Goal: Use online tool/utility: Utilize a website feature to perform a specific function

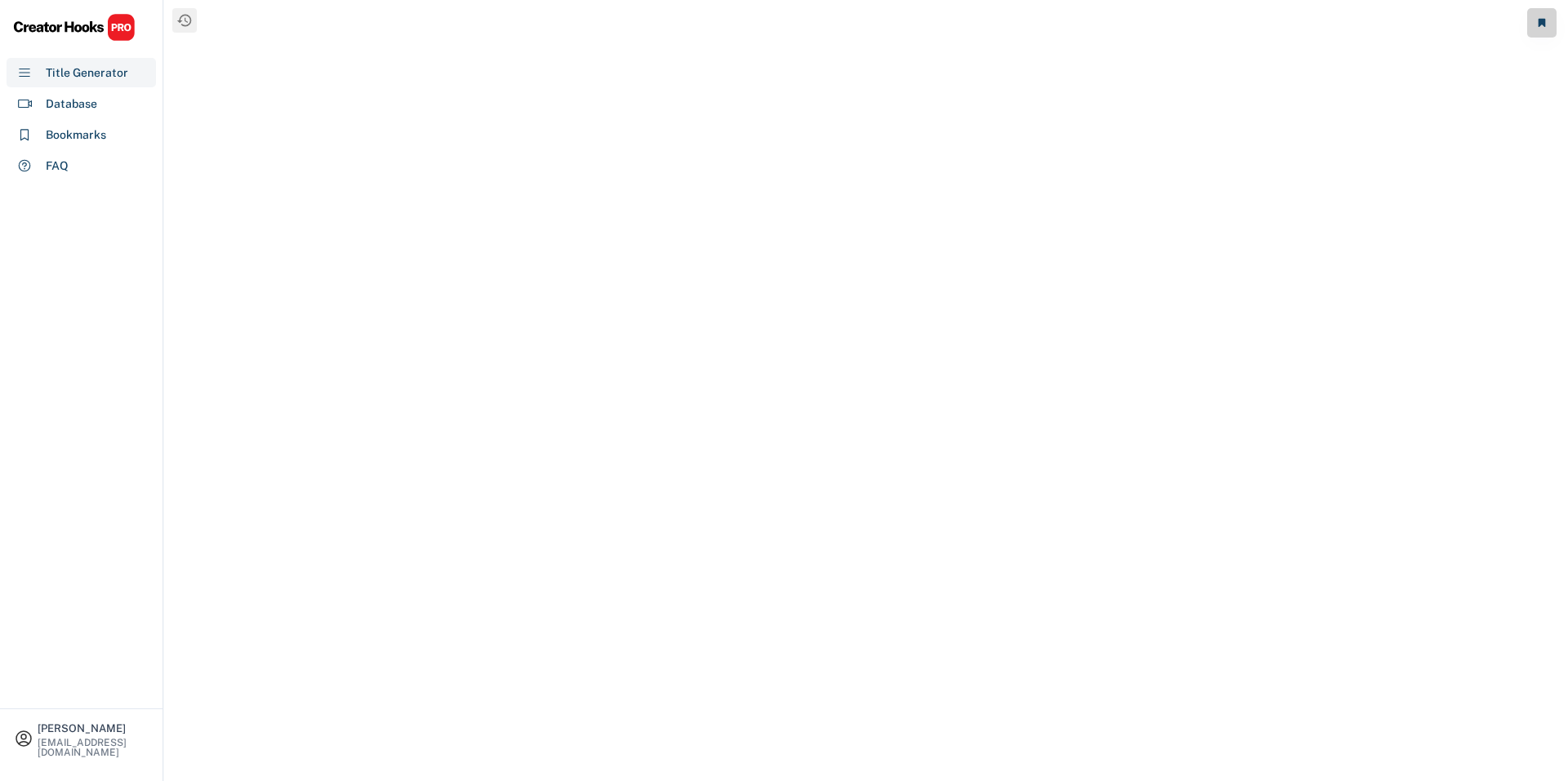
select select "**********"
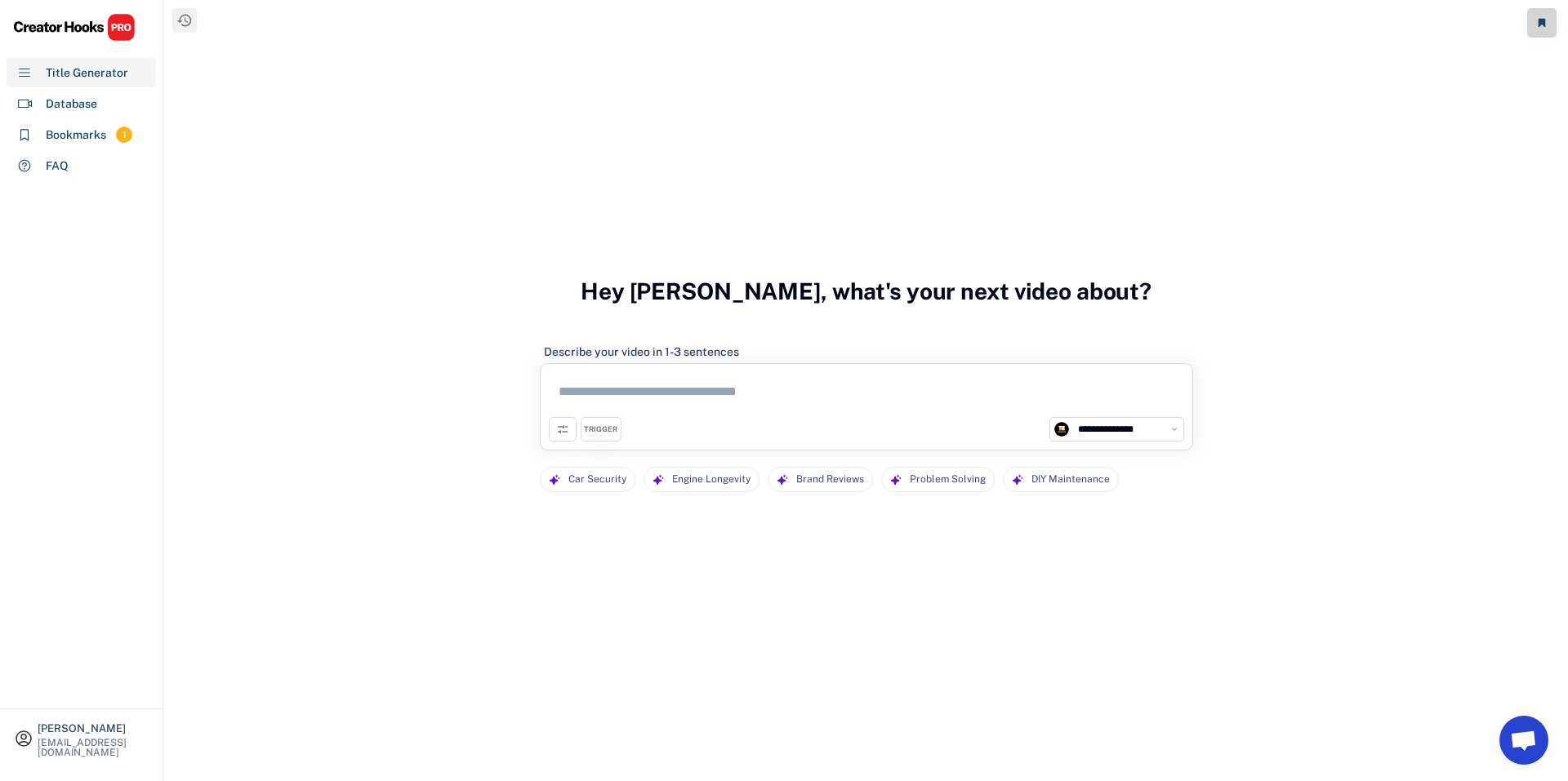
click at [763, 387] on textarea at bounding box center [866, 395] width 635 height 45
paste textarea "**********"
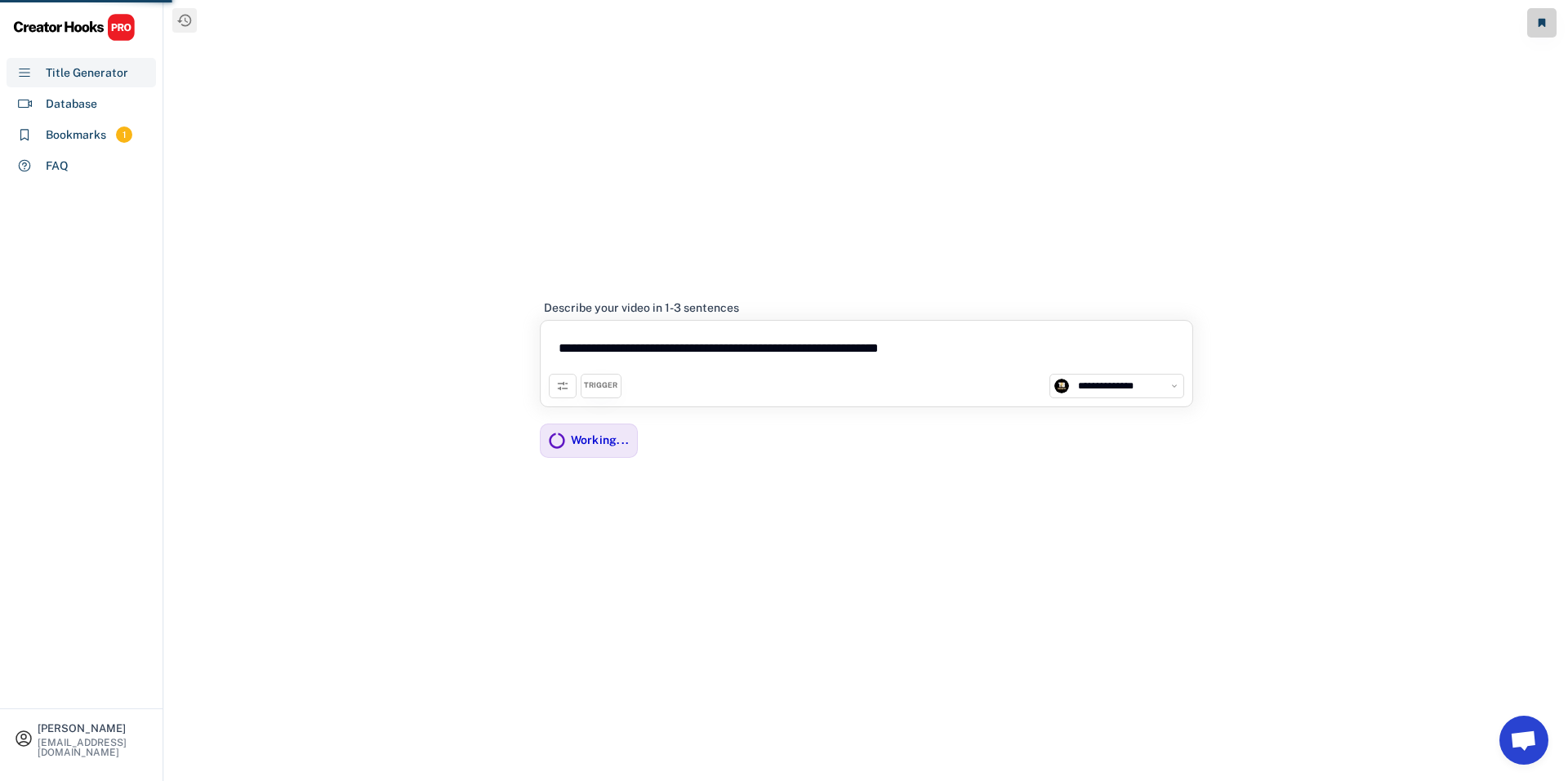
type textarea "**********"
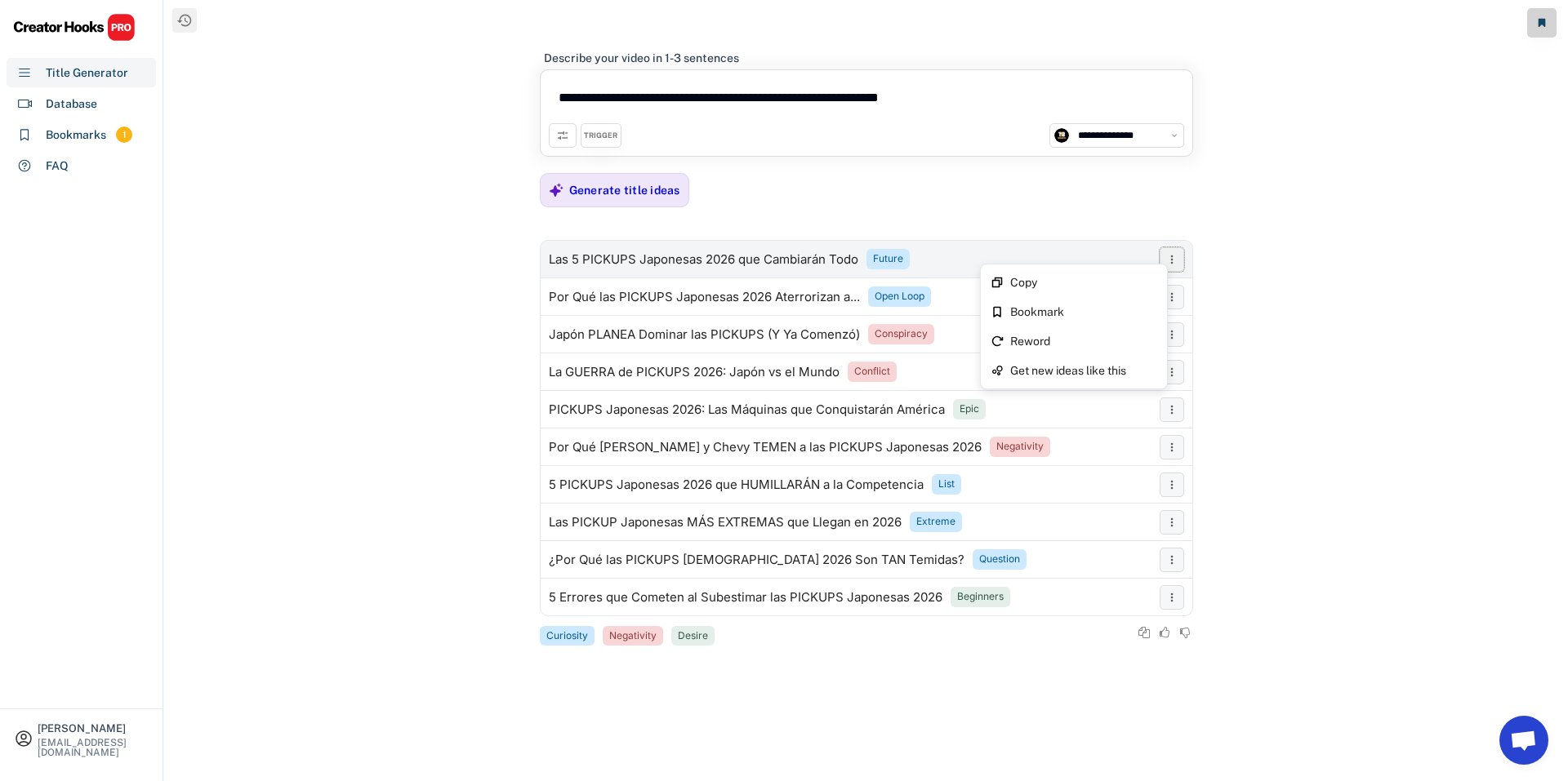
click at [1174, 260] on icon at bounding box center [1171, 259] width 13 height 13
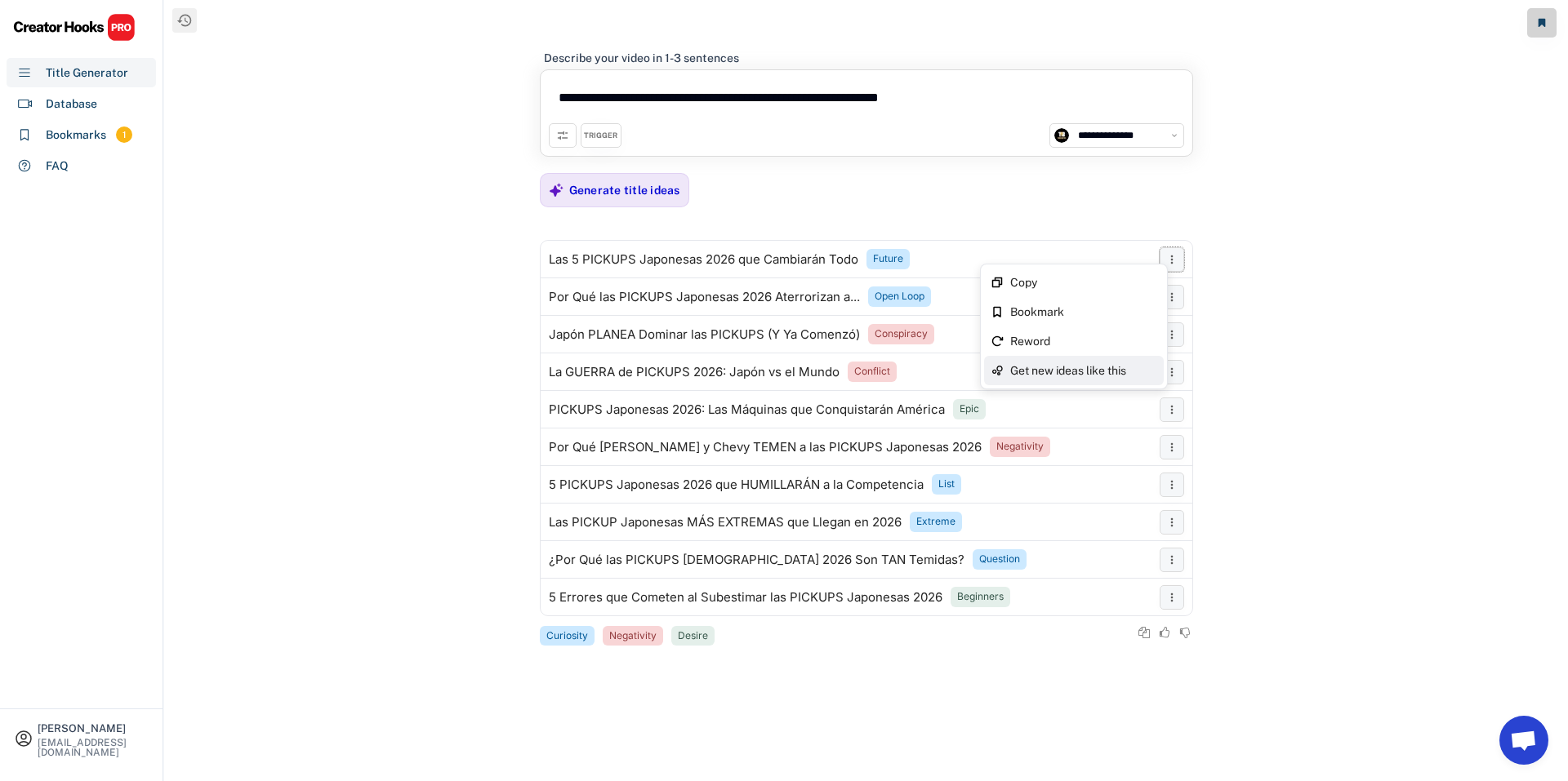
click at [1120, 365] on div "Get new ideas like this" at bounding box center [1084, 370] width 147 height 11
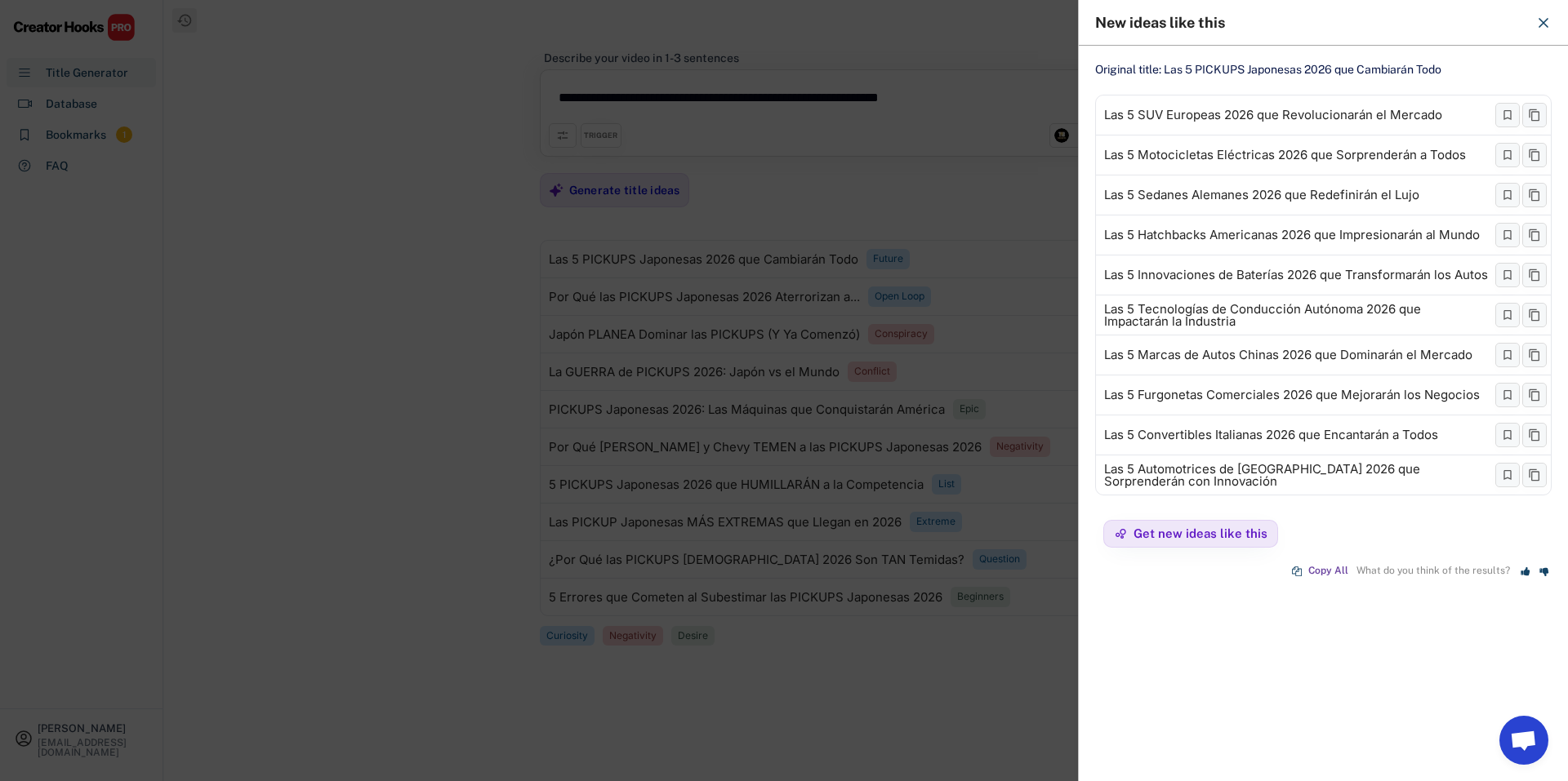
click at [919, 188] on div at bounding box center [784, 390] width 1568 height 781
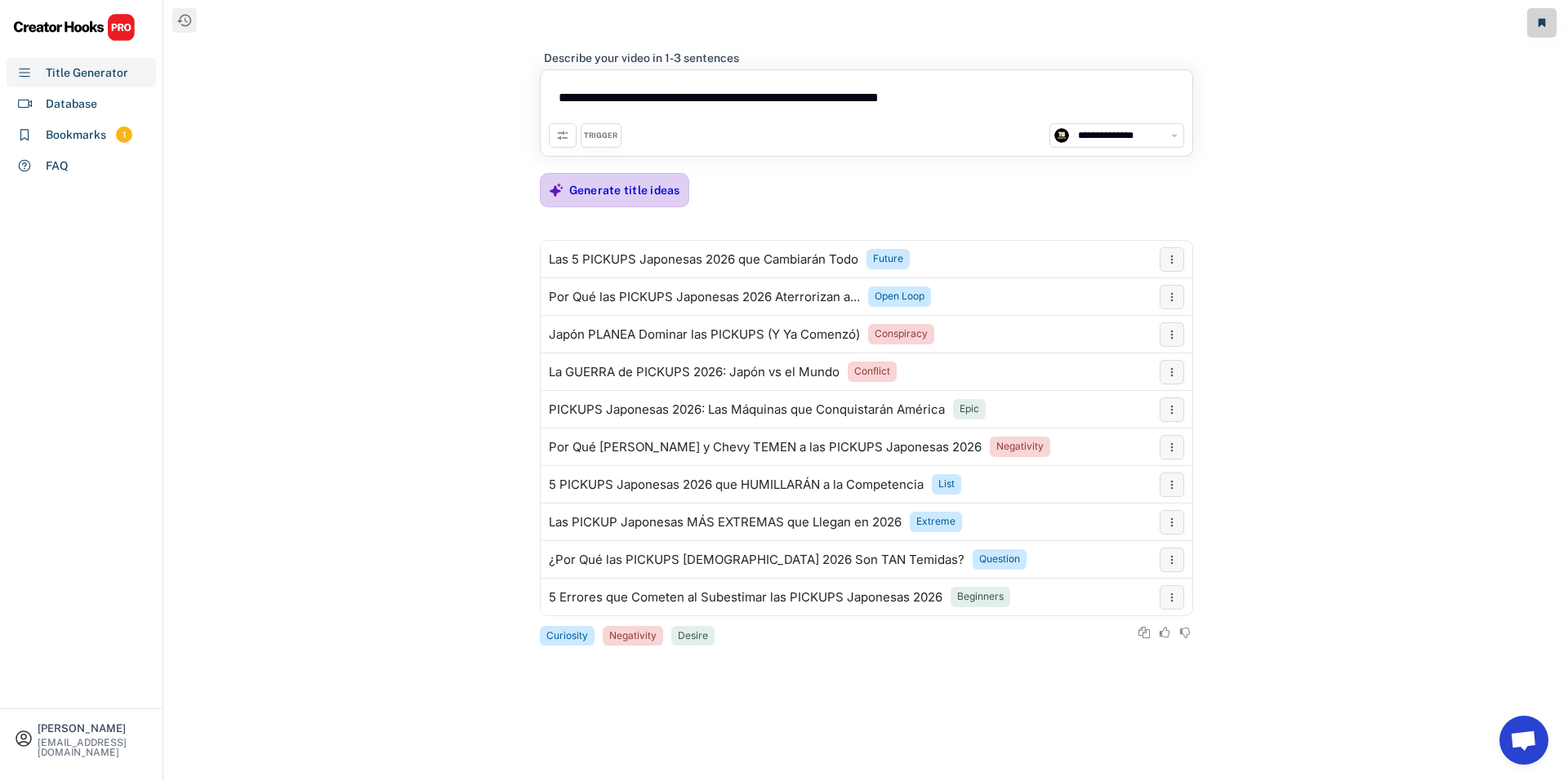
click at [641, 185] on div "Generate title ideas" at bounding box center [624, 190] width 111 height 15
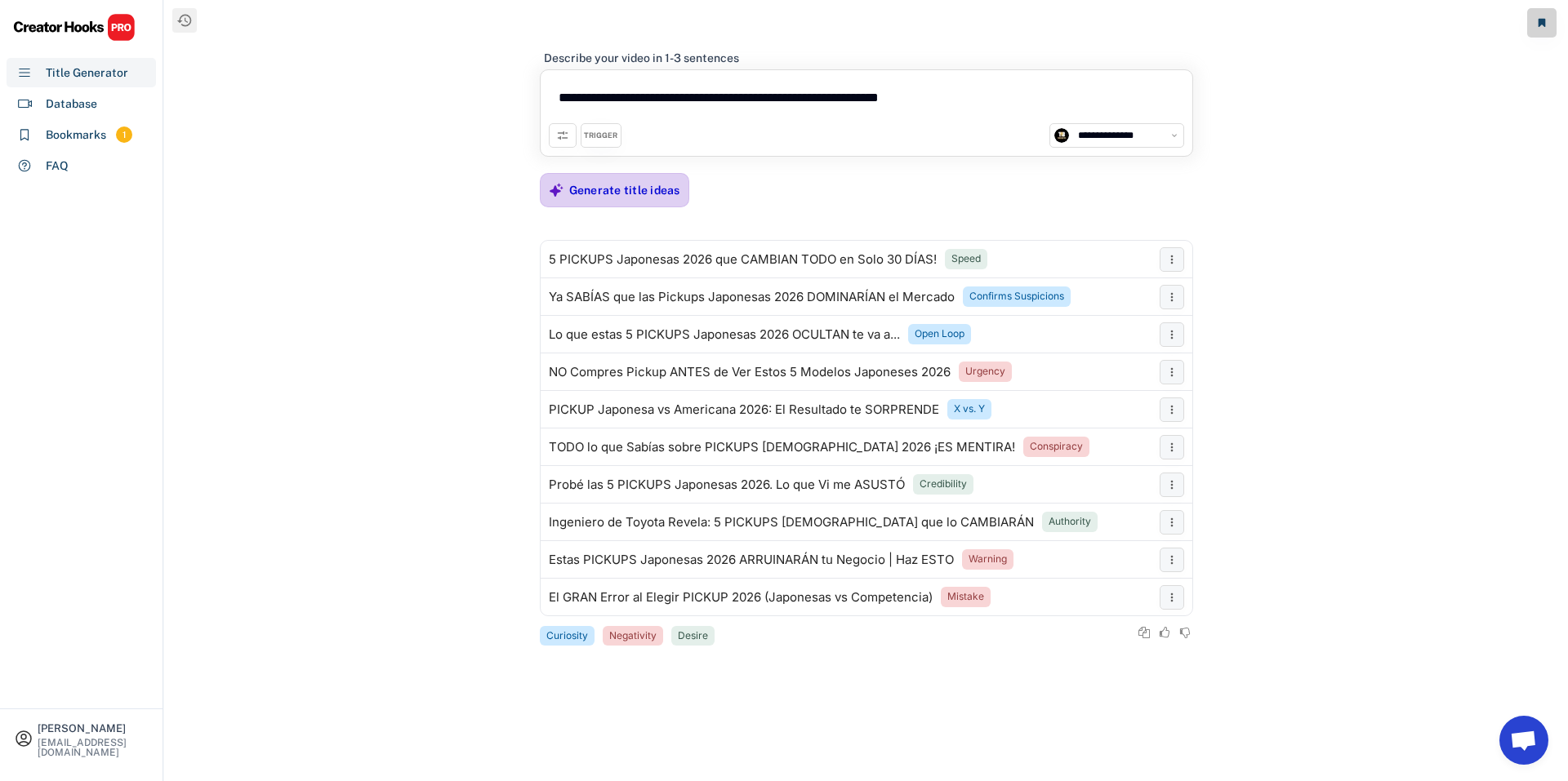
click at [554, 194] on use at bounding box center [556, 190] width 15 height 15
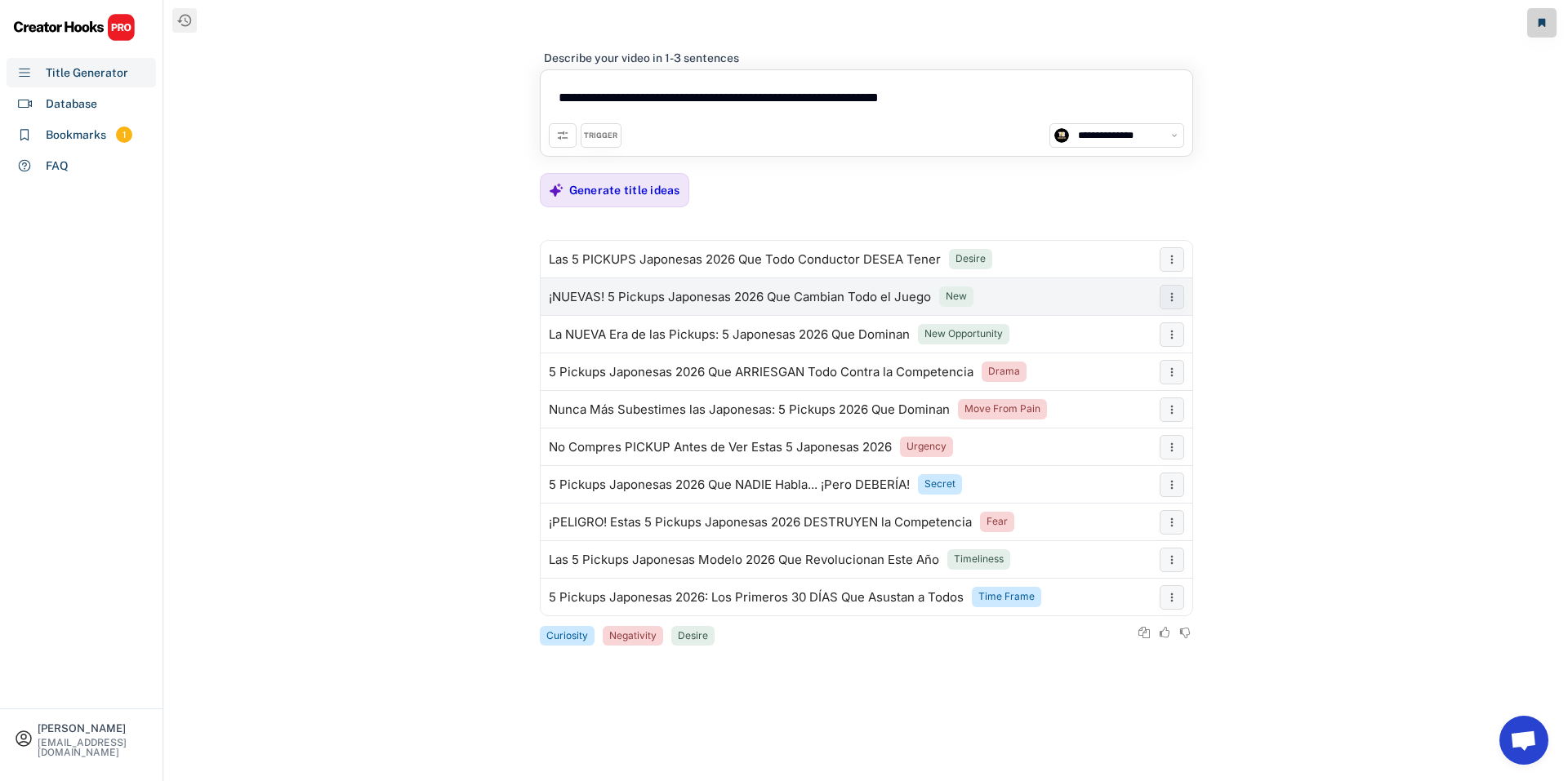
click at [902, 305] on div "¡NUEVAS! 5 Pickups Japonesas 2026 Que Cambian Todo el Juego New" at bounding box center [846, 297] width 611 height 33
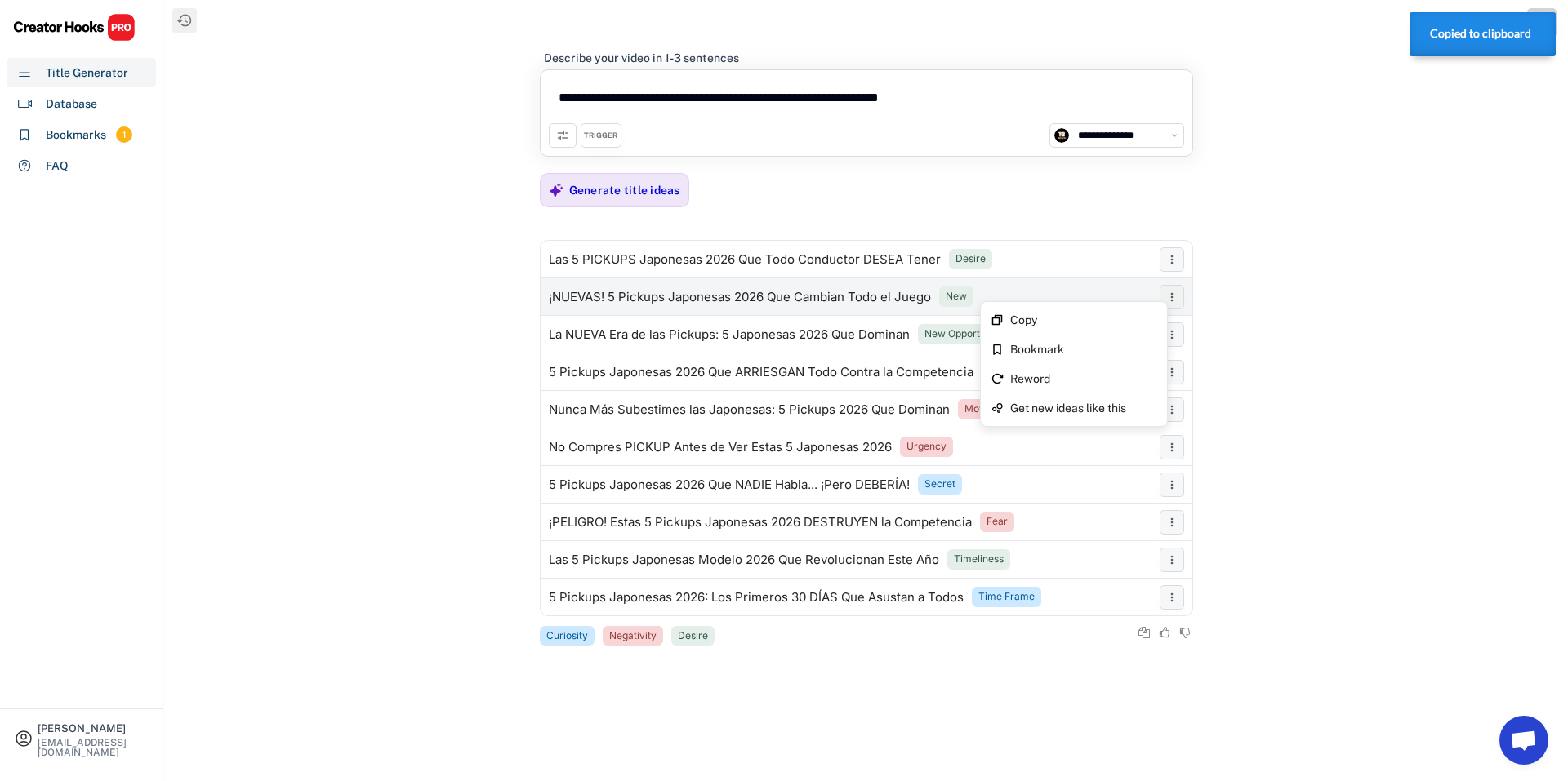
click at [1161, 295] on button at bounding box center [1172, 297] width 25 height 25
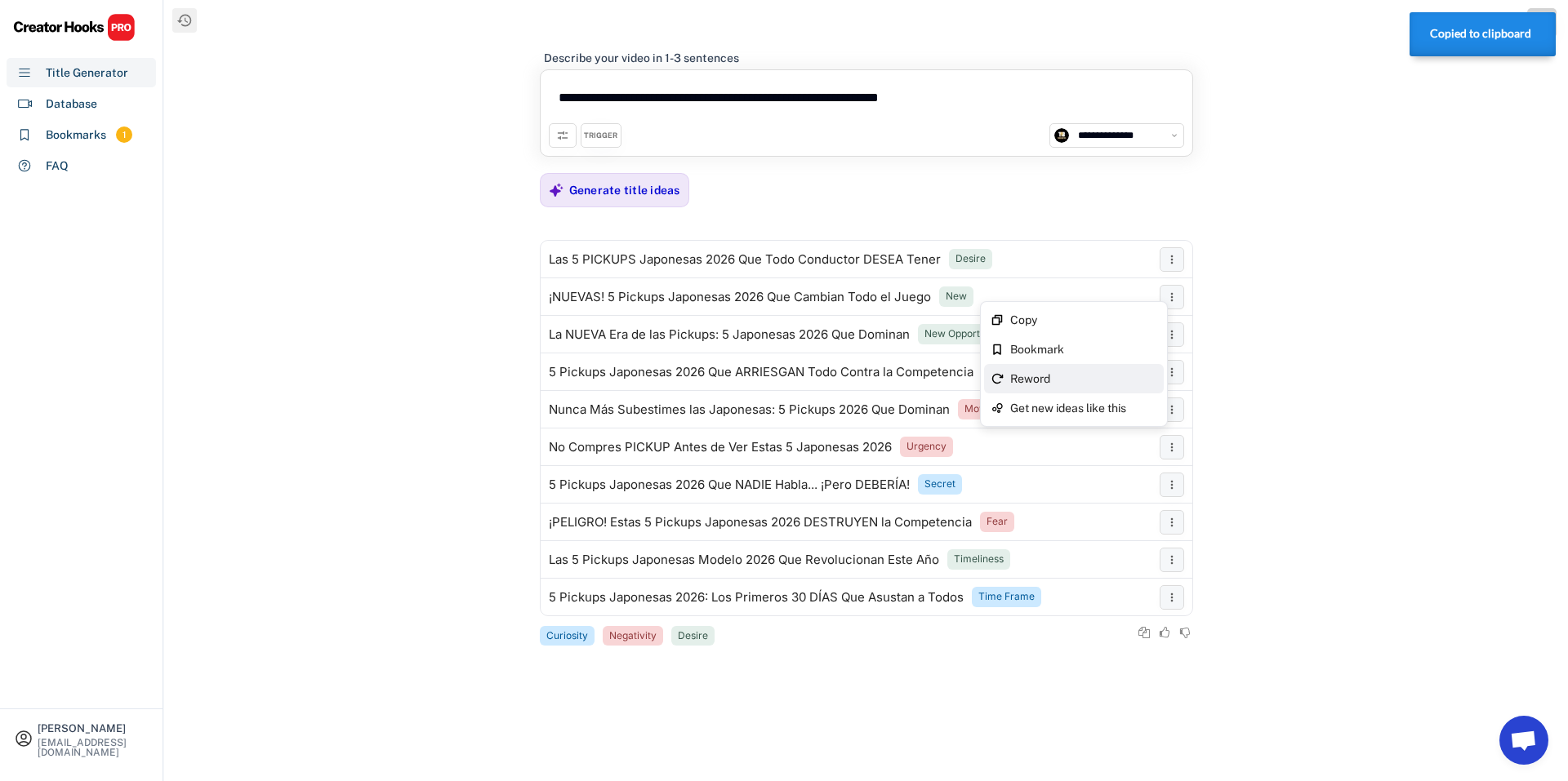
click at [1127, 376] on div "Reword" at bounding box center [1084, 378] width 147 height 11
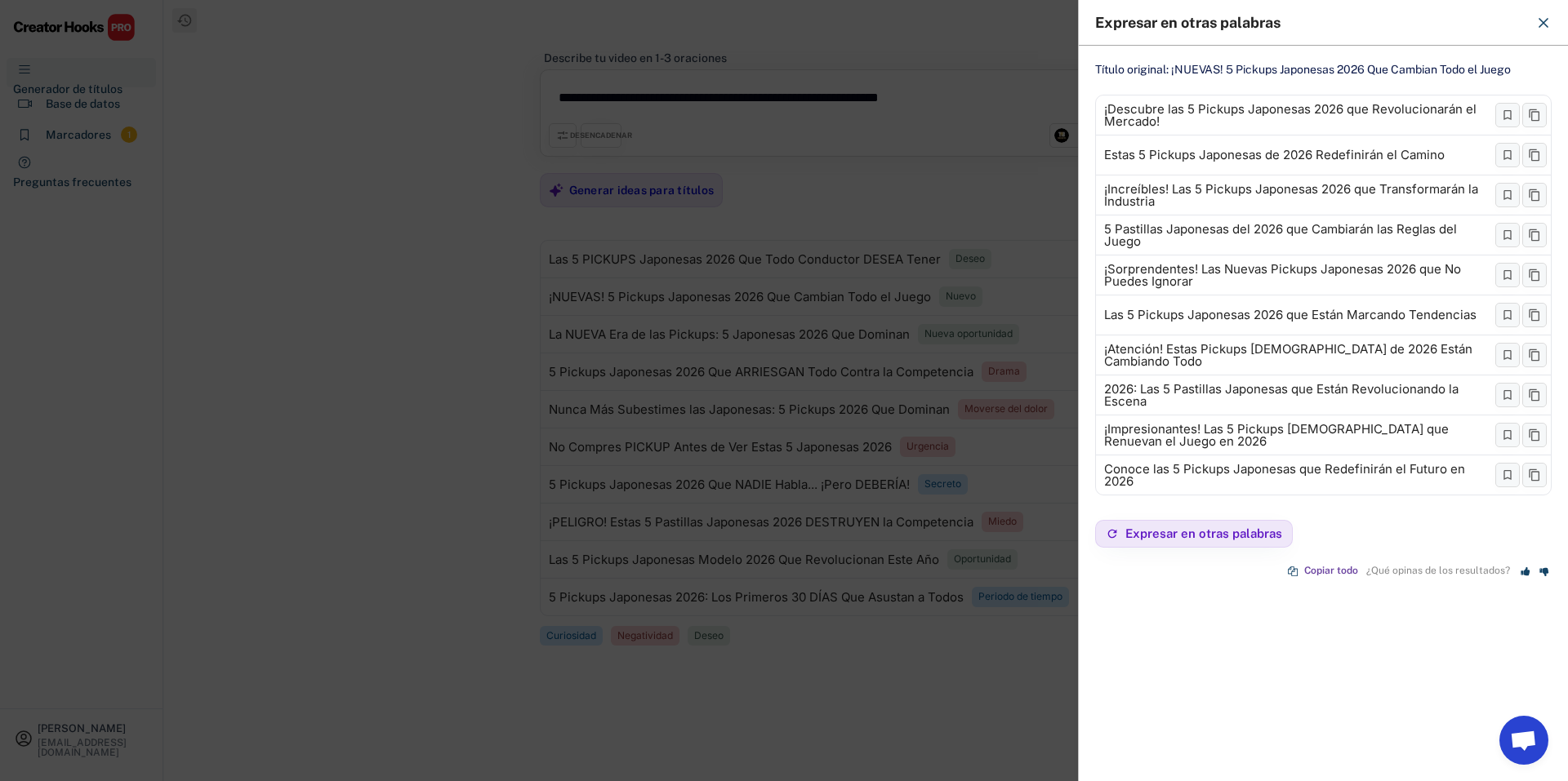
click at [933, 223] on div at bounding box center [784, 390] width 1568 height 781
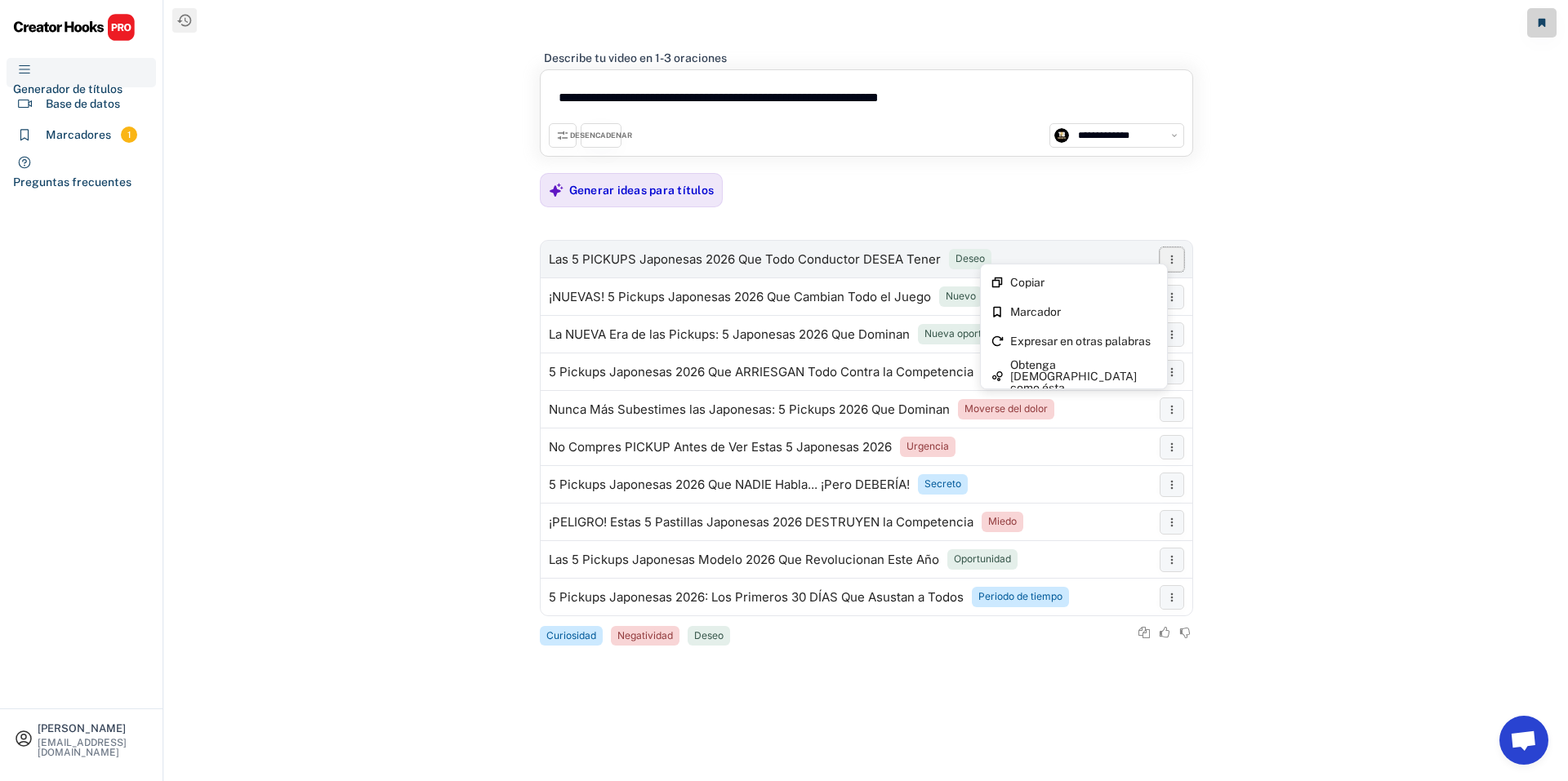
click at [1177, 254] on icon at bounding box center [1171, 259] width 13 height 13
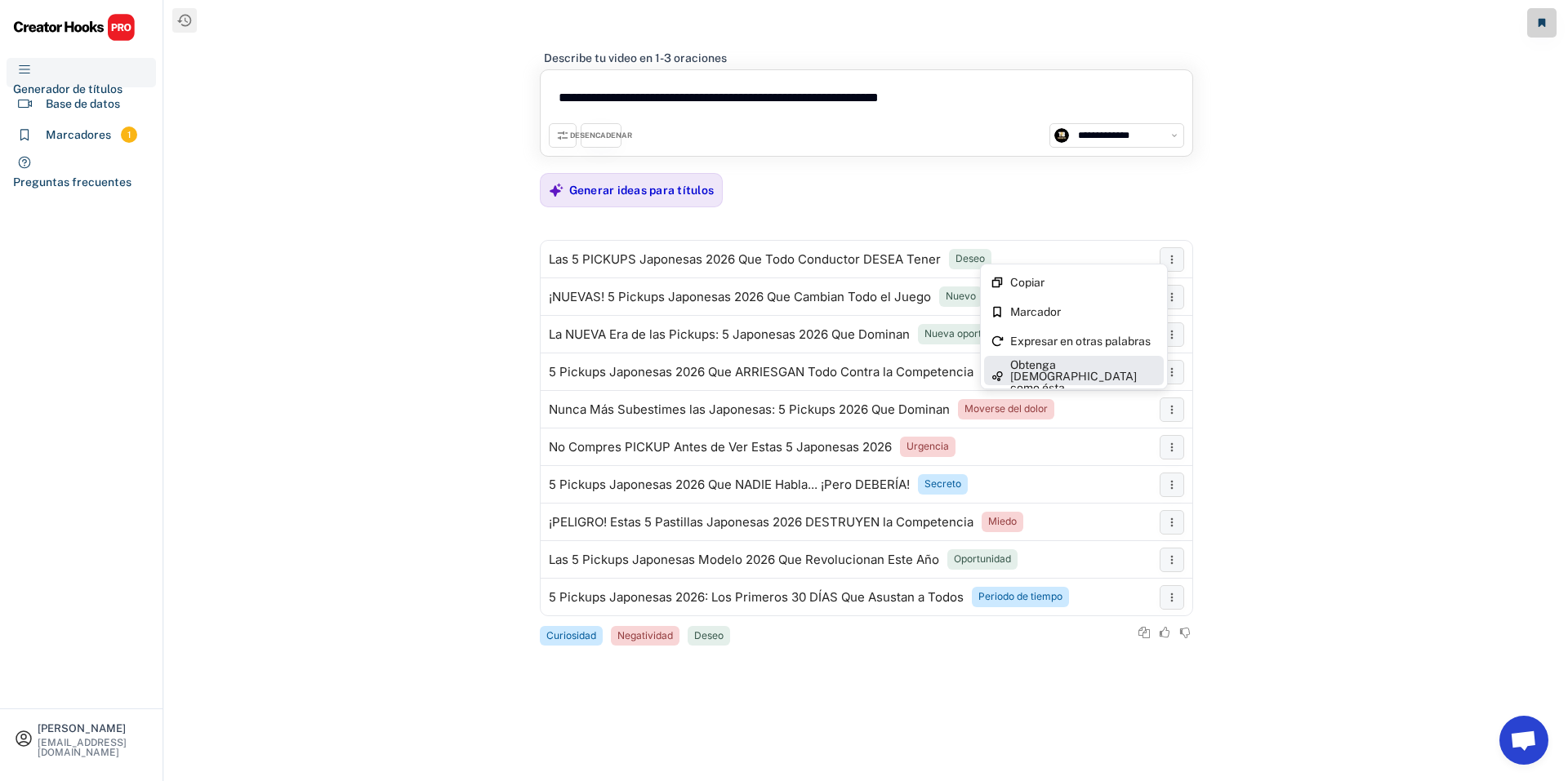
click at [1085, 363] on font "Obtenga [DEMOGRAPHIC_DATA] como ésta" at bounding box center [1075, 377] width 129 height 36
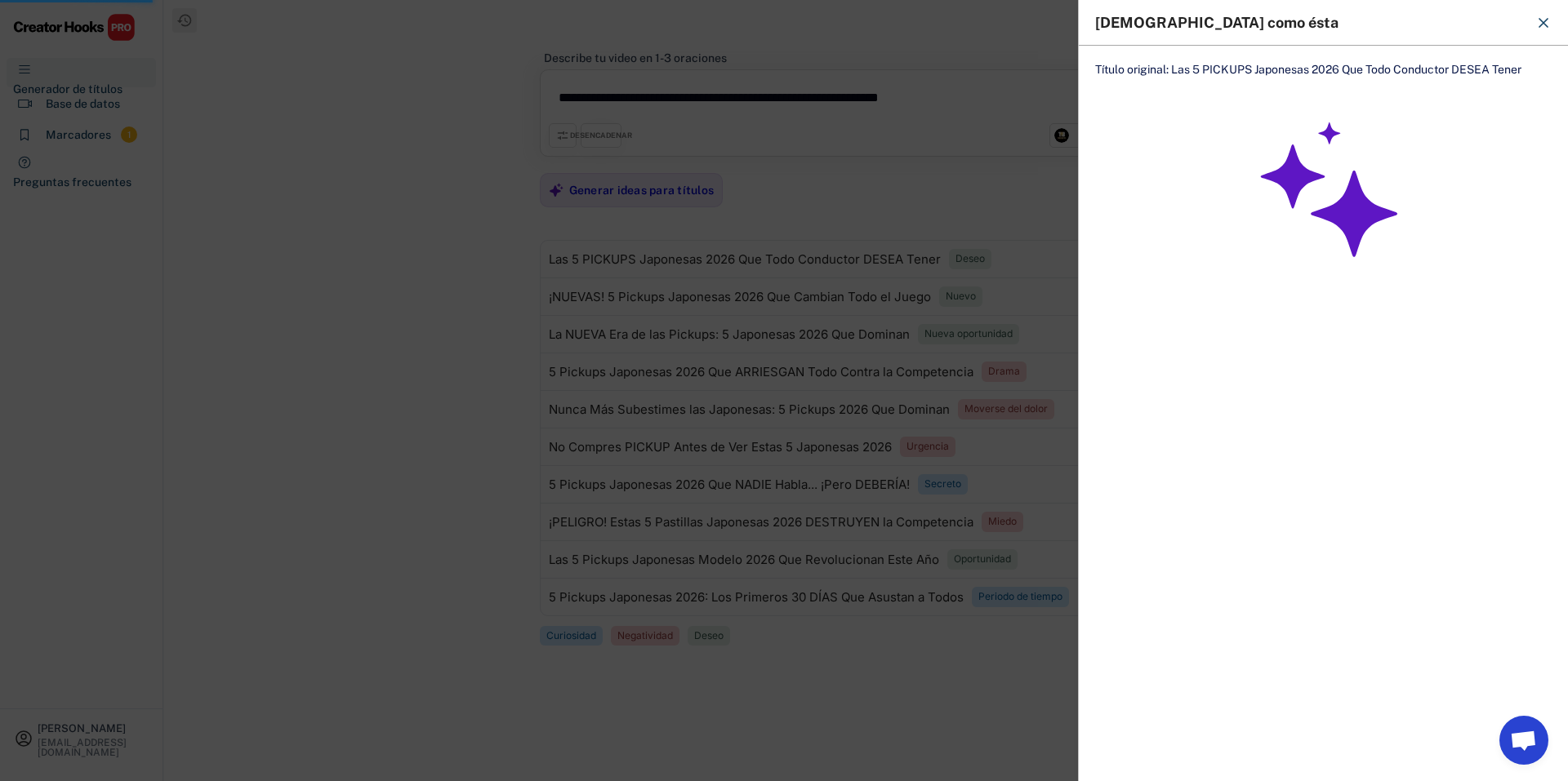
click at [1551, 19] on icon at bounding box center [1543, 22] width 16 height 16
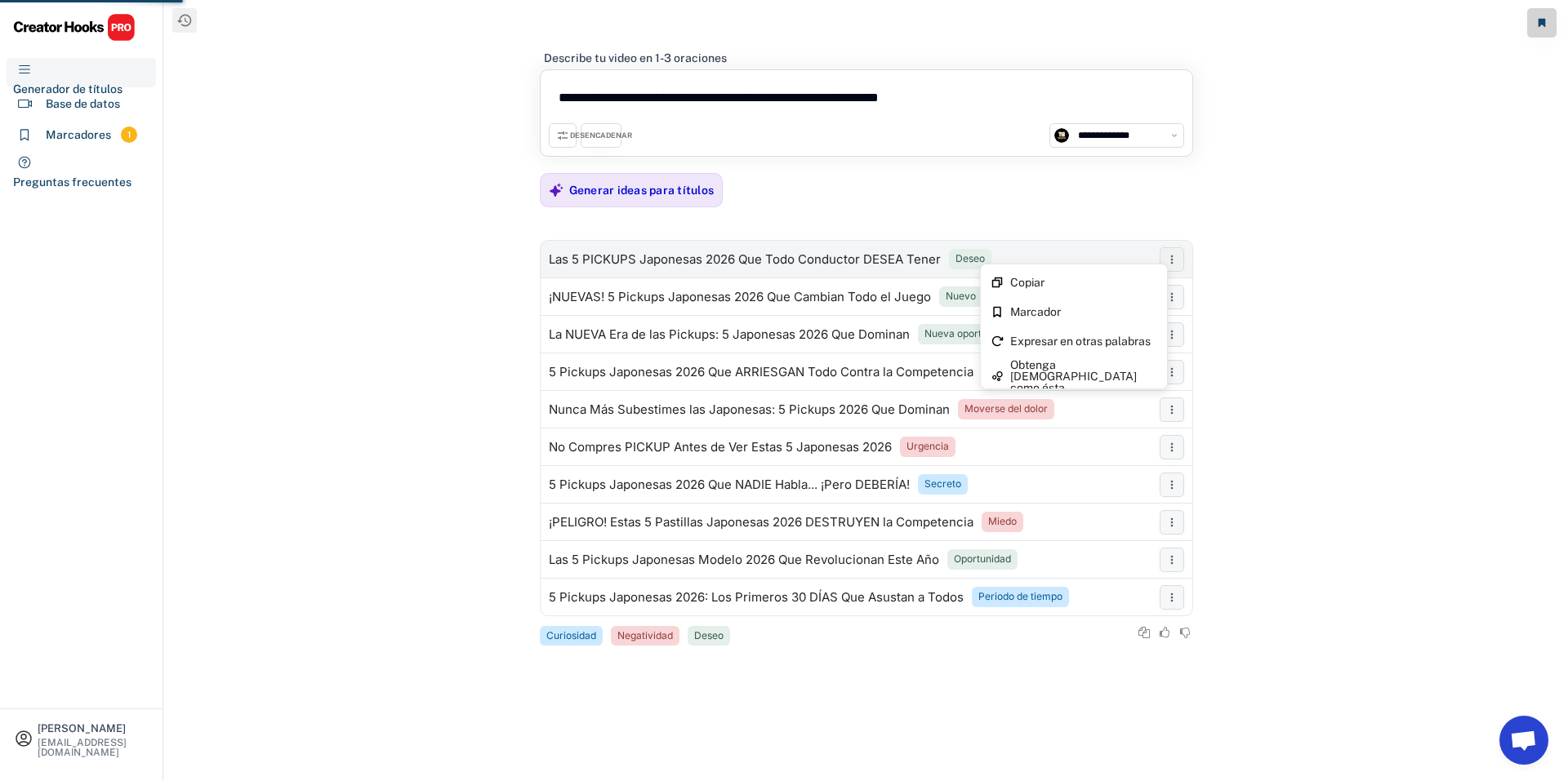
click at [1179, 257] on button at bounding box center [1172, 259] width 25 height 25
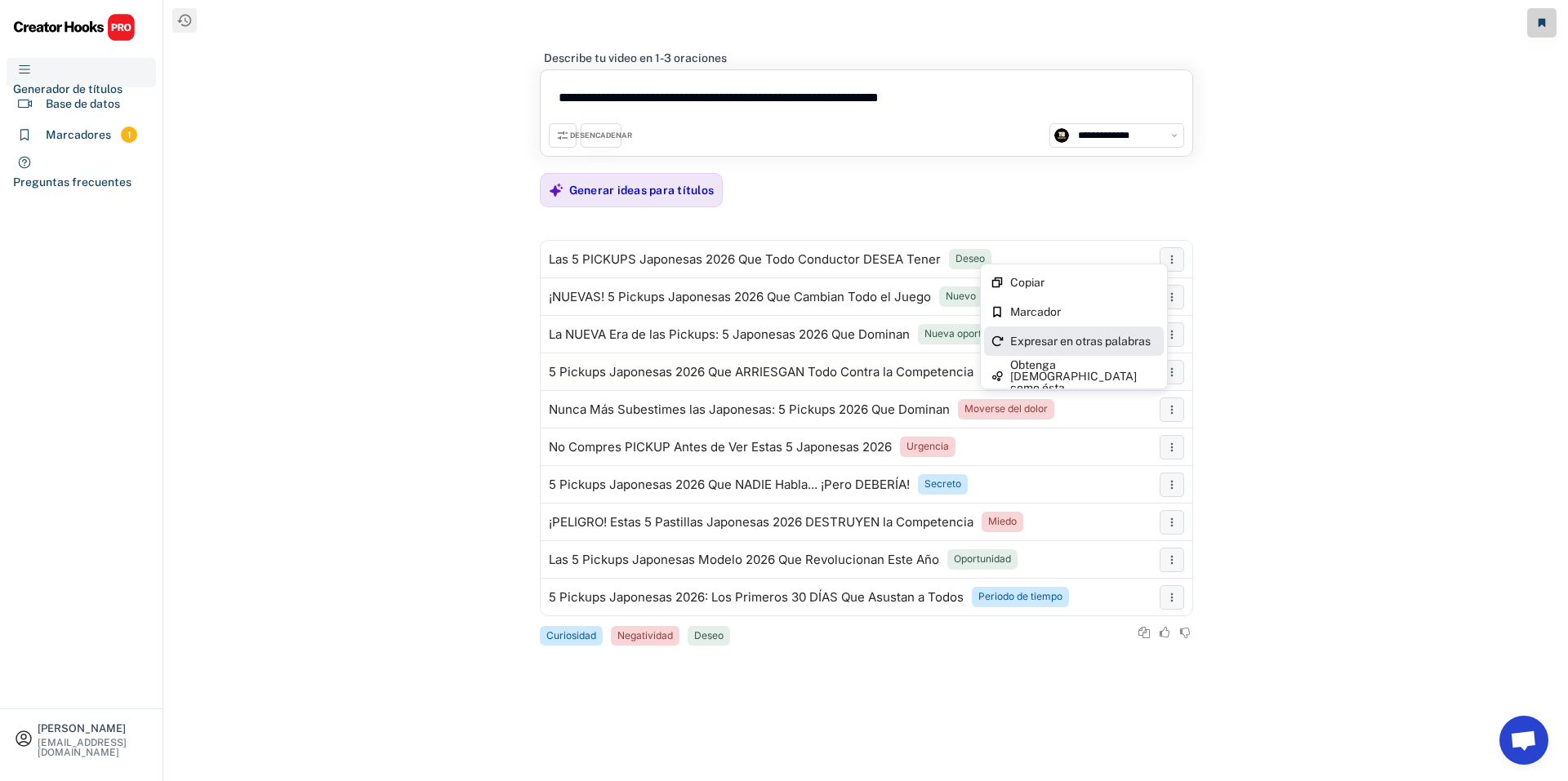
click at [1112, 342] on font "Expresar en otras palabras" at bounding box center [1081, 341] width 141 height 13
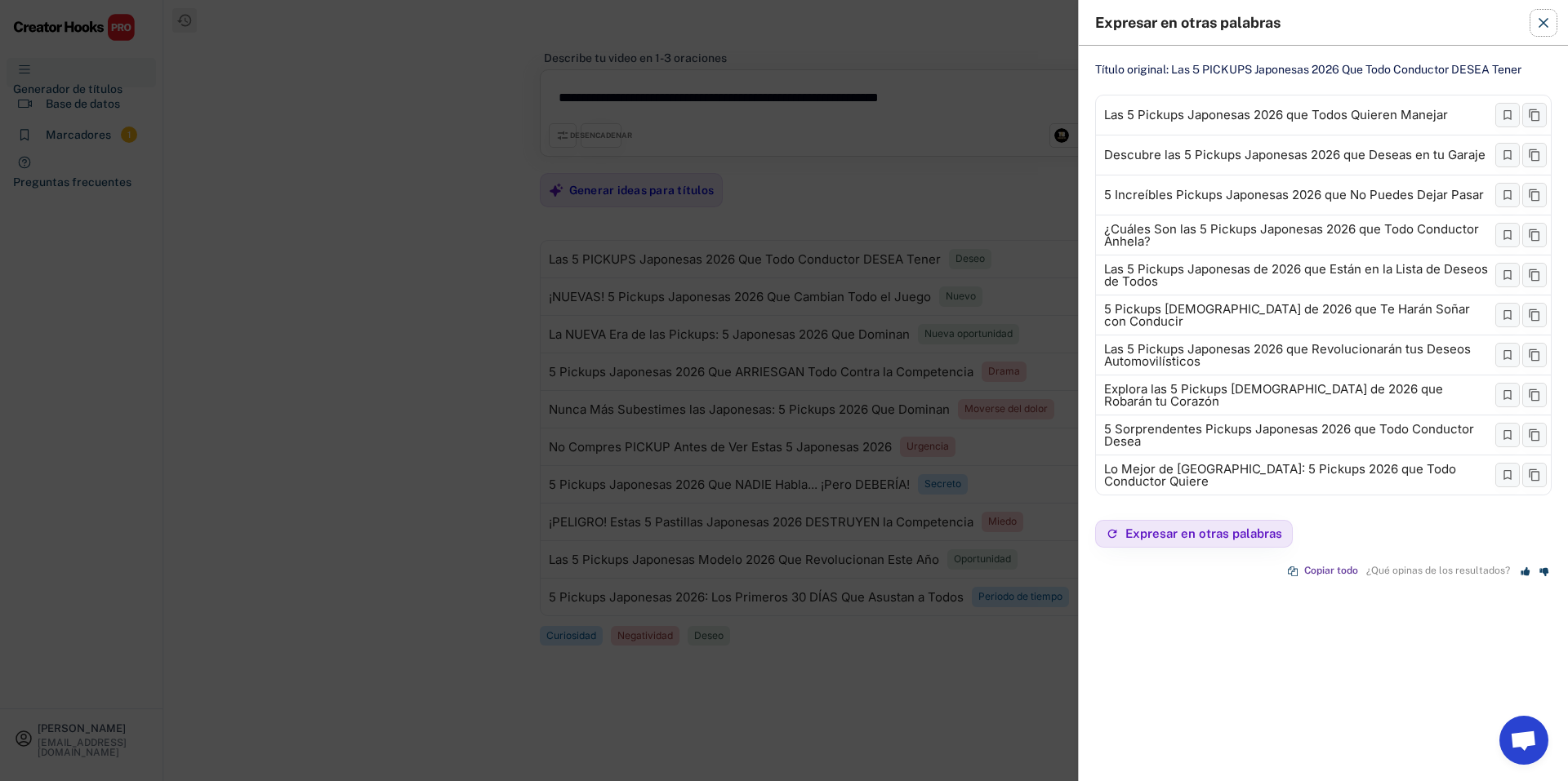
click at [1538, 26] on icon at bounding box center [1543, 22] width 16 height 16
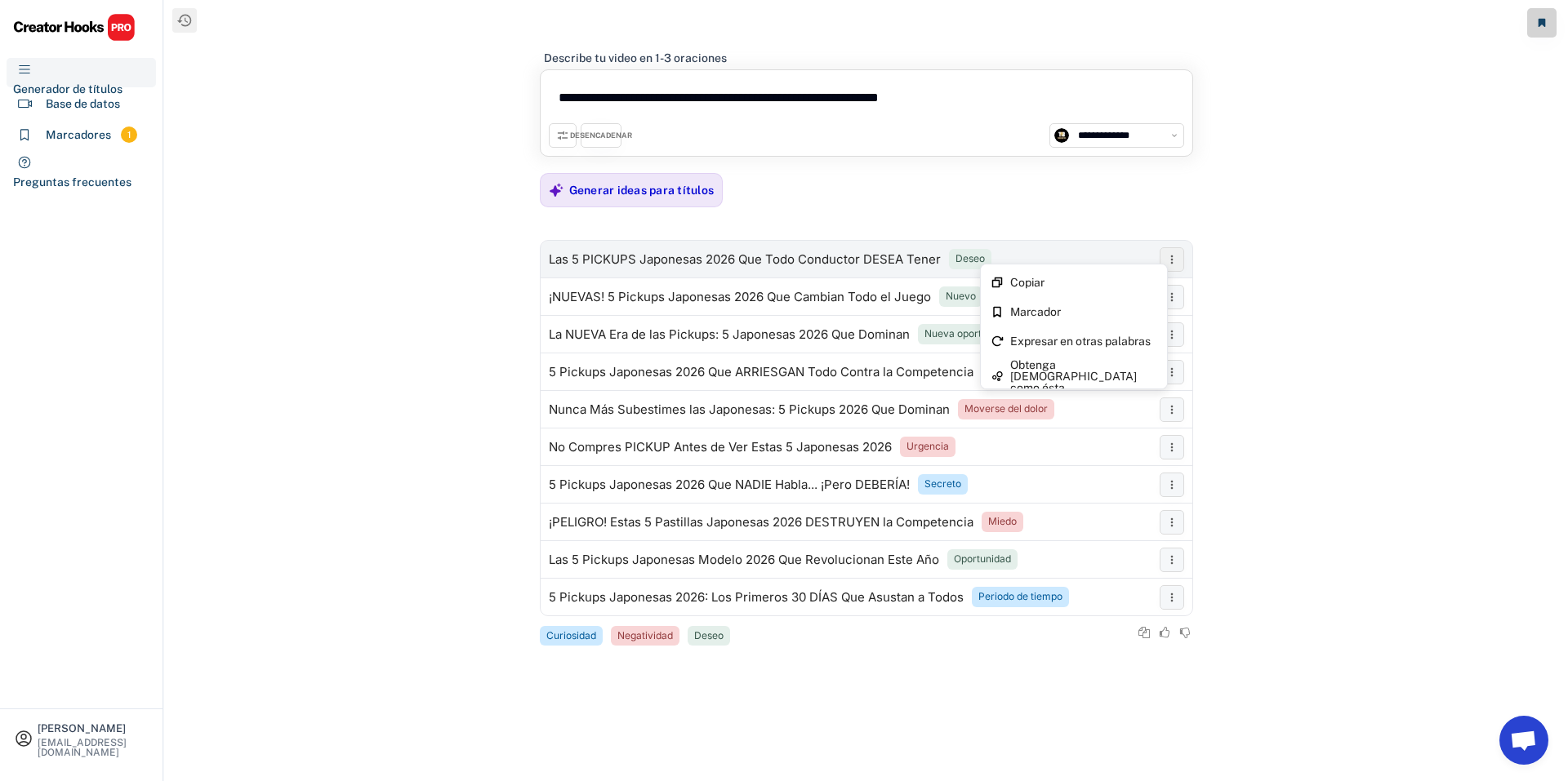
click at [1170, 257] on icon at bounding box center [1171, 259] width 13 height 13
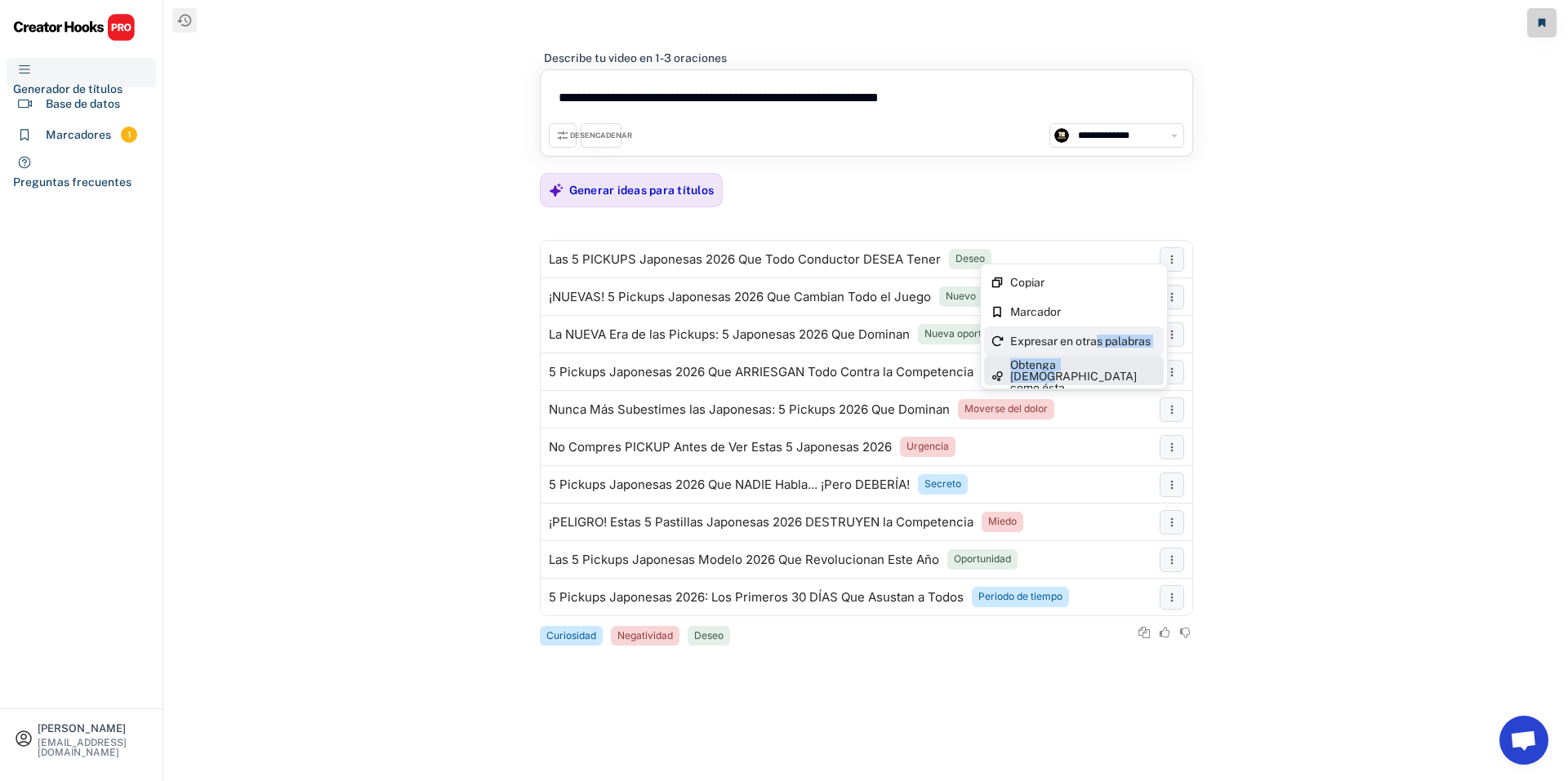
drag, startPoint x: 1094, startPoint y: 369, endPoint x: 1095, endPoint y: 339, distance: 30.0
click at [1095, 339] on div "Copiar Marcador Expresar en otras palabras Obtenga [DEMOGRAPHIC_DATA] como ésta" at bounding box center [1073, 326] width 188 height 125
click at [1085, 339] on font "Expresar en otras palabras" at bounding box center [1081, 341] width 141 height 13
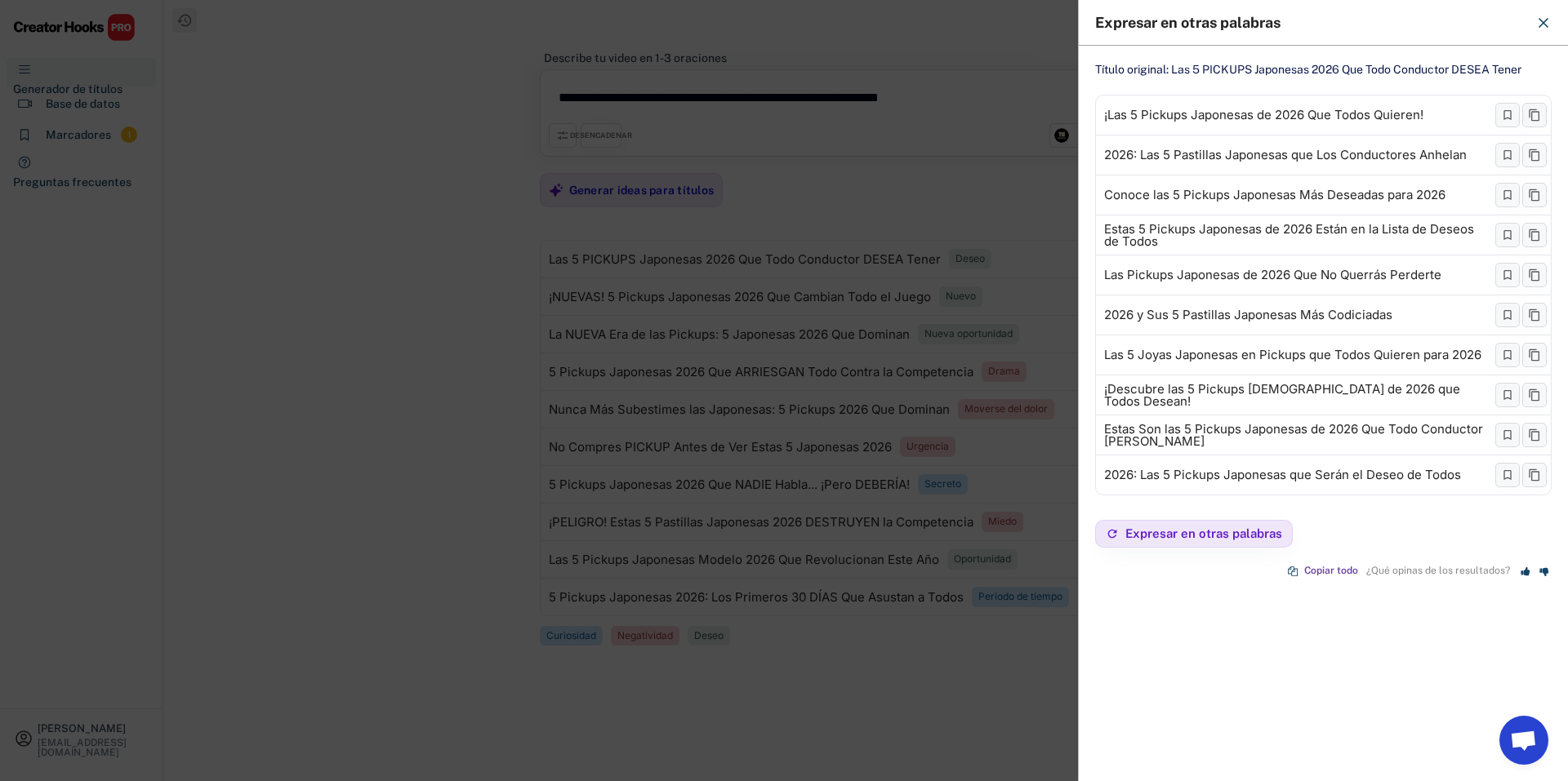
click at [1079, 338] on div "Título original: Las 5 PICKUPS Japonesas 2026 Que Todo Conductor DESEA Tener ¡L…" at bounding box center [1323, 384] width 489 height 676
click at [1565, 20] on div "Expresar en otras palabras" at bounding box center [1323, 22] width 489 height 45
click at [1164, 542] on button "Expresar en otras palabras" at bounding box center [1194, 534] width 198 height 27
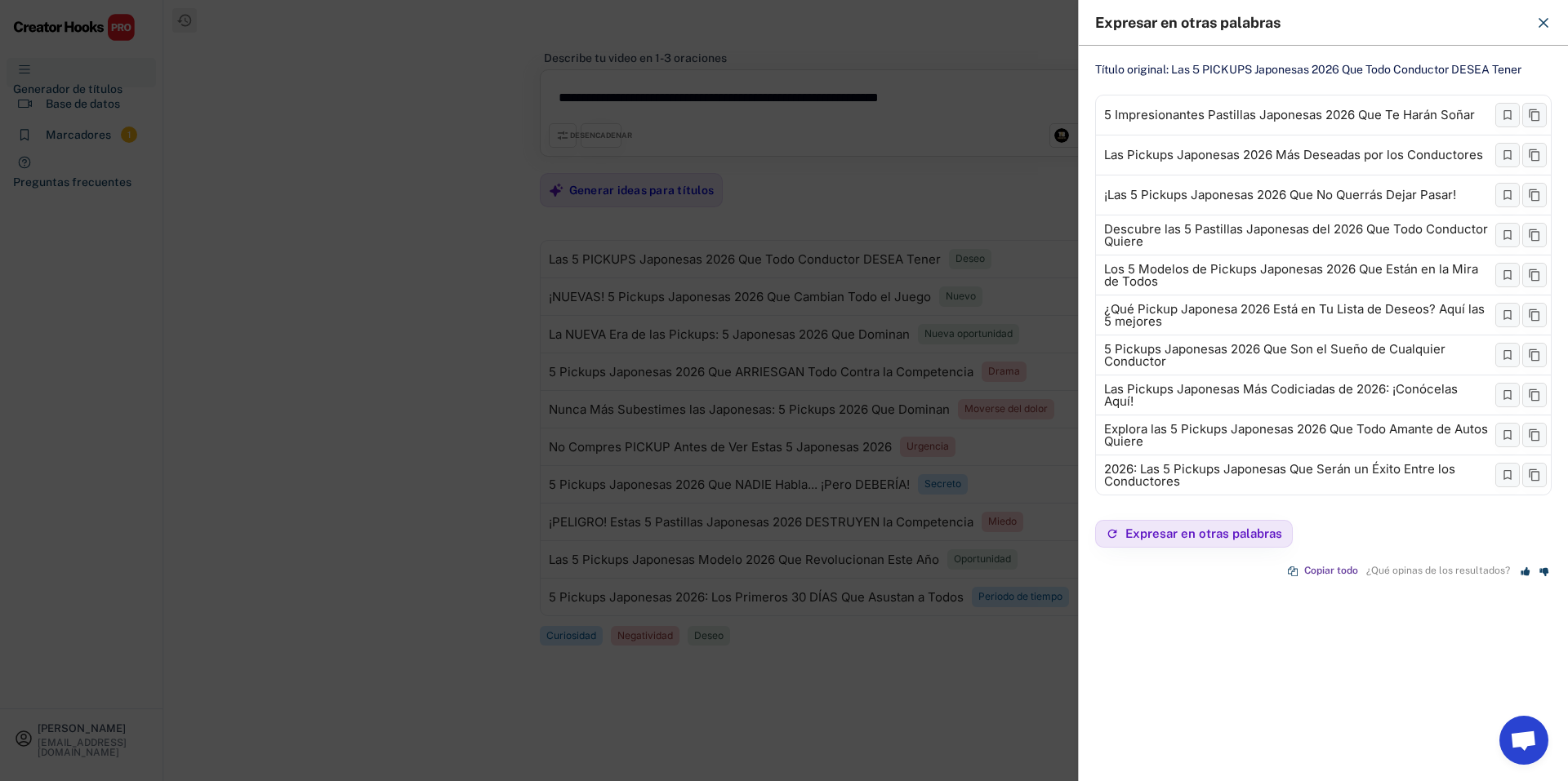
click at [1059, 453] on div at bounding box center [784, 390] width 1568 height 781
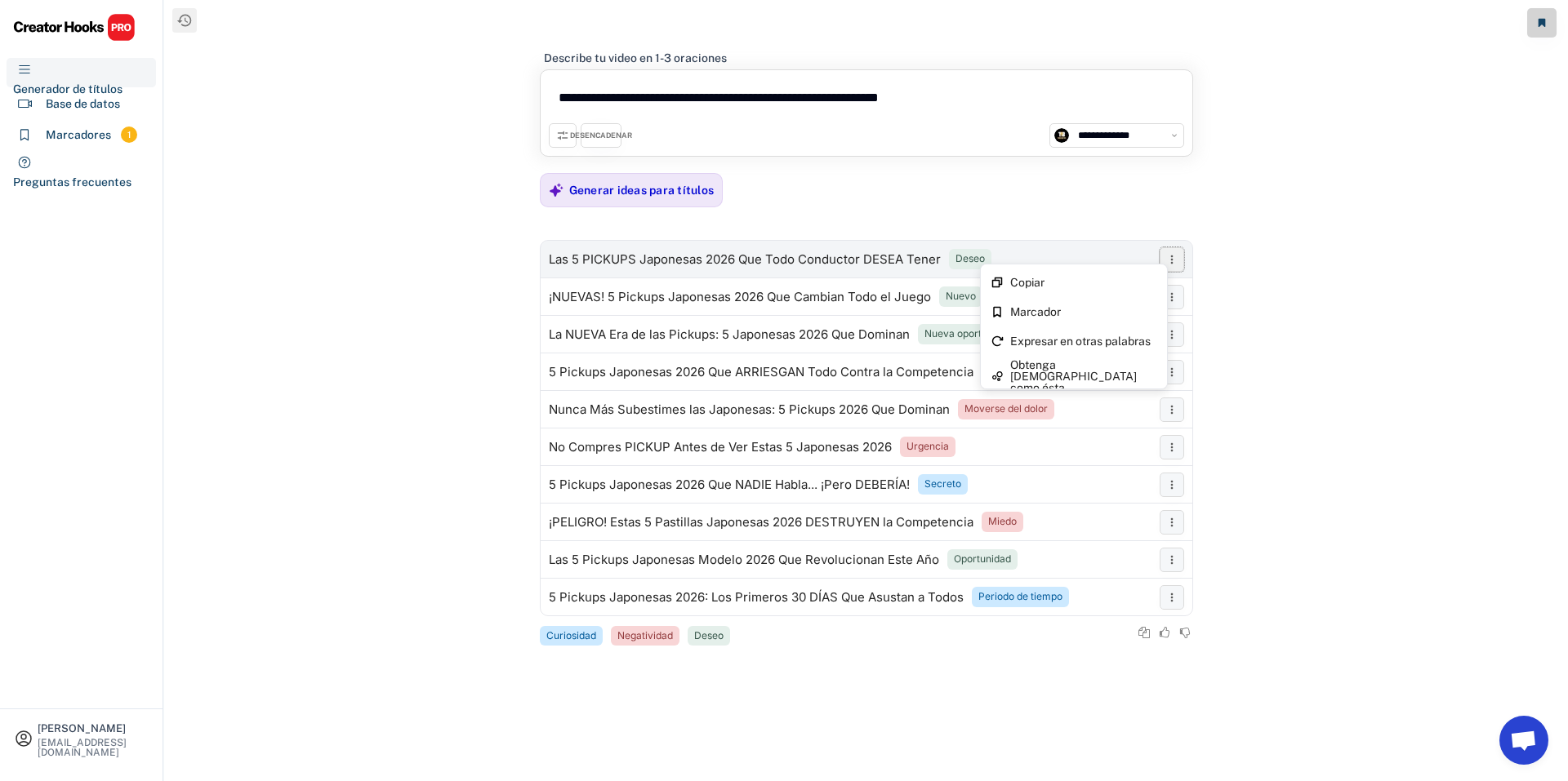
click at [1176, 262] on icon at bounding box center [1171, 259] width 13 height 13
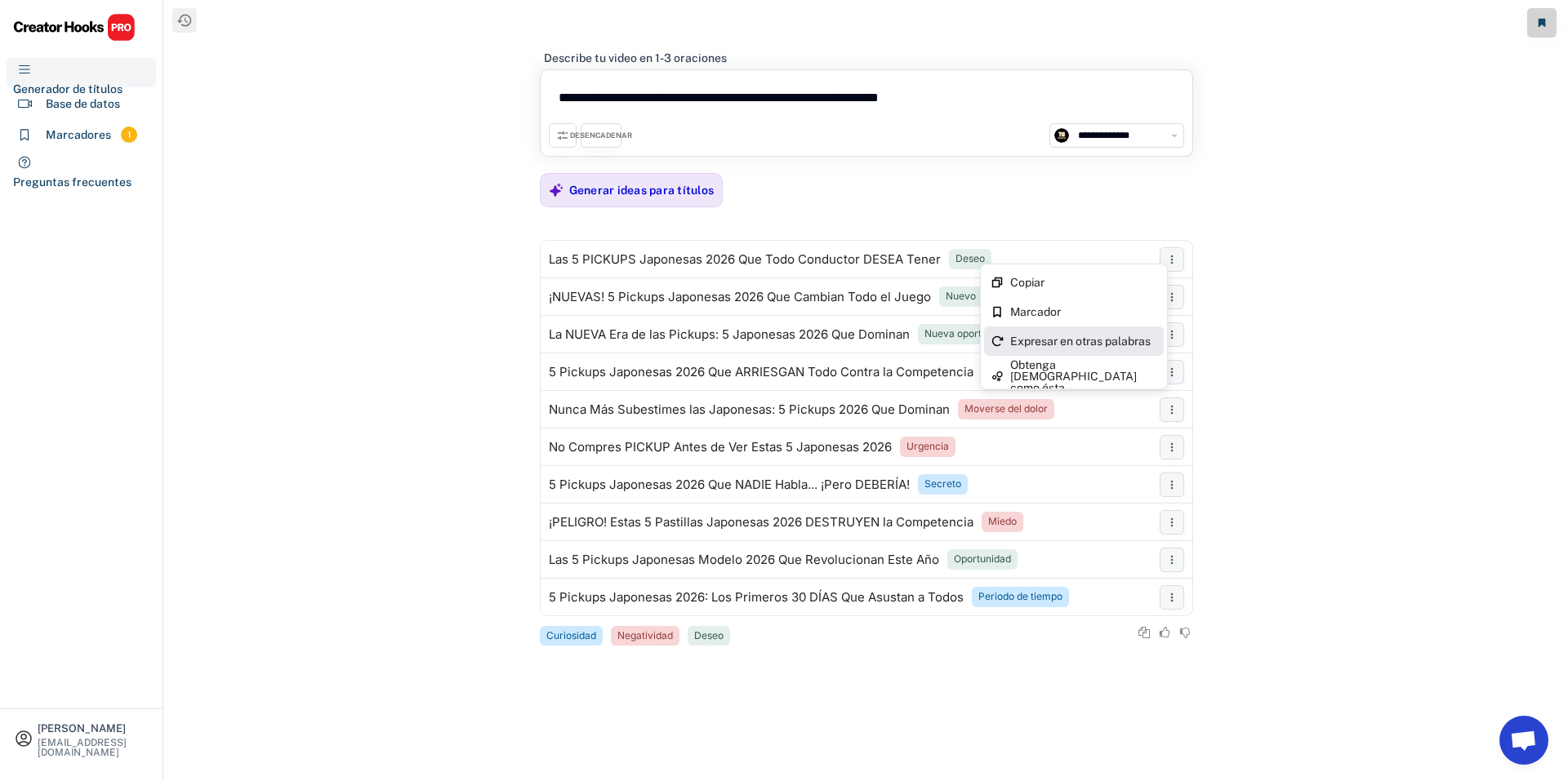
click at [1127, 345] on font "Expresar en otras palabras" at bounding box center [1081, 341] width 141 height 13
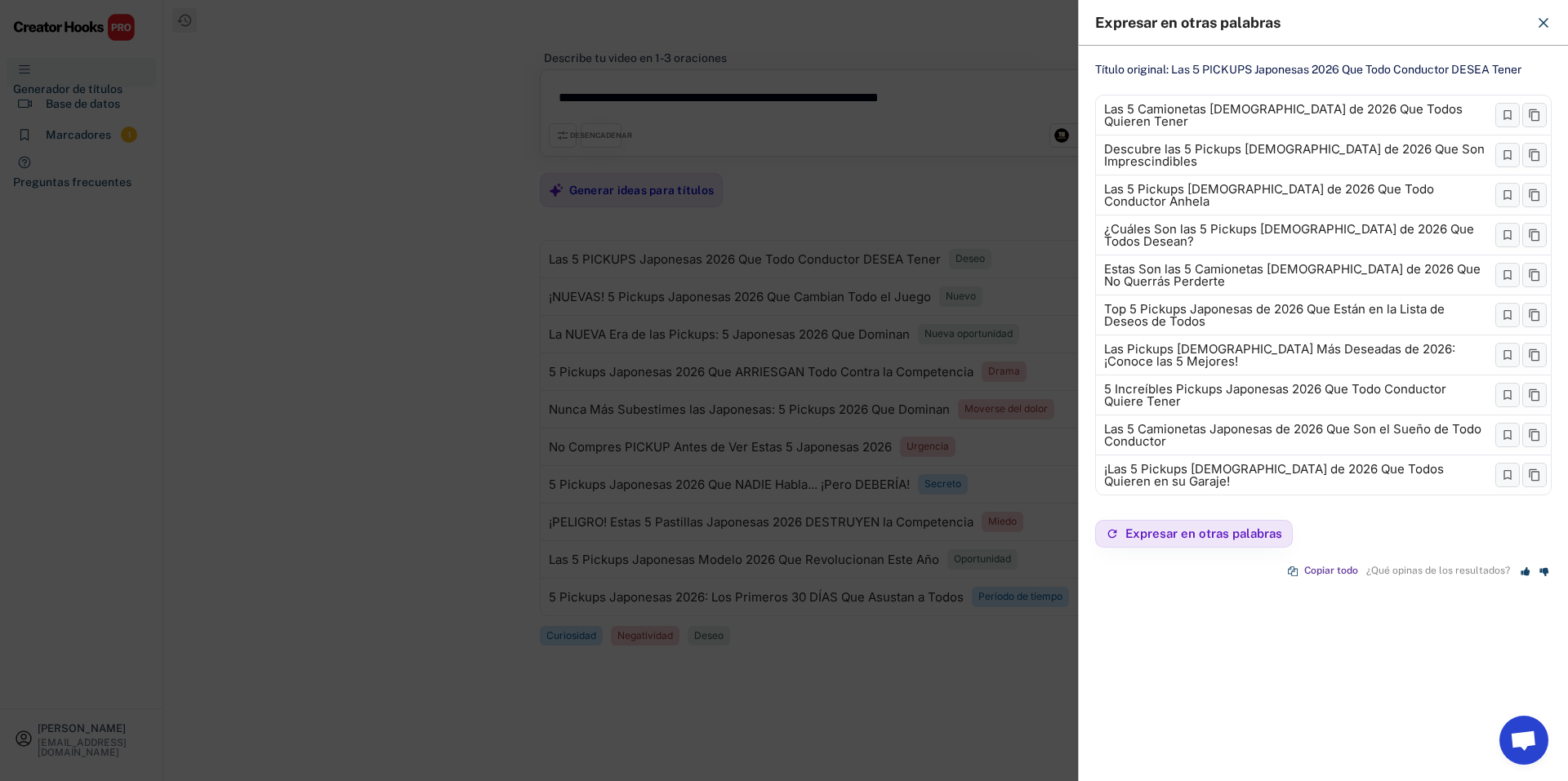
click at [1011, 67] on div at bounding box center [784, 390] width 1568 height 781
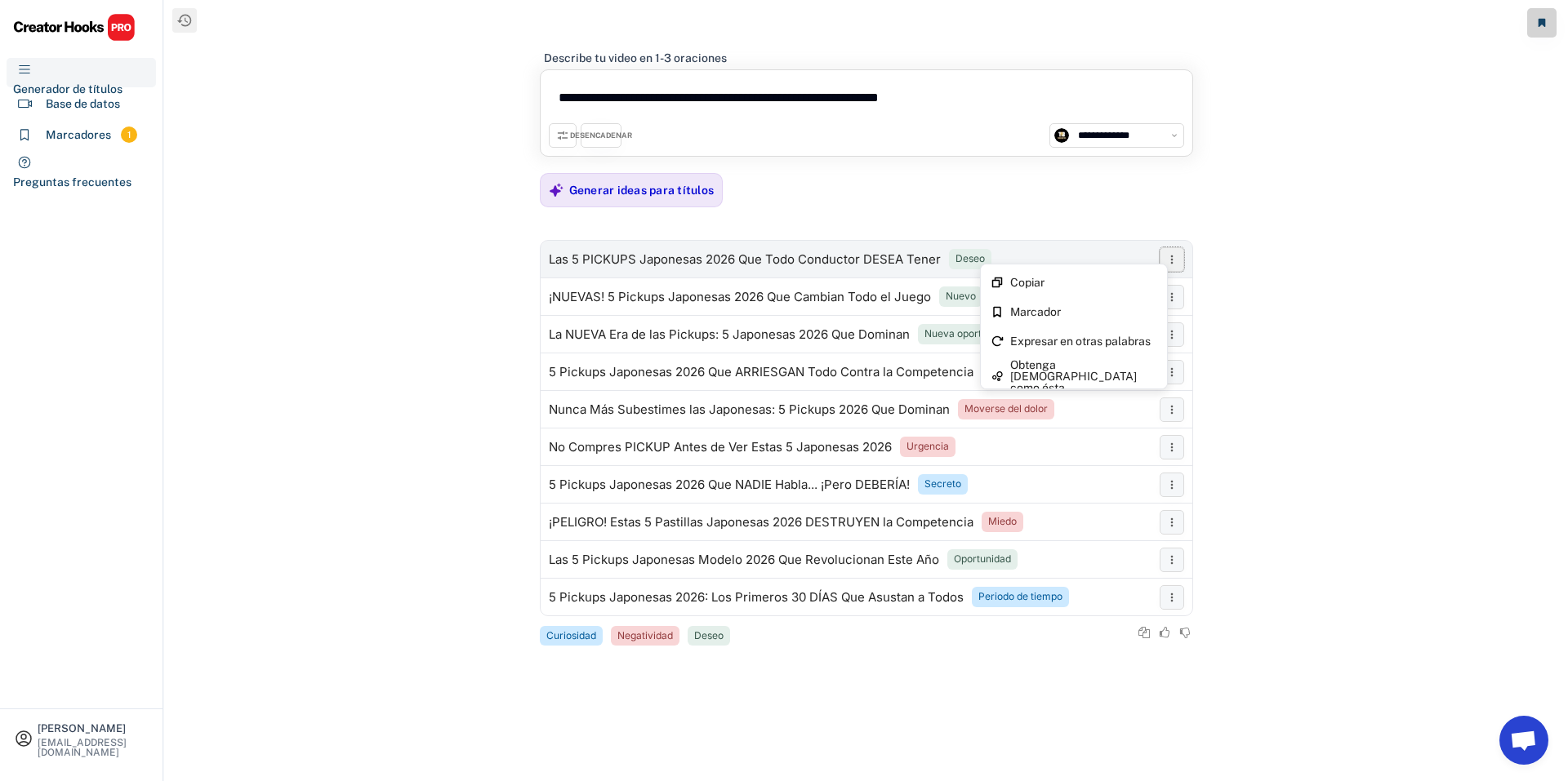
click at [1168, 260] on icon at bounding box center [1171, 259] width 13 height 13
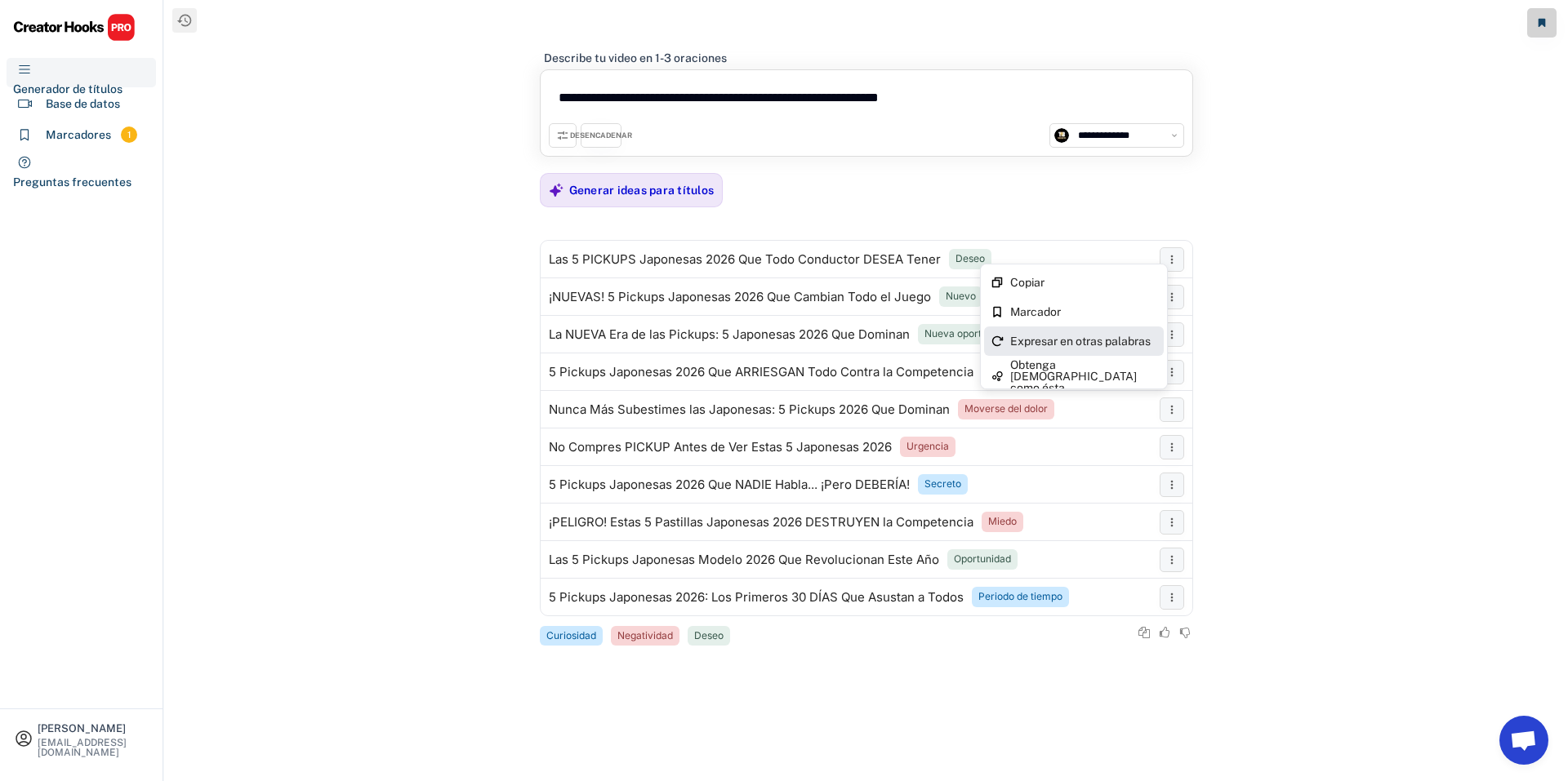
click at [1141, 340] on font "Expresar en otras palabras" at bounding box center [1081, 341] width 141 height 13
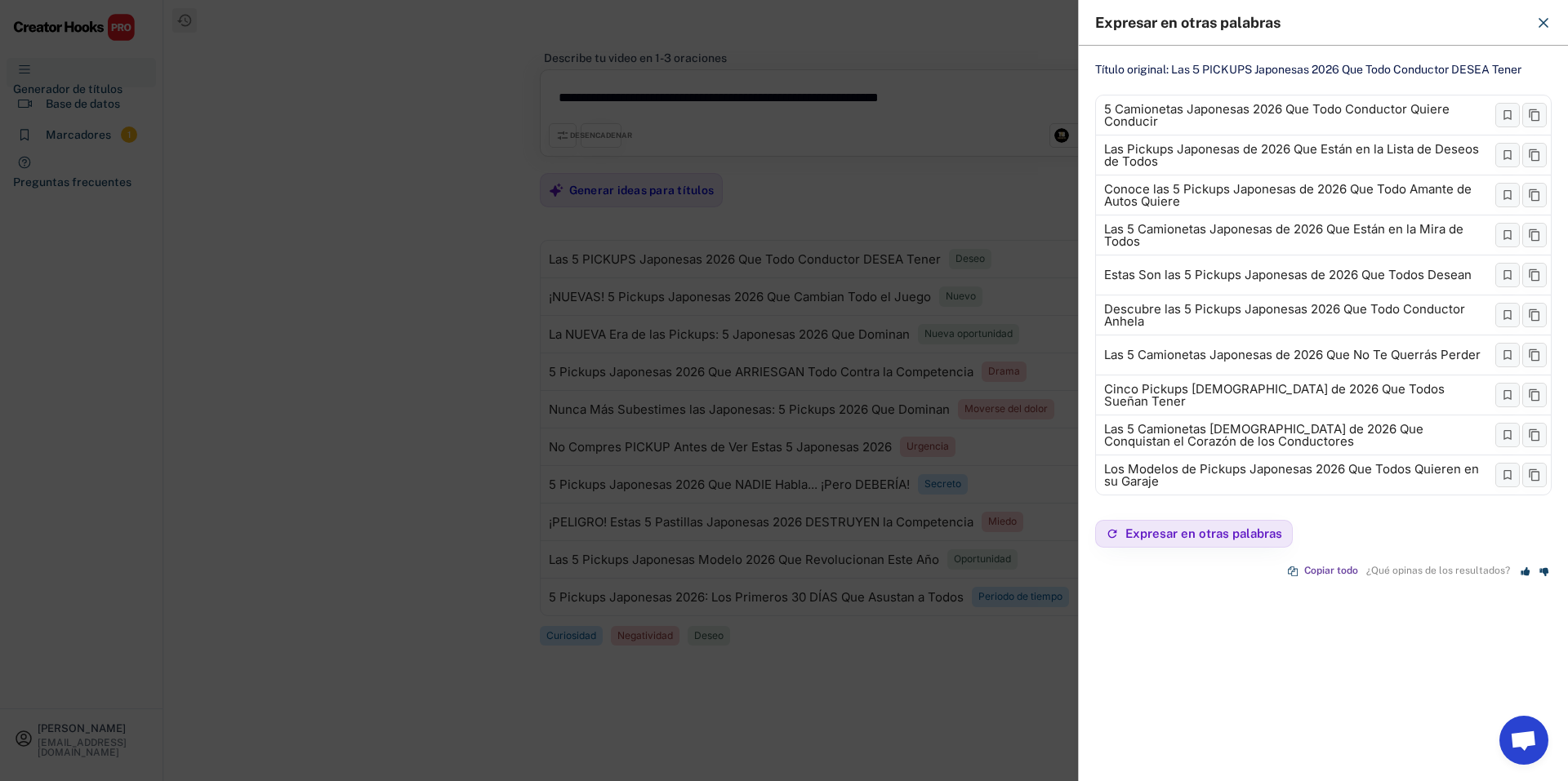
click at [1041, 294] on div at bounding box center [784, 390] width 1568 height 781
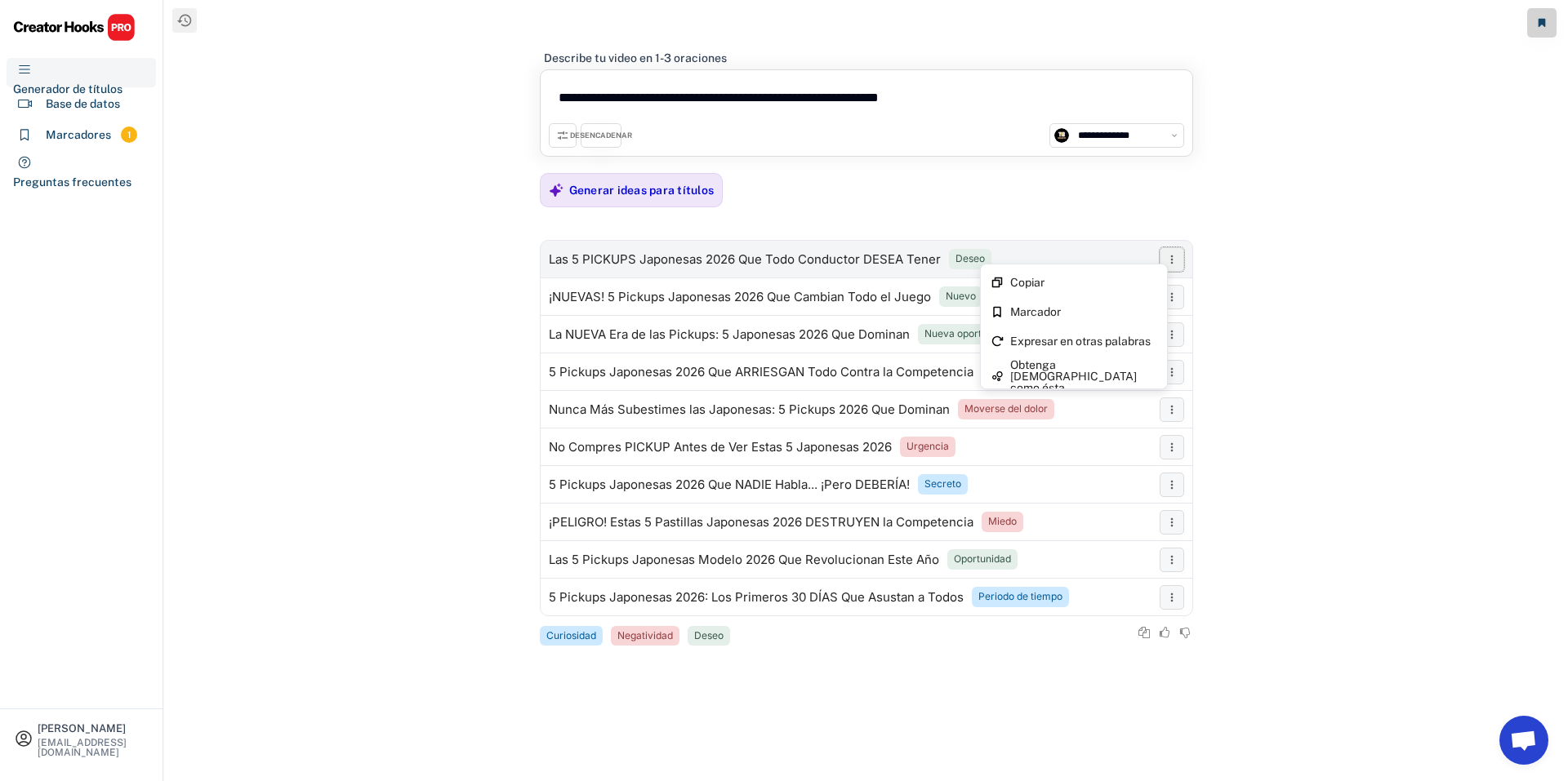
click at [1162, 260] on button at bounding box center [1172, 259] width 25 height 25
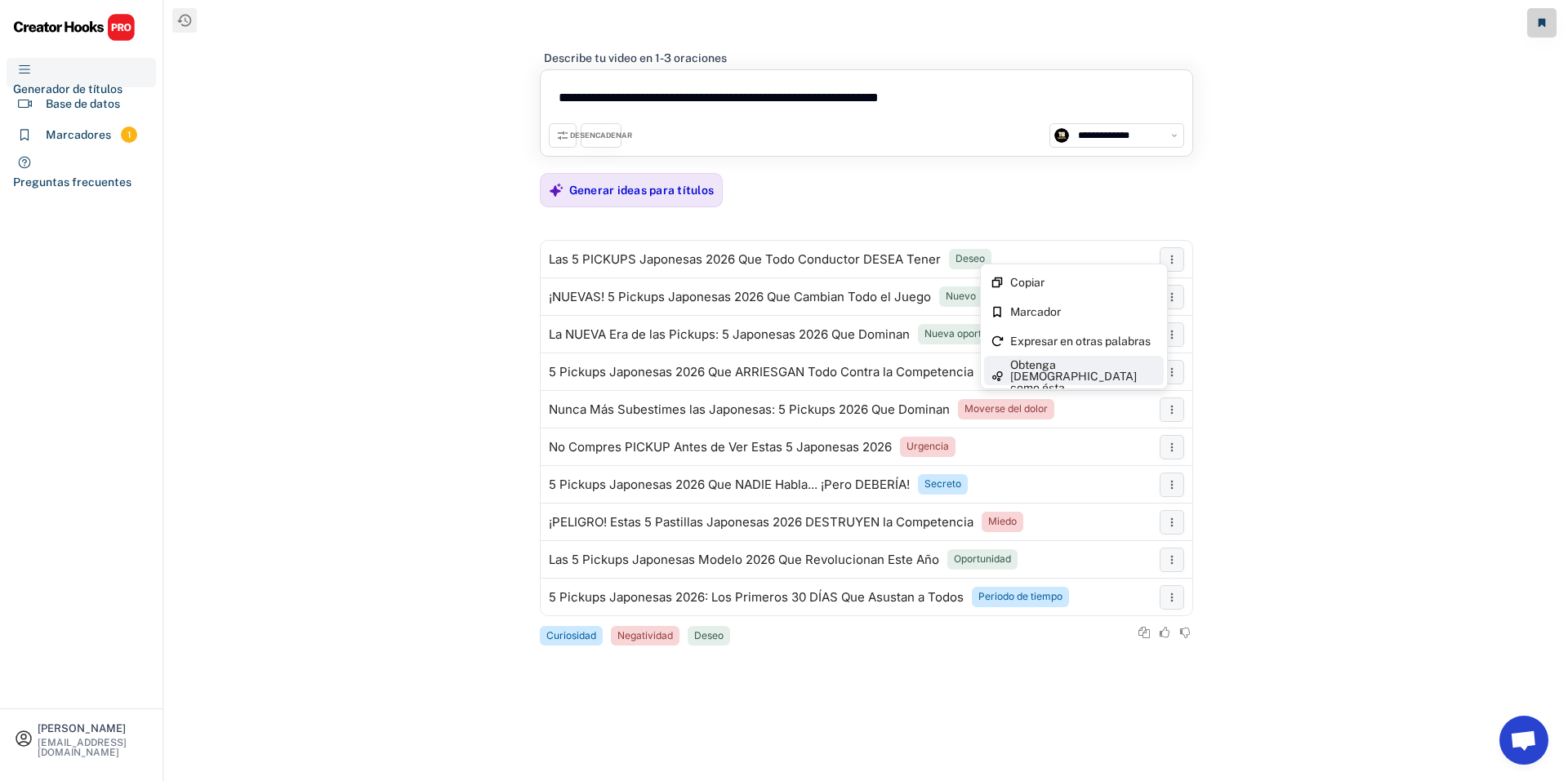
click at [1123, 361] on font "Obtenga [DEMOGRAPHIC_DATA] como ésta" at bounding box center [1075, 377] width 129 height 36
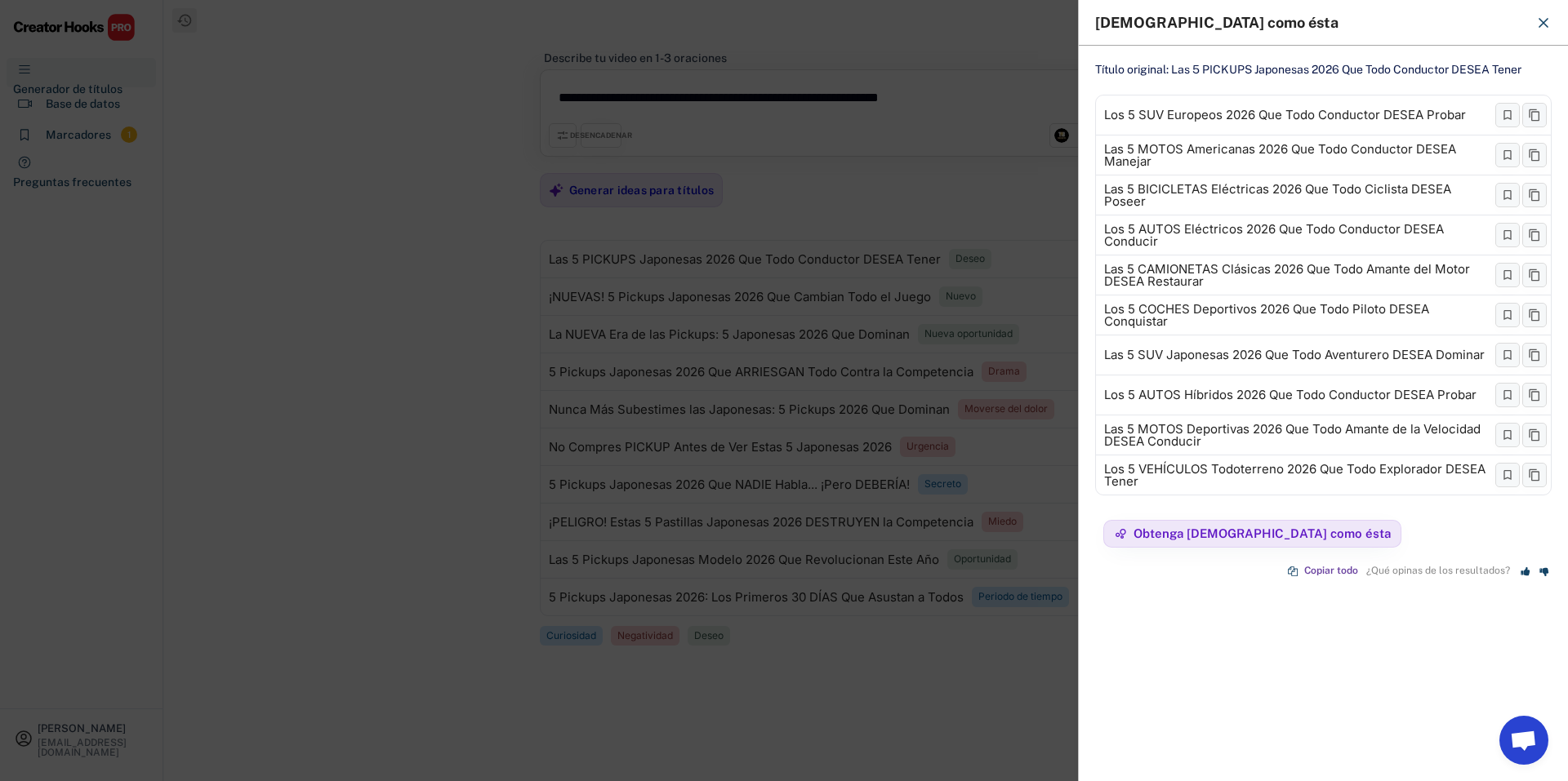
click at [1269, 572] on div "Título original: Las 5 PICKUPS Japonesas 2026 Que Todo Conductor DESEA Tener Lo…" at bounding box center [1323, 384] width 489 height 676
click at [1262, 542] on button "Obtenga [DEMOGRAPHIC_DATA] como ésta" at bounding box center [1252, 534] width 298 height 27
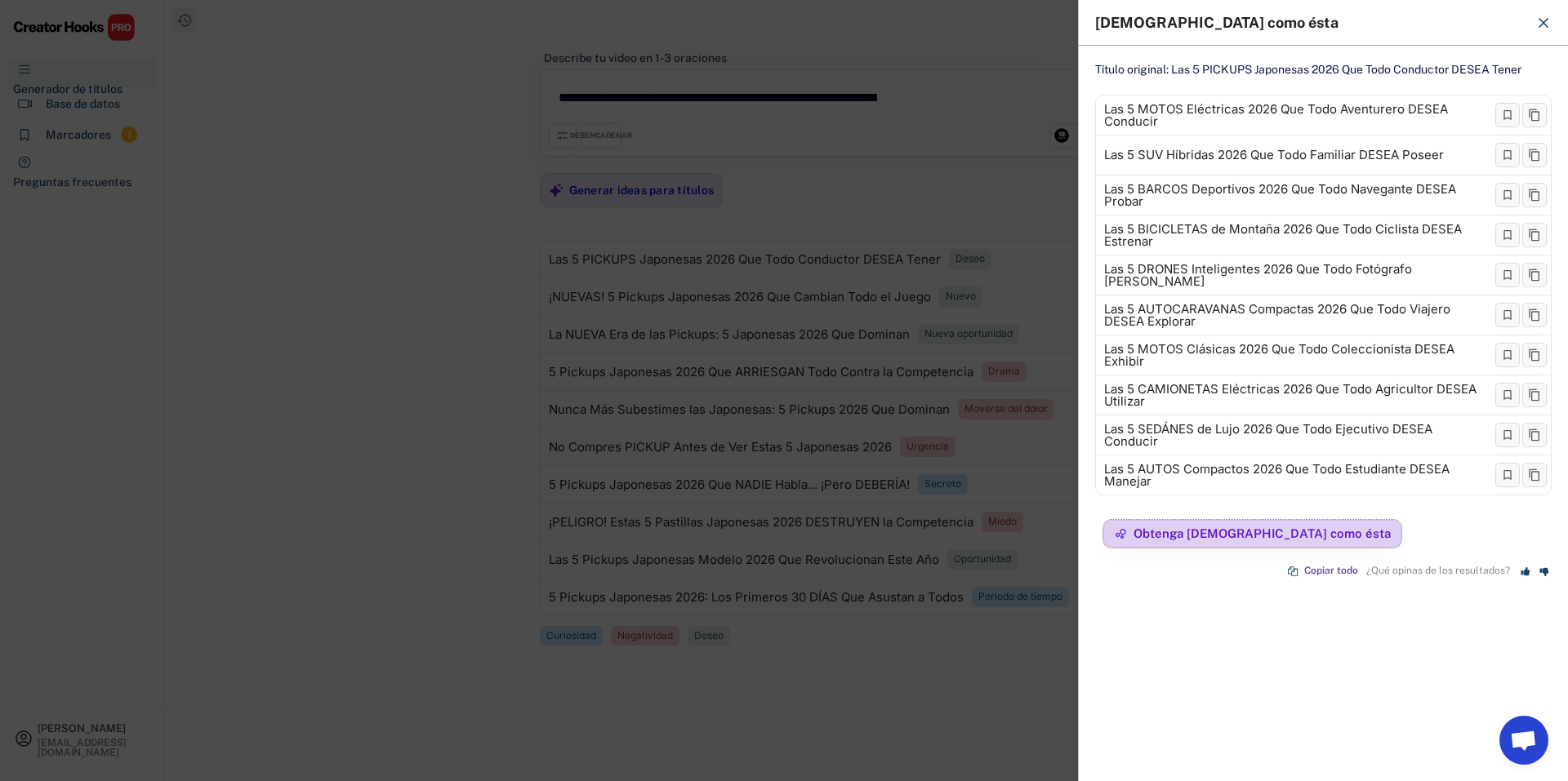
click at [1276, 537] on font "Obtenga [DEMOGRAPHIC_DATA] como ésta" at bounding box center [1262, 533] width 258 height 14
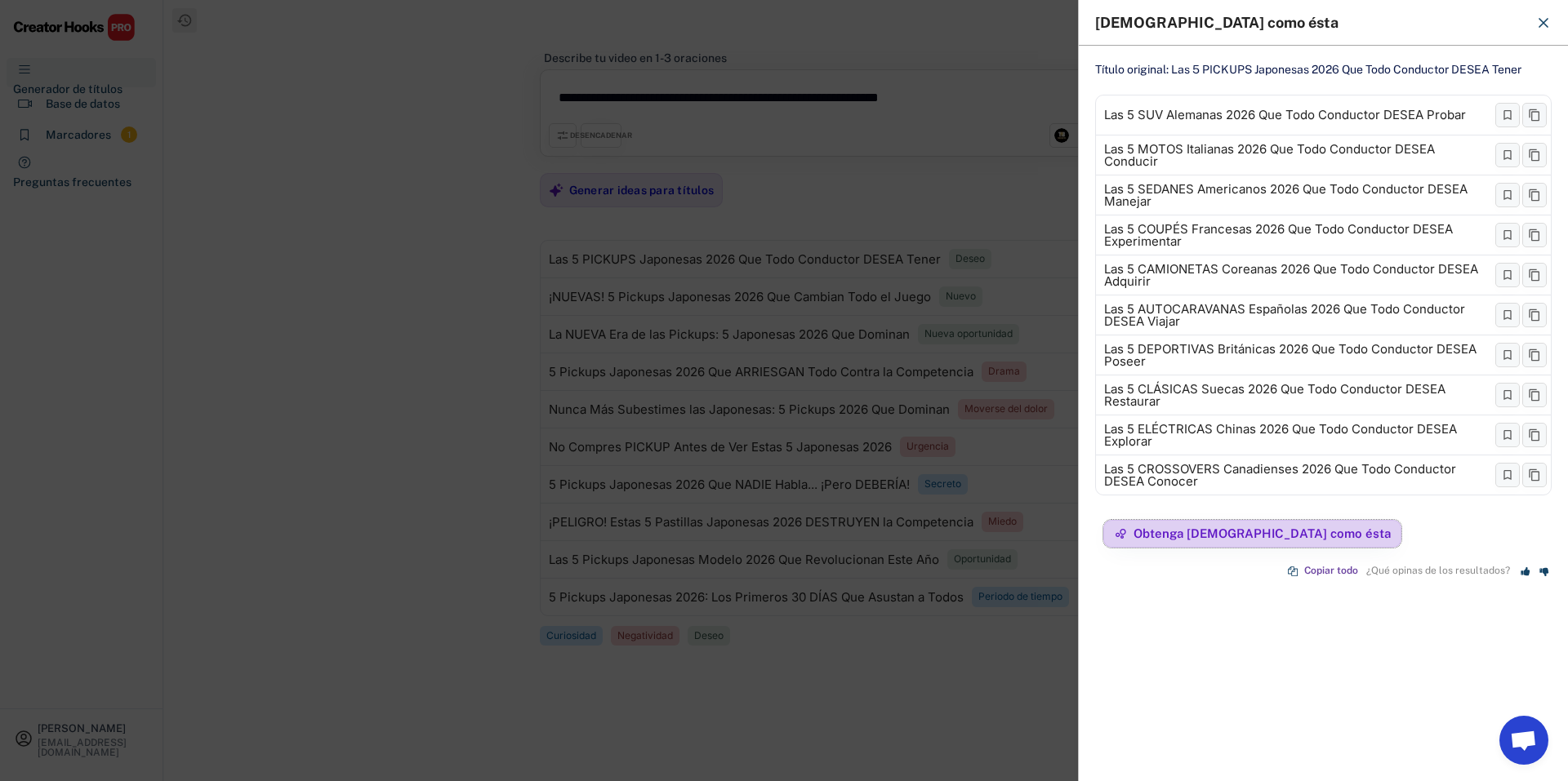
click at [1276, 537] on font "Obtenga [DEMOGRAPHIC_DATA] como ésta" at bounding box center [1262, 533] width 258 height 14
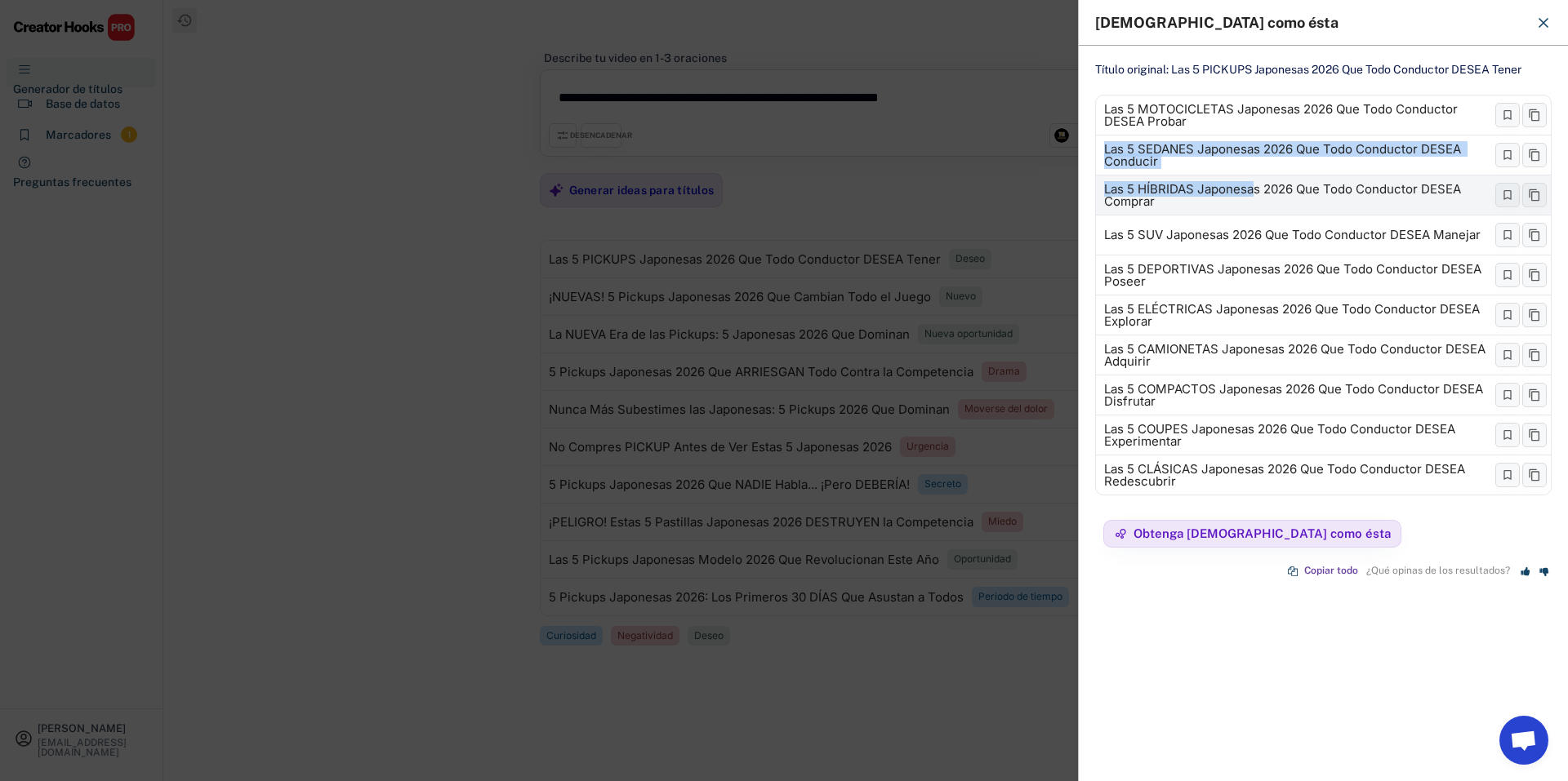
drag, startPoint x: 1101, startPoint y: 148, endPoint x: 1252, endPoint y: 179, distance: 154.1
click at [1252, 179] on div "Las 5 MOTOCICLETAS Japonesas 2026 Que Todo Conductor DESEA Probar Las 5 SEDANES…" at bounding box center [1323, 294] width 457 height 401
click at [1534, 153] on icon at bounding box center [1535, 154] width 13 height 13
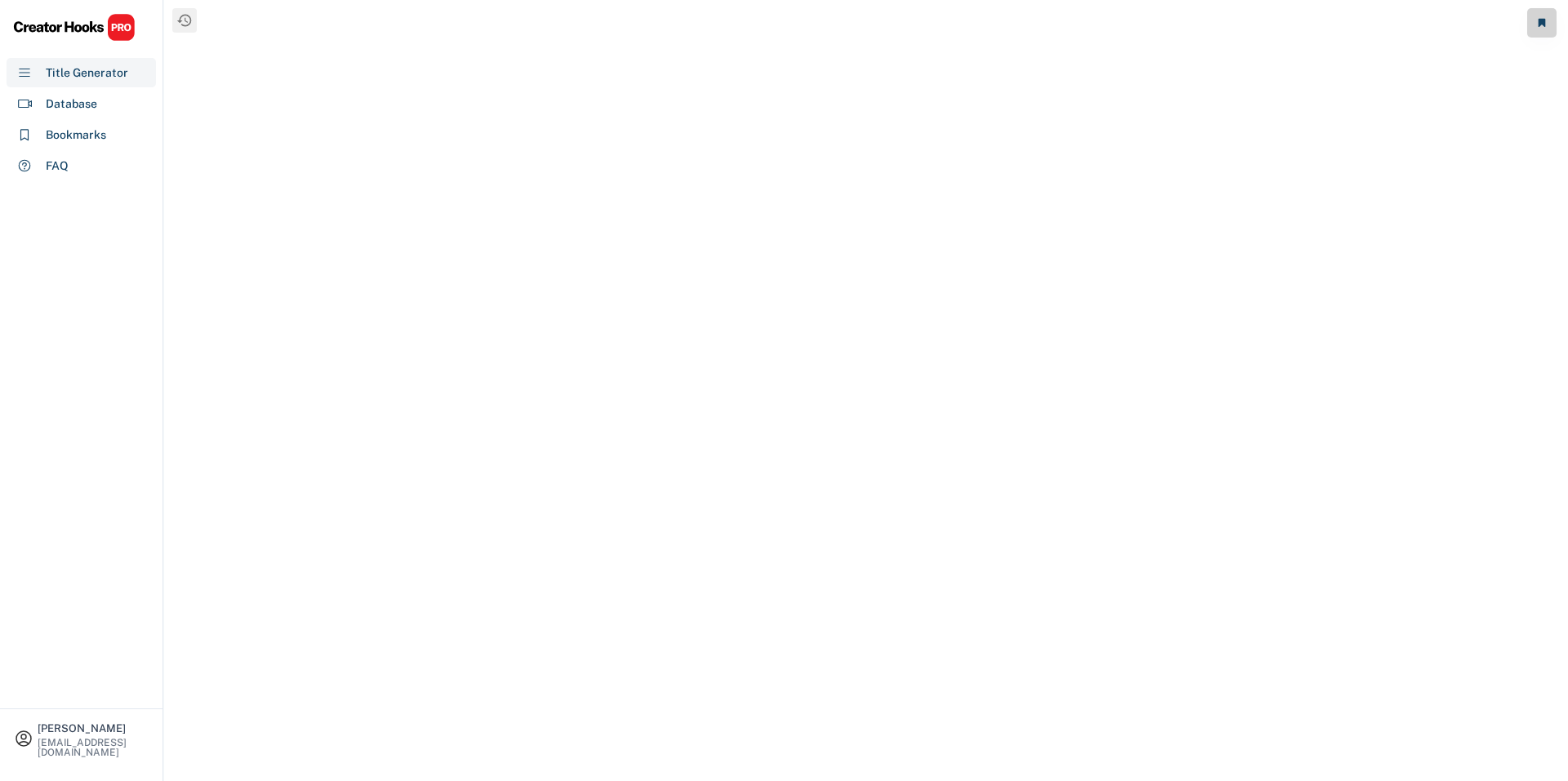
select select "**********"
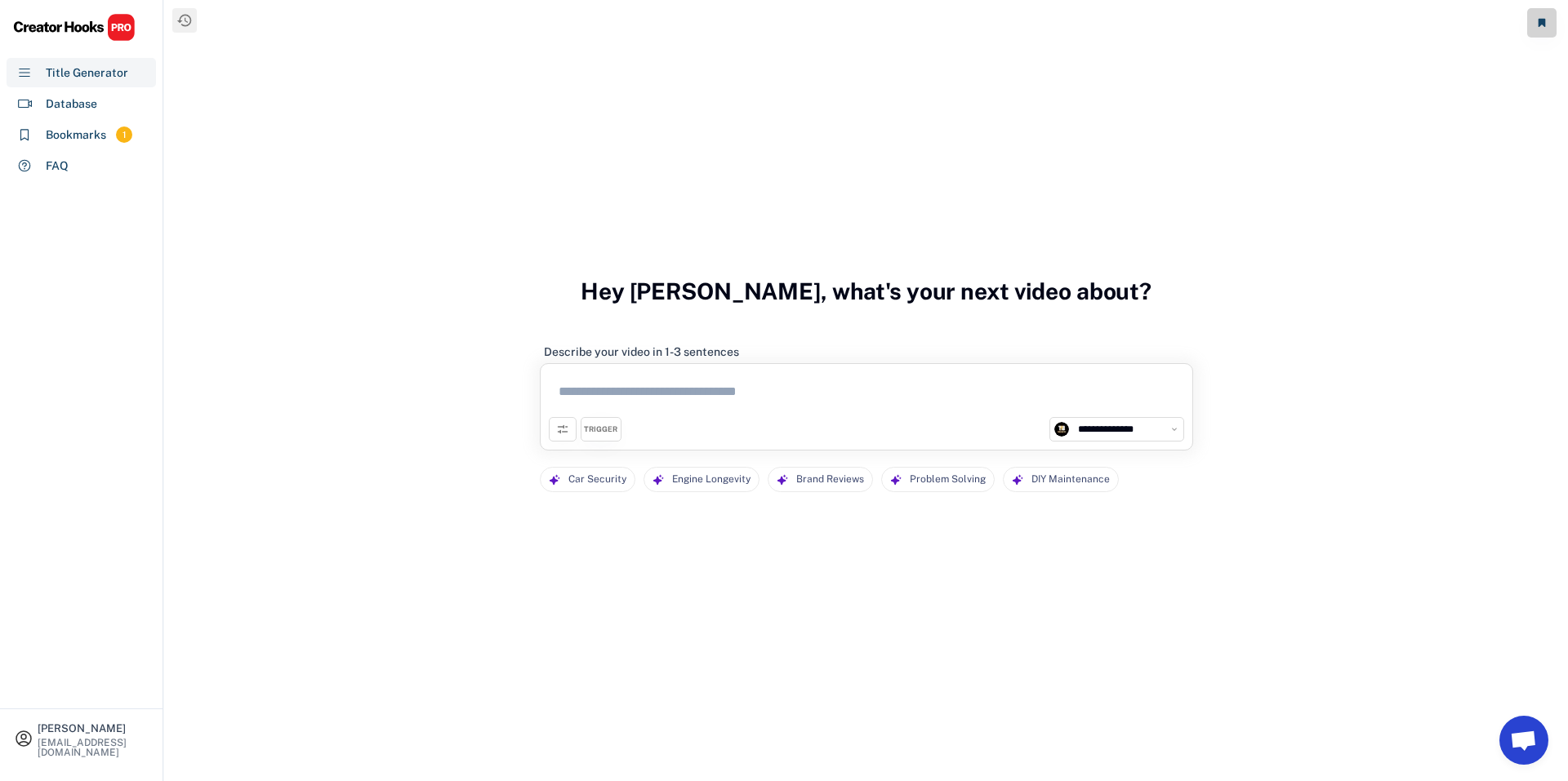
click at [696, 394] on textarea at bounding box center [866, 395] width 635 height 45
paste textarea "**********"
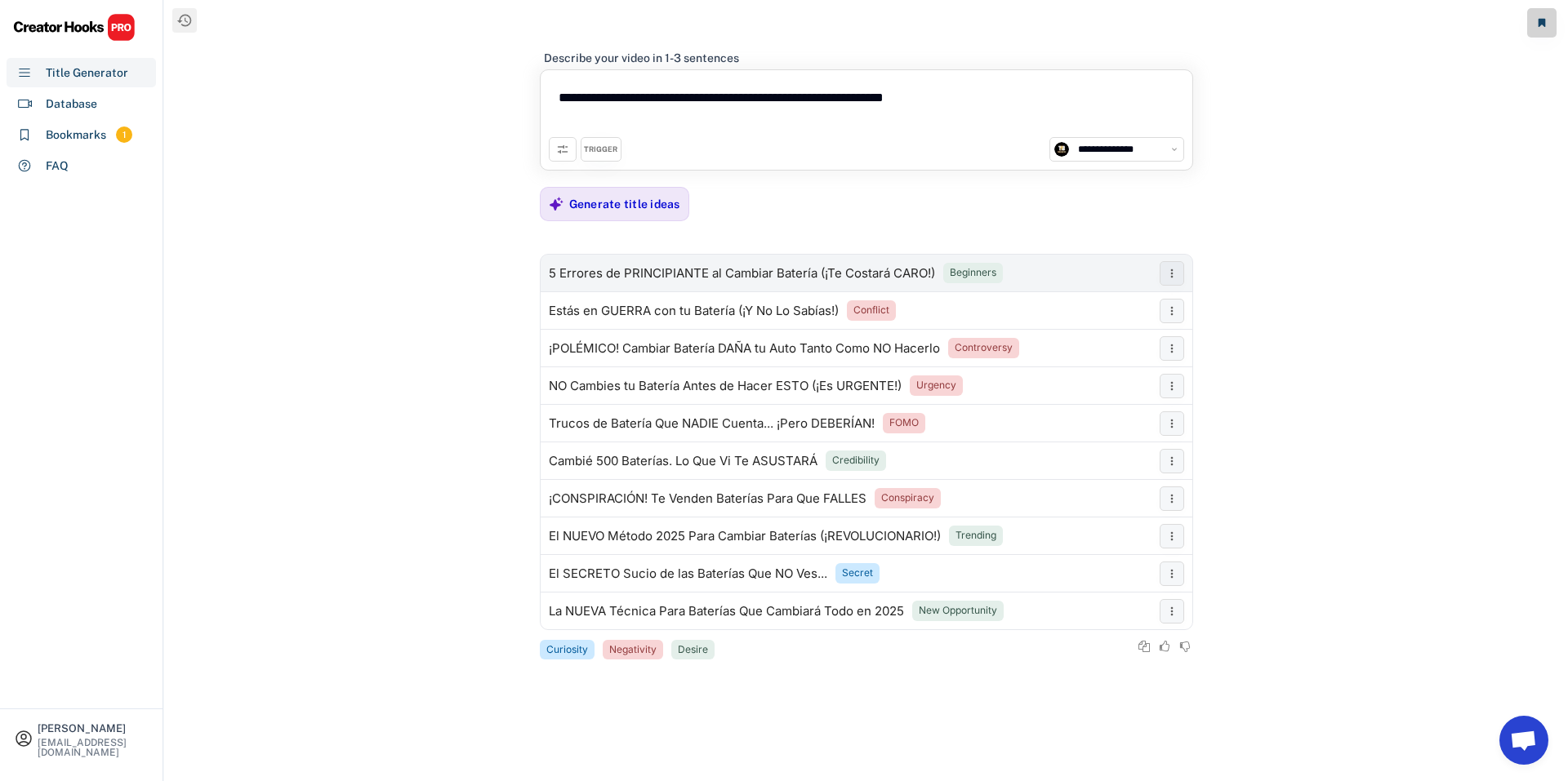
type textarea "**********"
click at [604, 275] on div "5 Errores de PRINCIPIANTE al Cambiar Batería (¡Te Costará CARO!)" at bounding box center [742, 273] width 386 height 13
click at [416, 242] on div "**********" at bounding box center [866, 390] width 1404 height 781
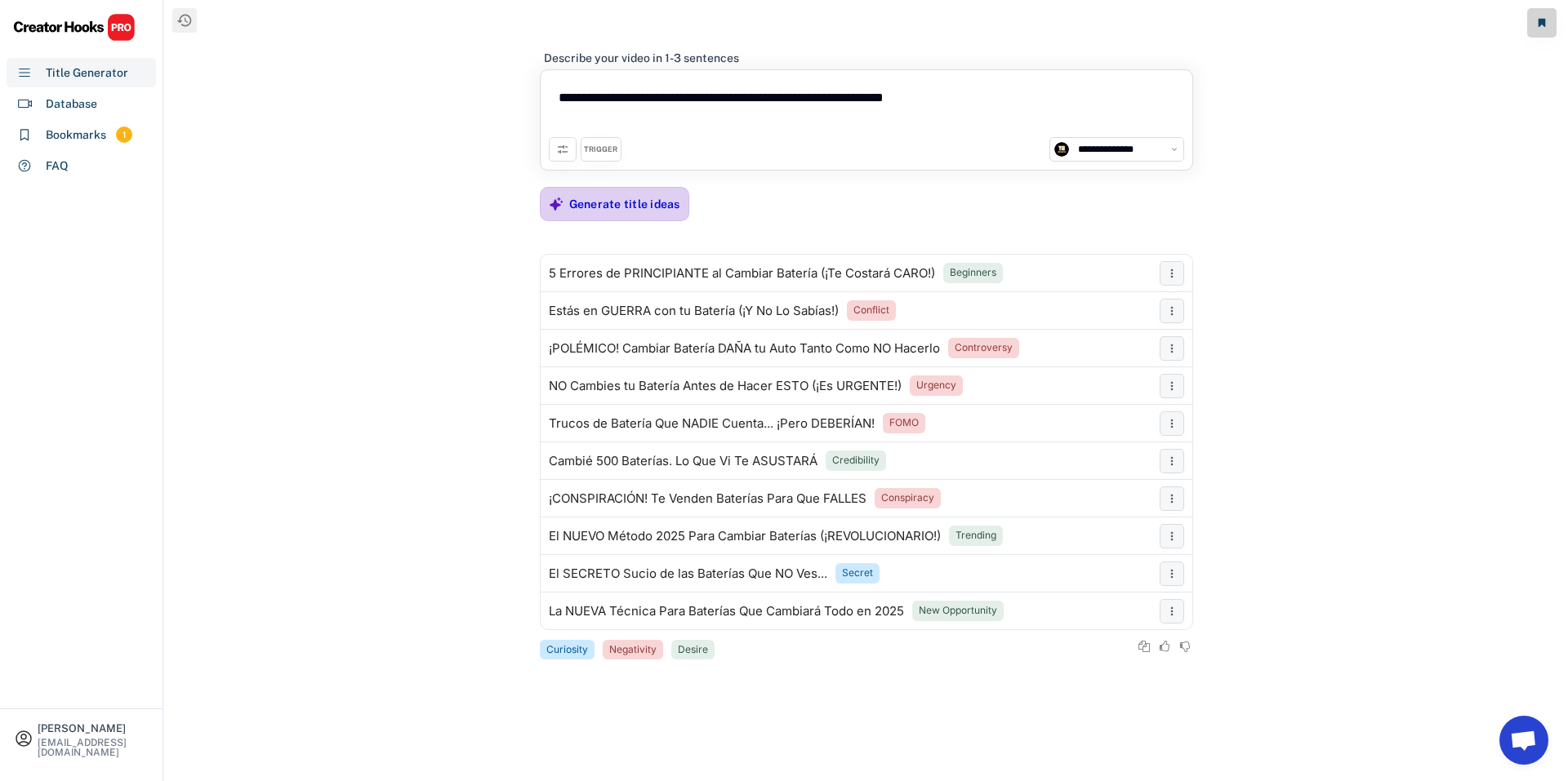
click at [583, 209] on div "Generate title ideas" at bounding box center [624, 203] width 111 height 15
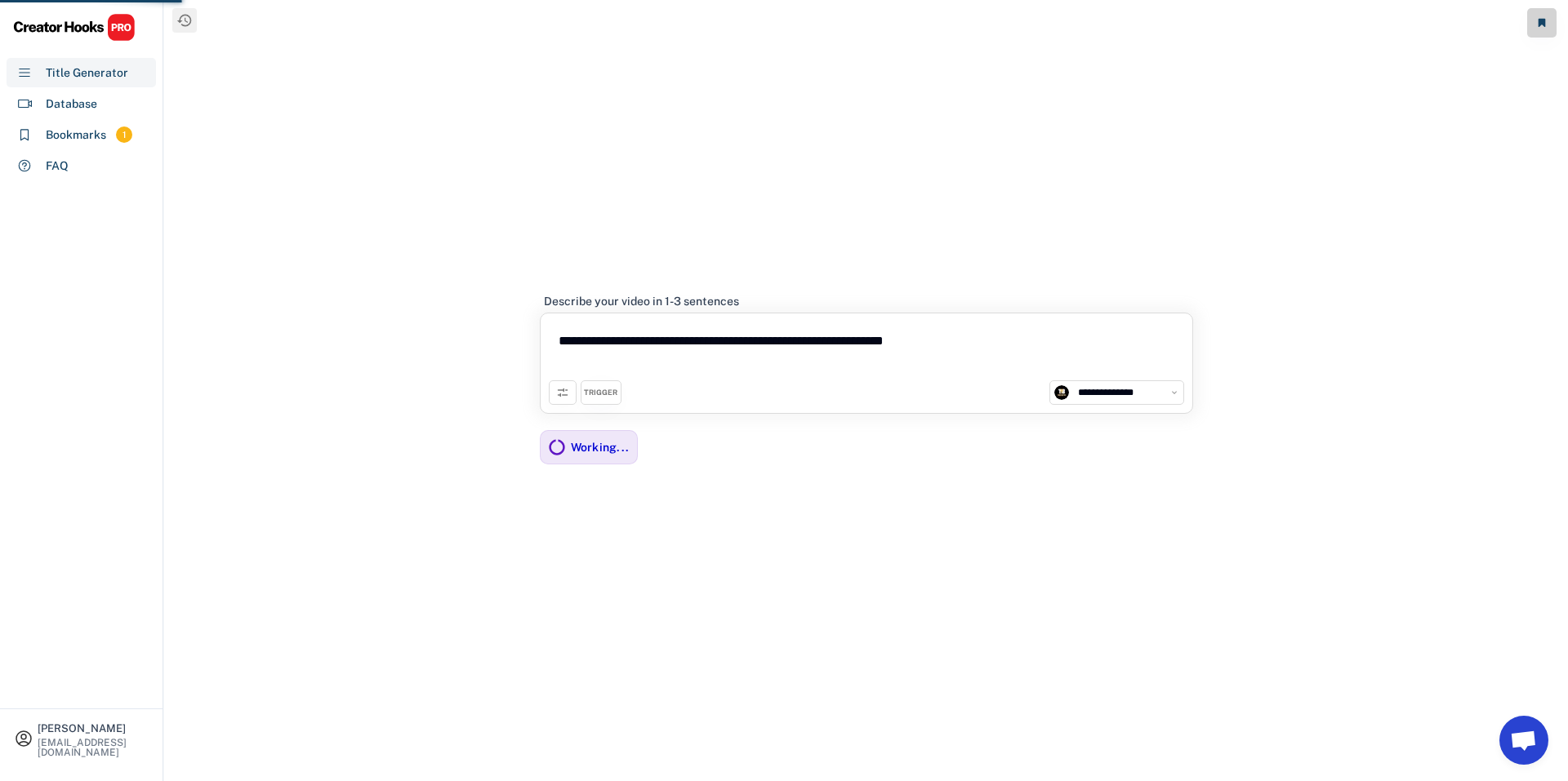
click at [557, 399] on button at bounding box center [562, 392] width 27 height 25
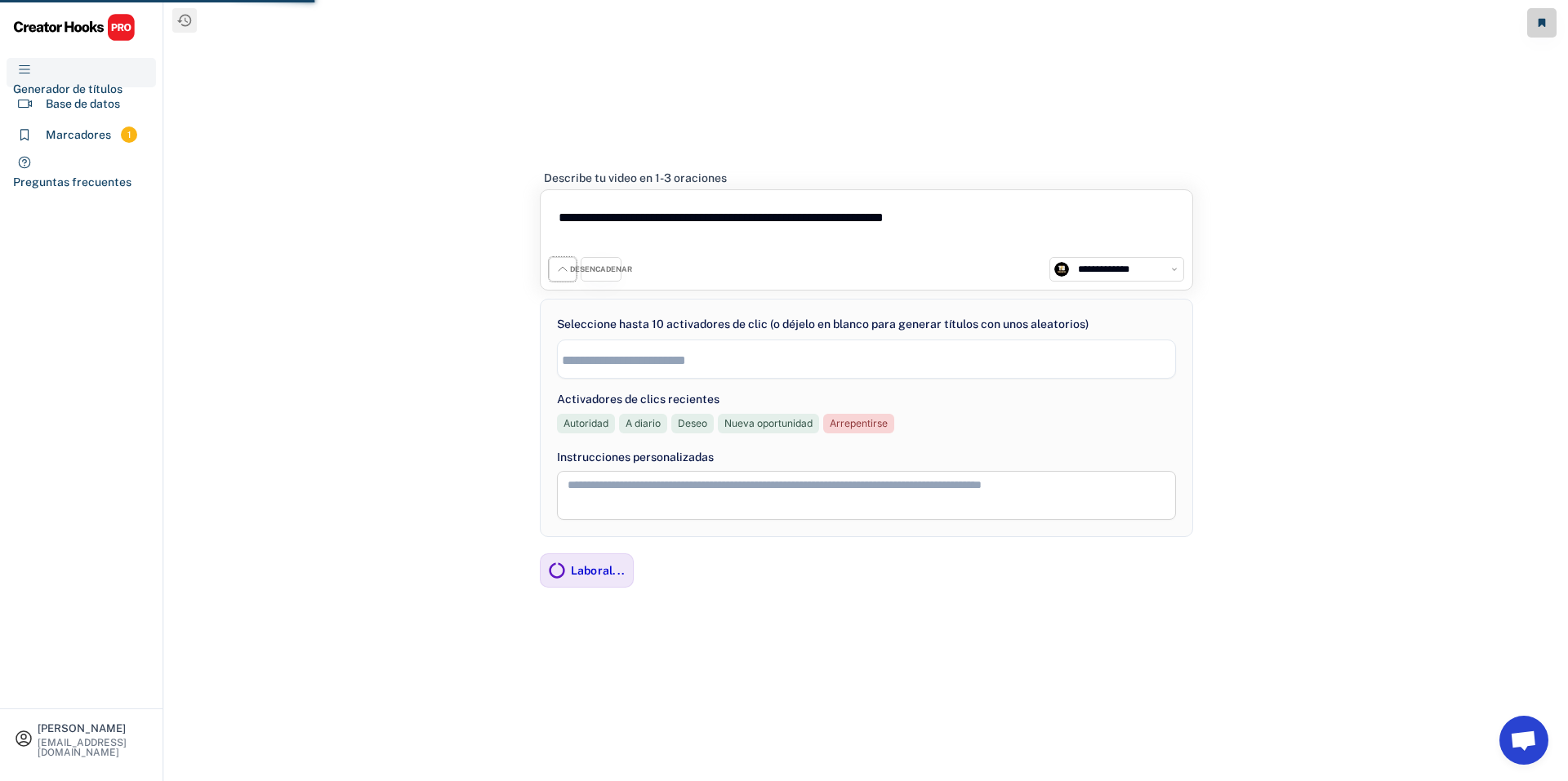
click at [568, 279] on button at bounding box center [562, 269] width 27 height 25
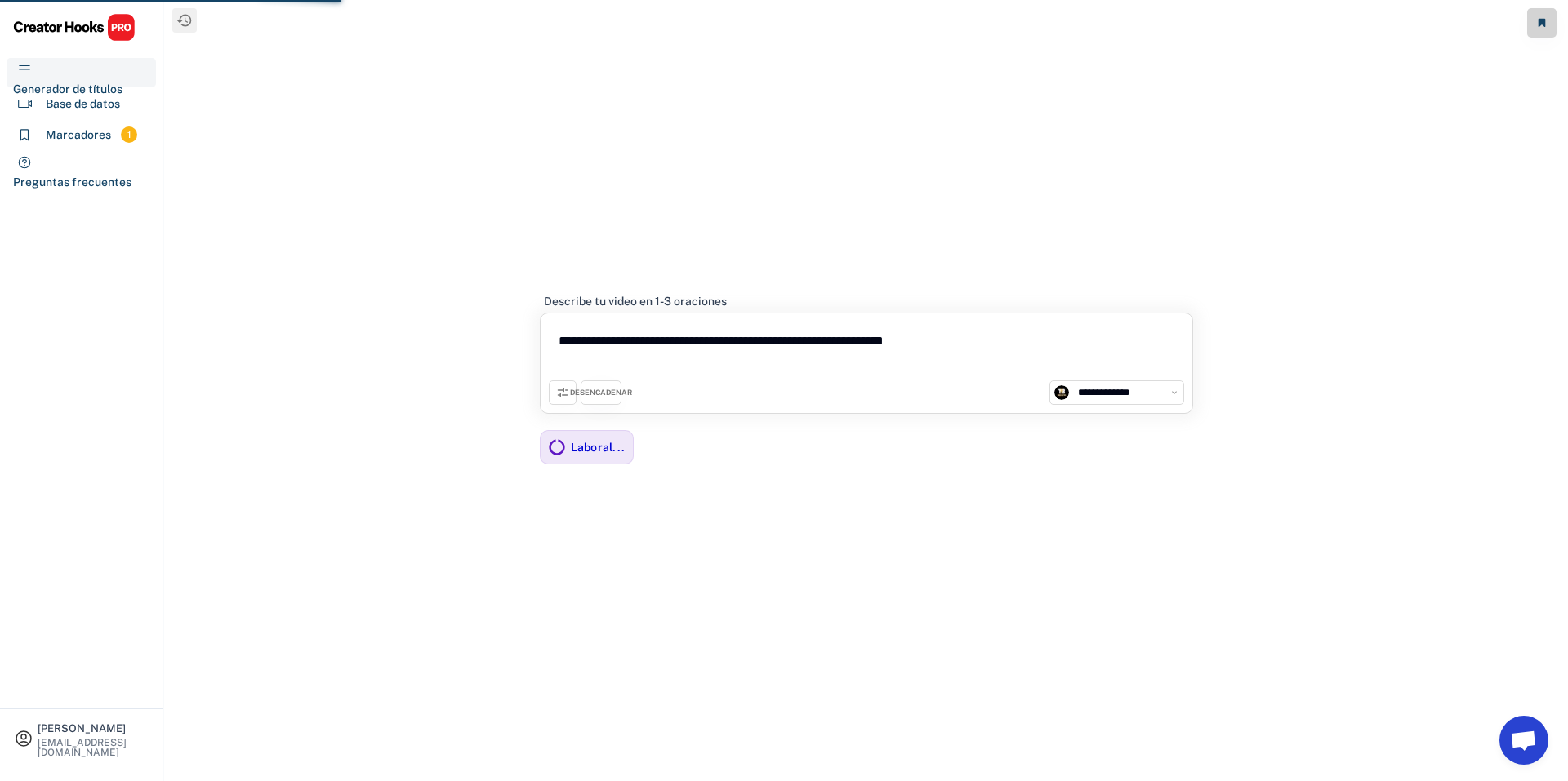
click at [567, 394] on icon at bounding box center [562, 392] width 13 height 13
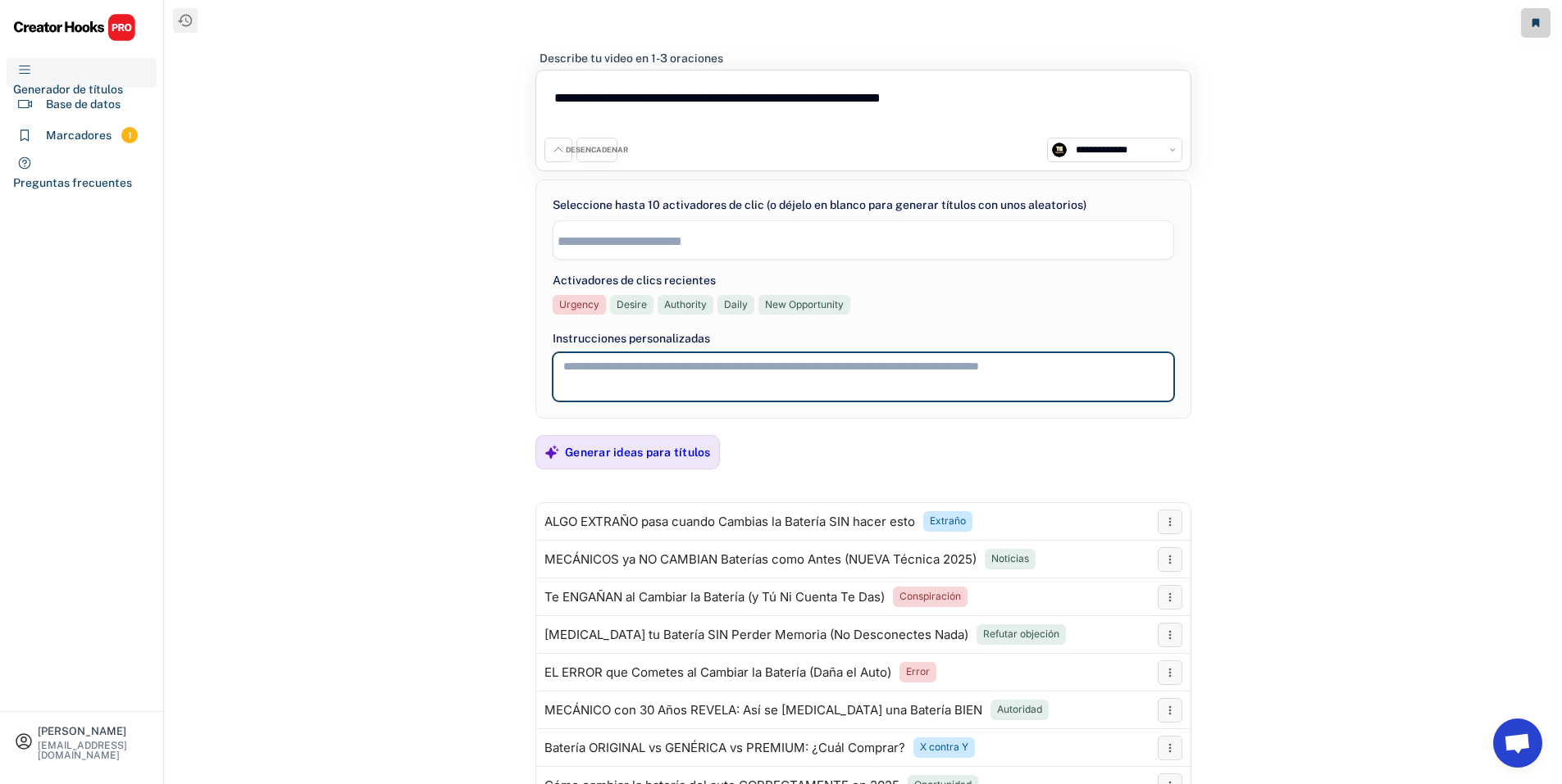
click at [605, 360] on textarea at bounding box center [863, 376] width 622 height 49
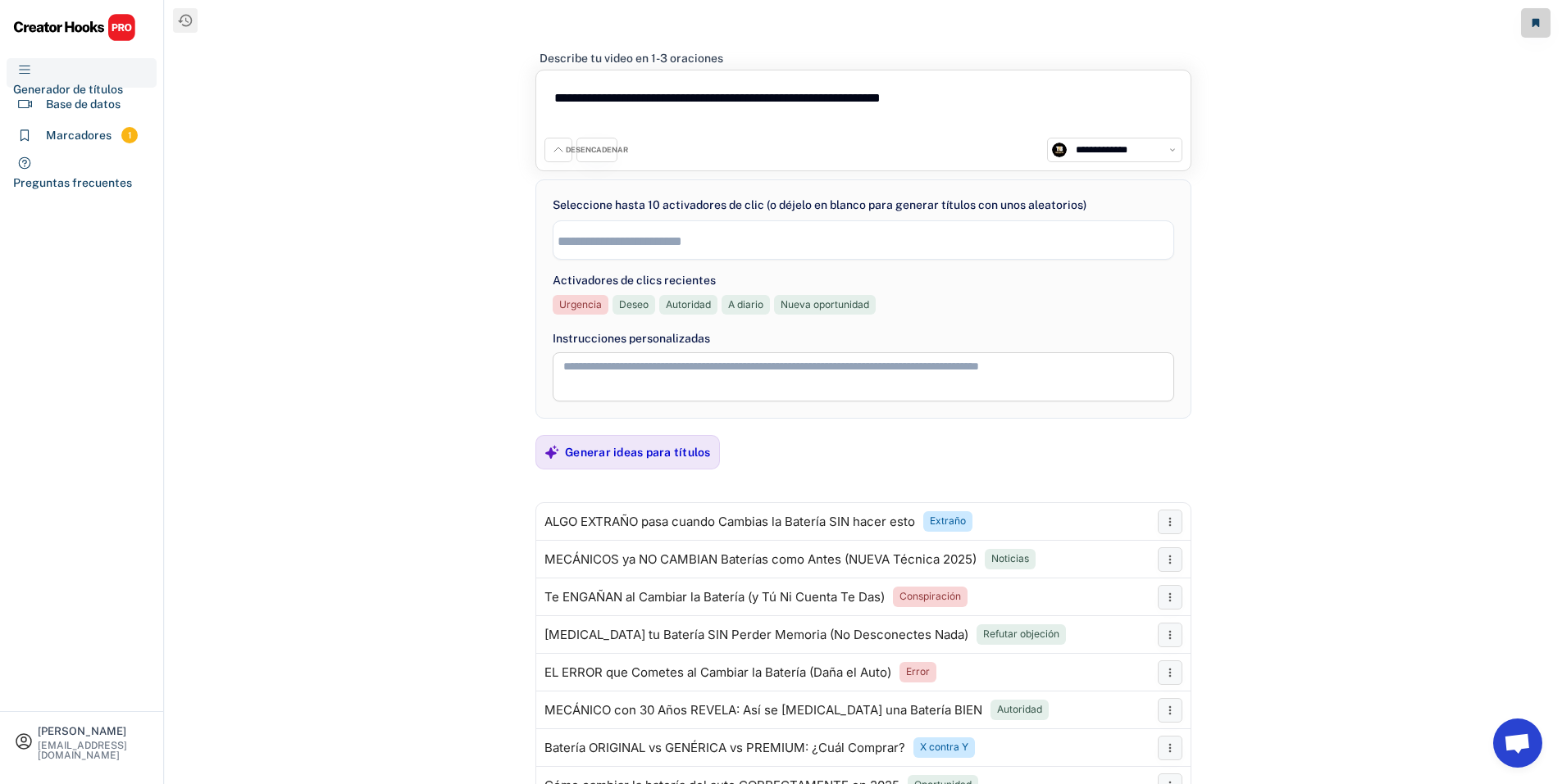
click at [635, 238] on input "search" at bounding box center [867, 241] width 620 height 14
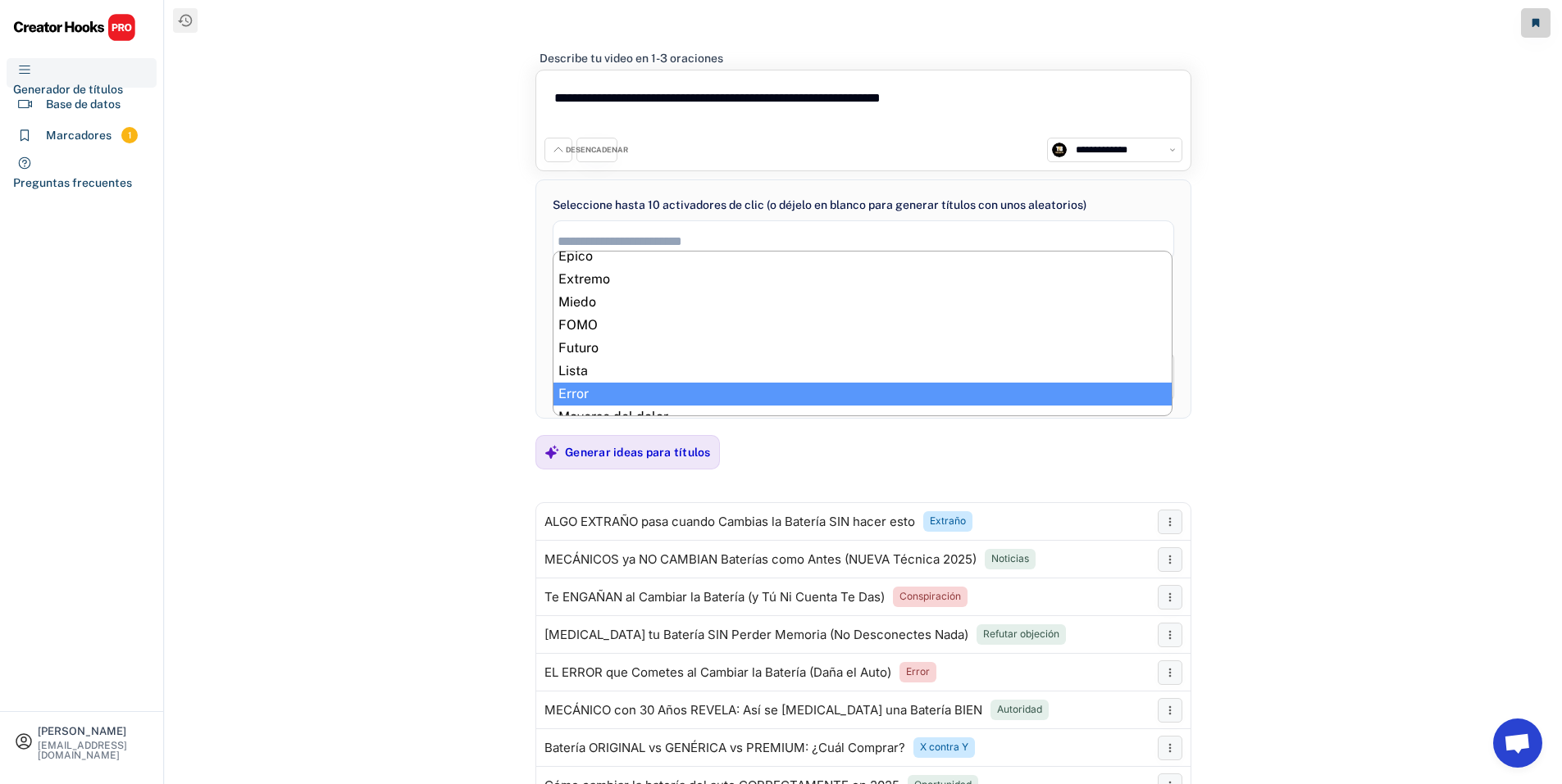
scroll to position [278, 0]
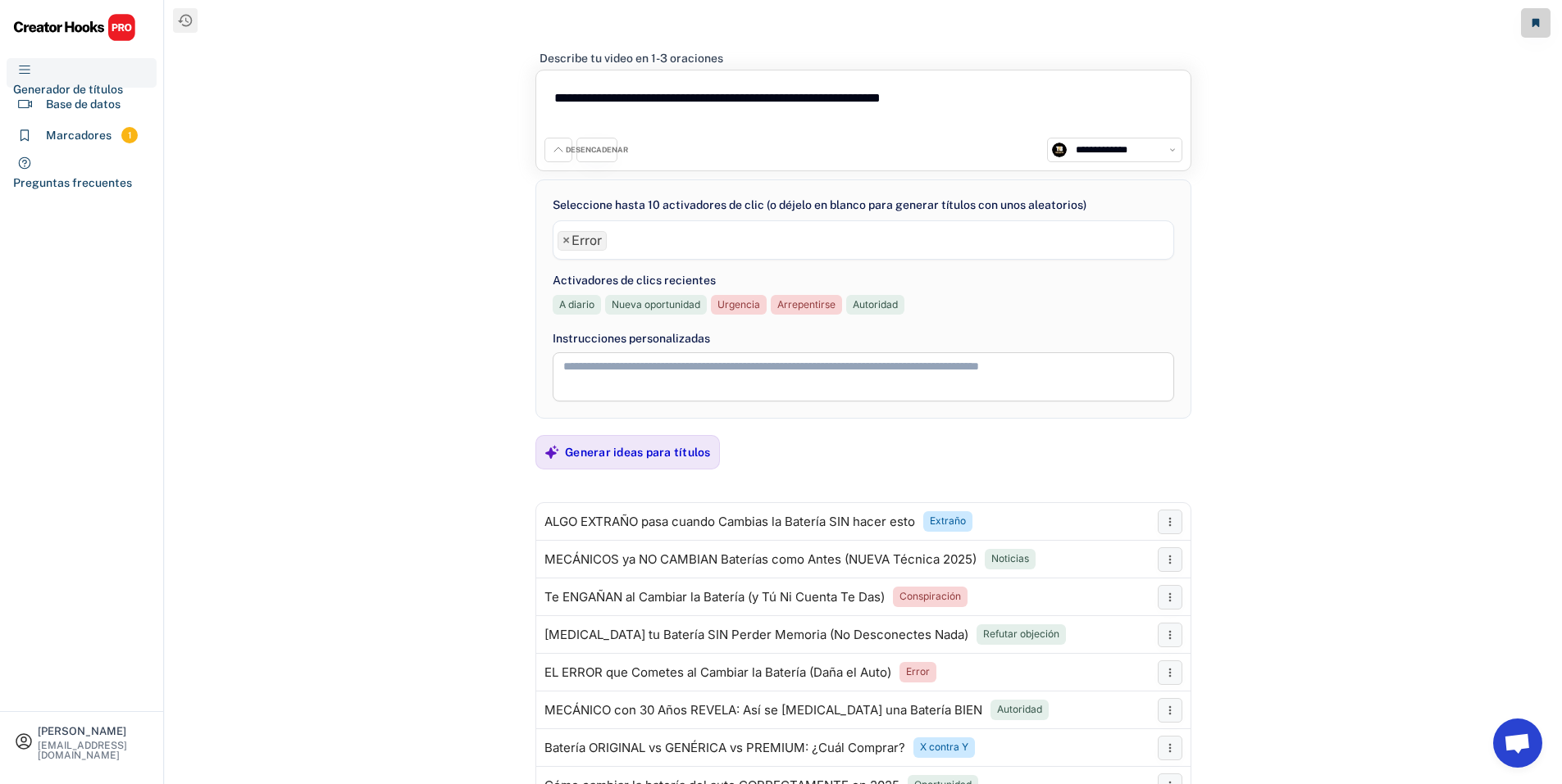
click at [672, 252] on span "× Error" at bounding box center [863, 240] width 620 height 26
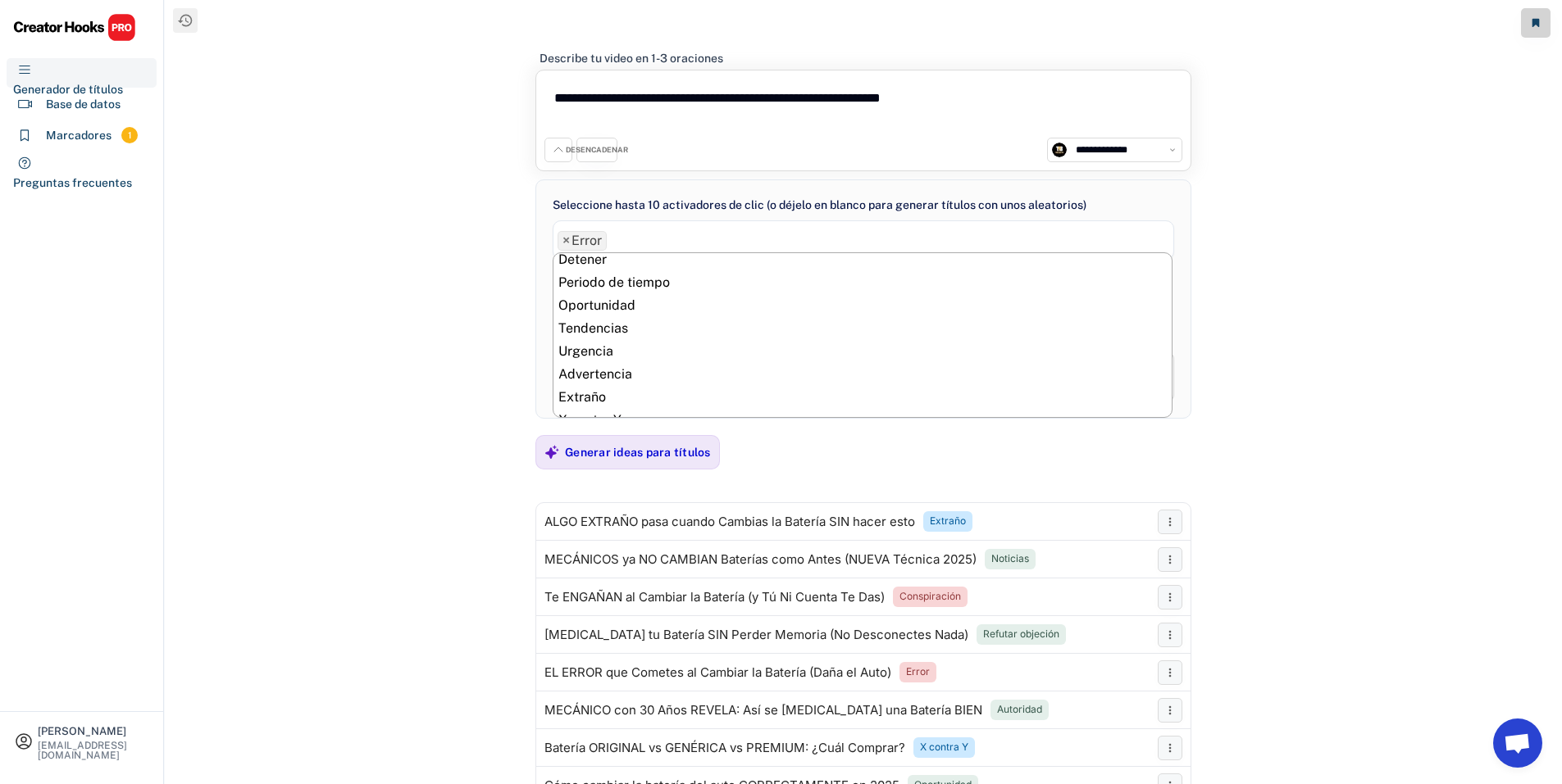
scroll to position [846, 0]
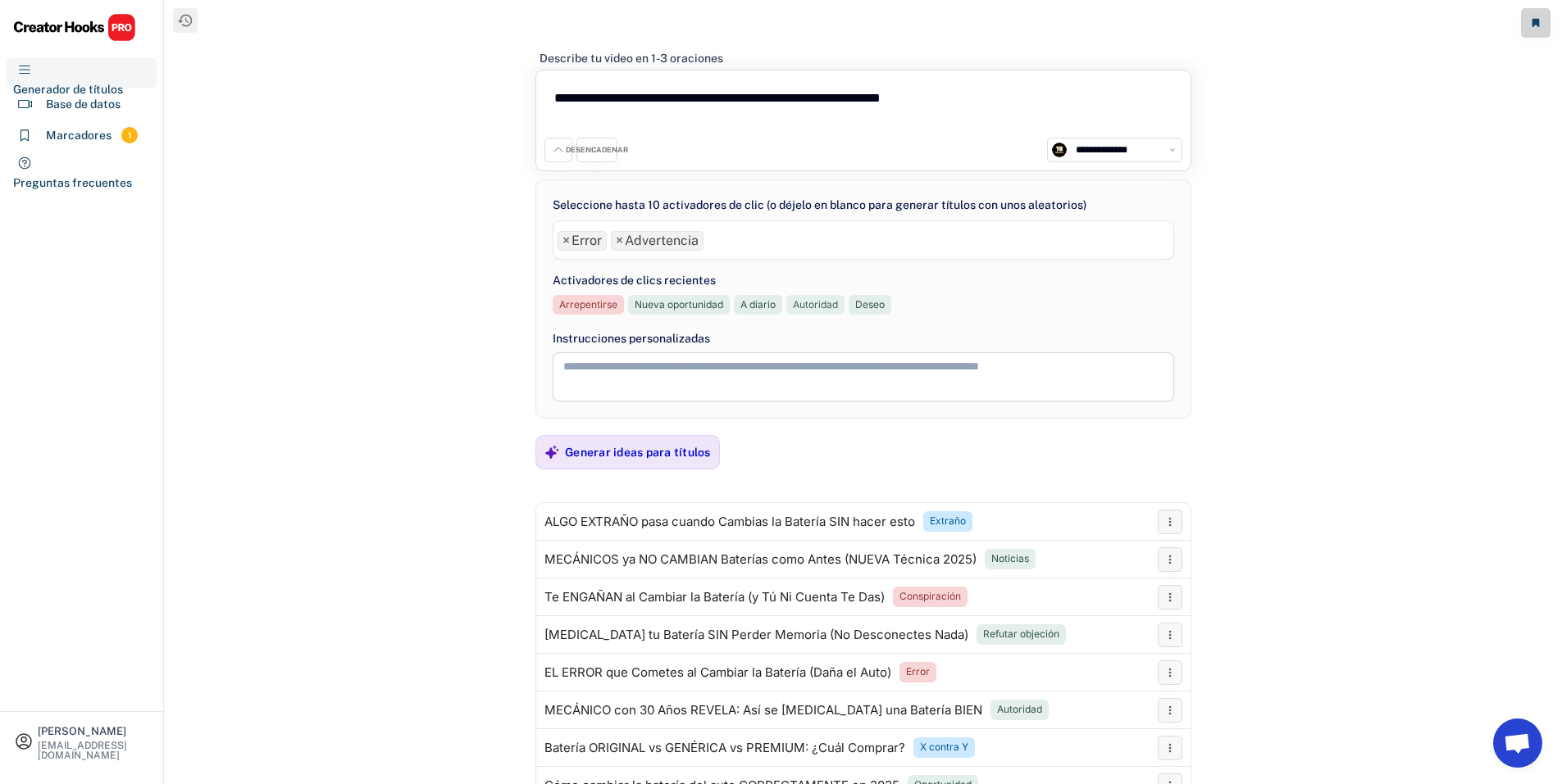
click at [797, 303] on font "Autoridad" at bounding box center [815, 304] width 45 height 12
click at [681, 439] on div "Generar ideas para títulos" at bounding box center [637, 452] width 146 height 33
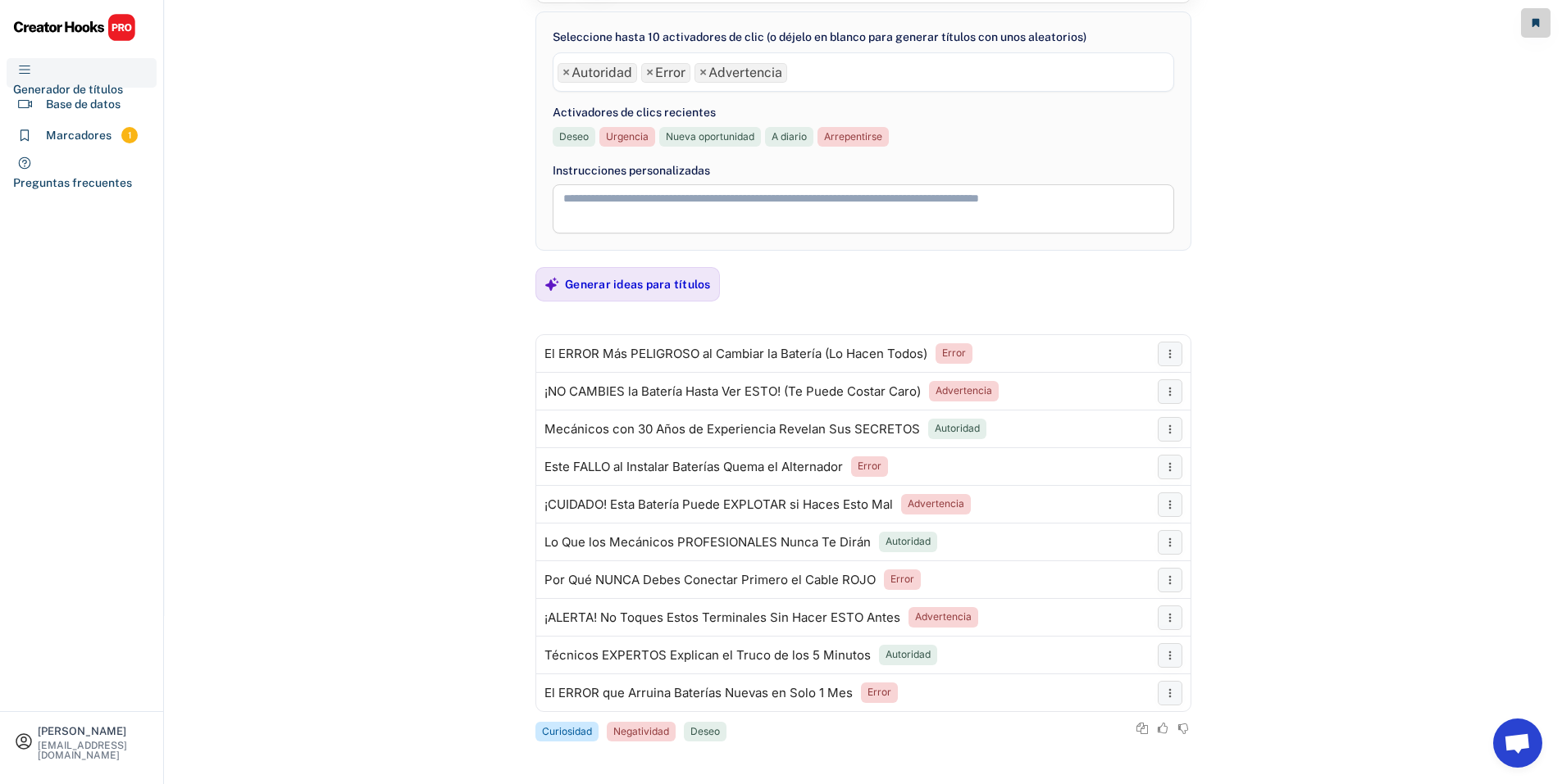
scroll to position [86, 0]
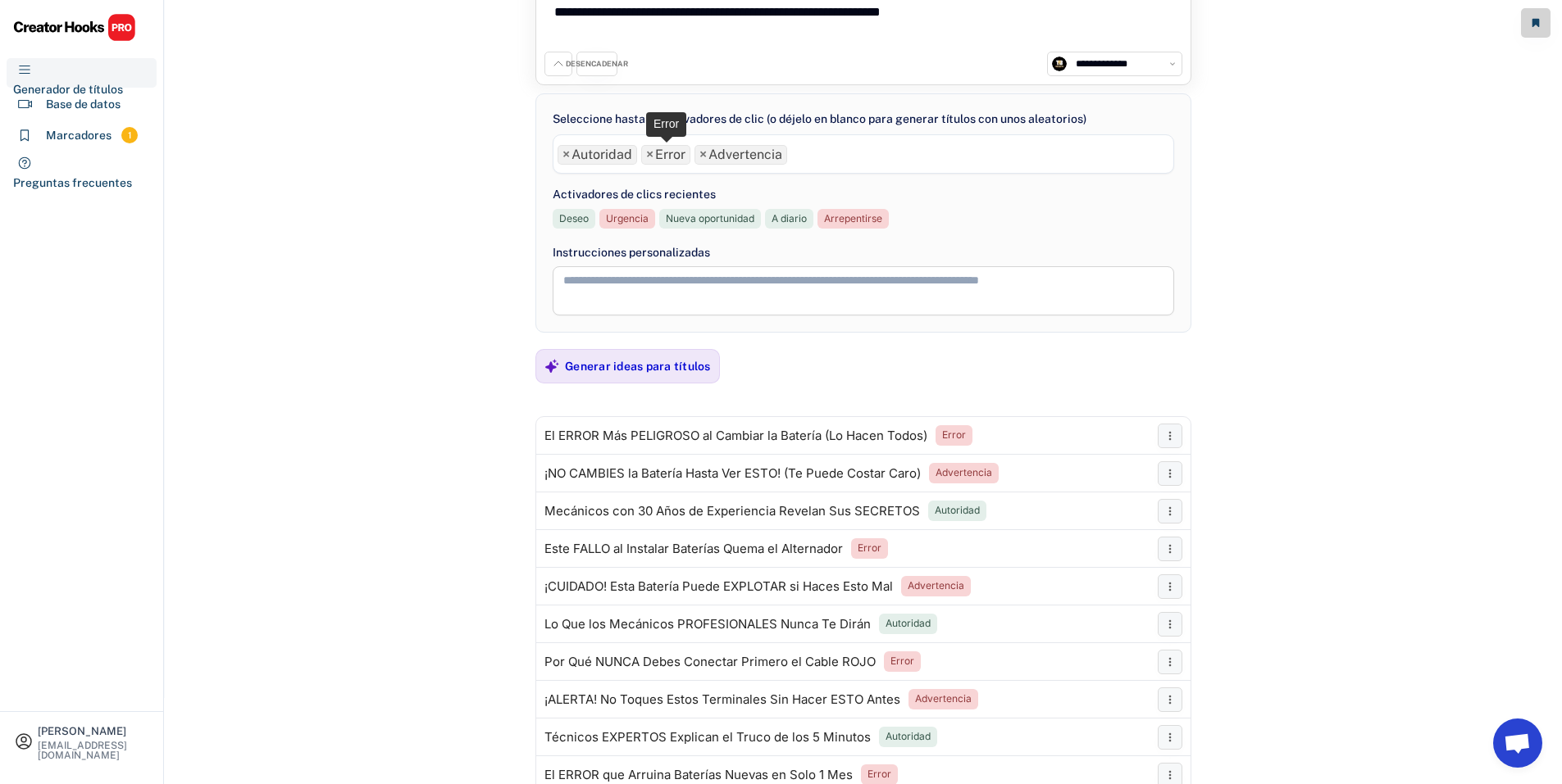
click at [648, 155] on font "×" at bounding box center [649, 154] width 8 height 16
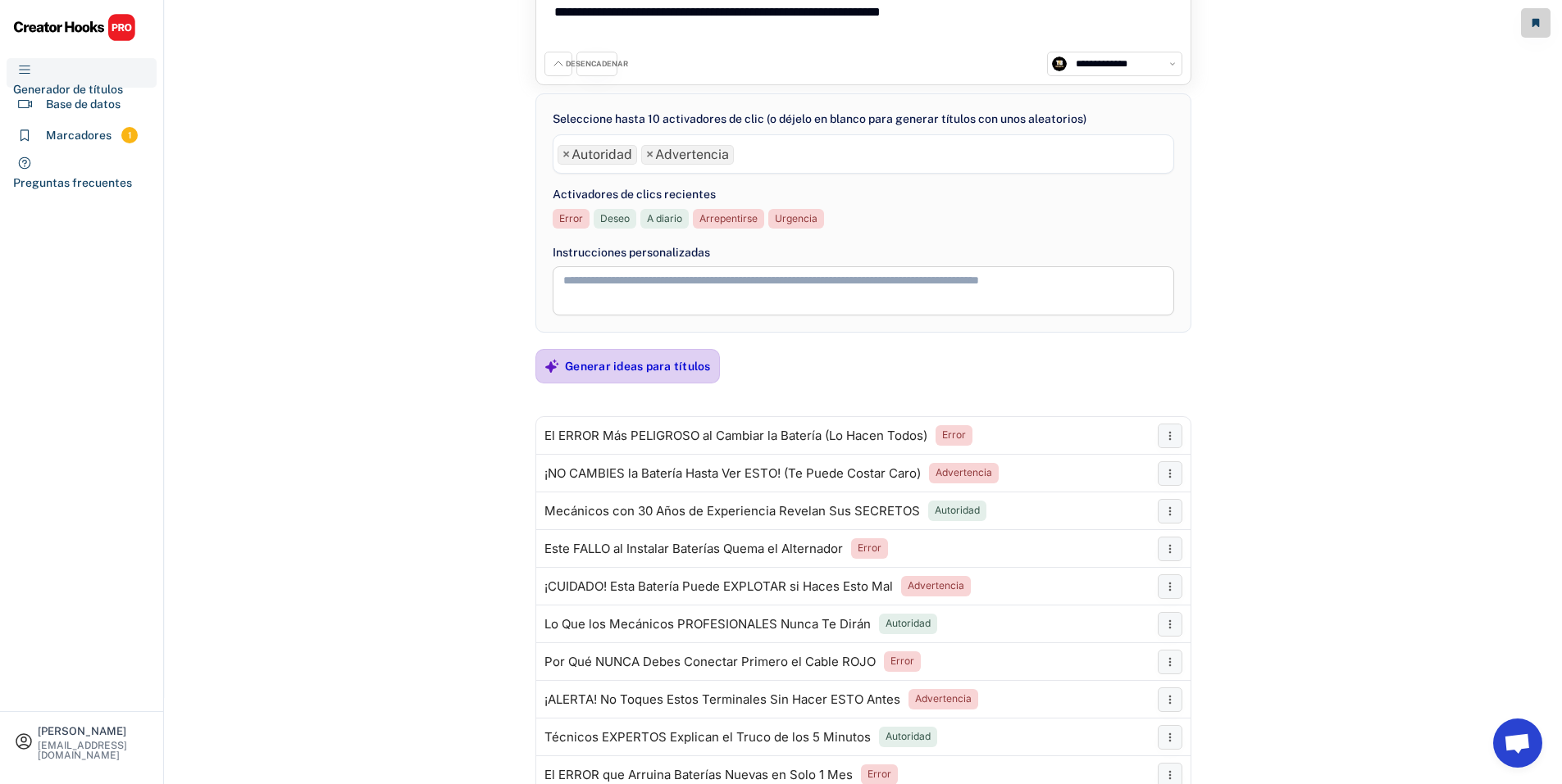
click at [644, 367] on font "Generar ideas para títulos" at bounding box center [637, 366] width 146 height 13
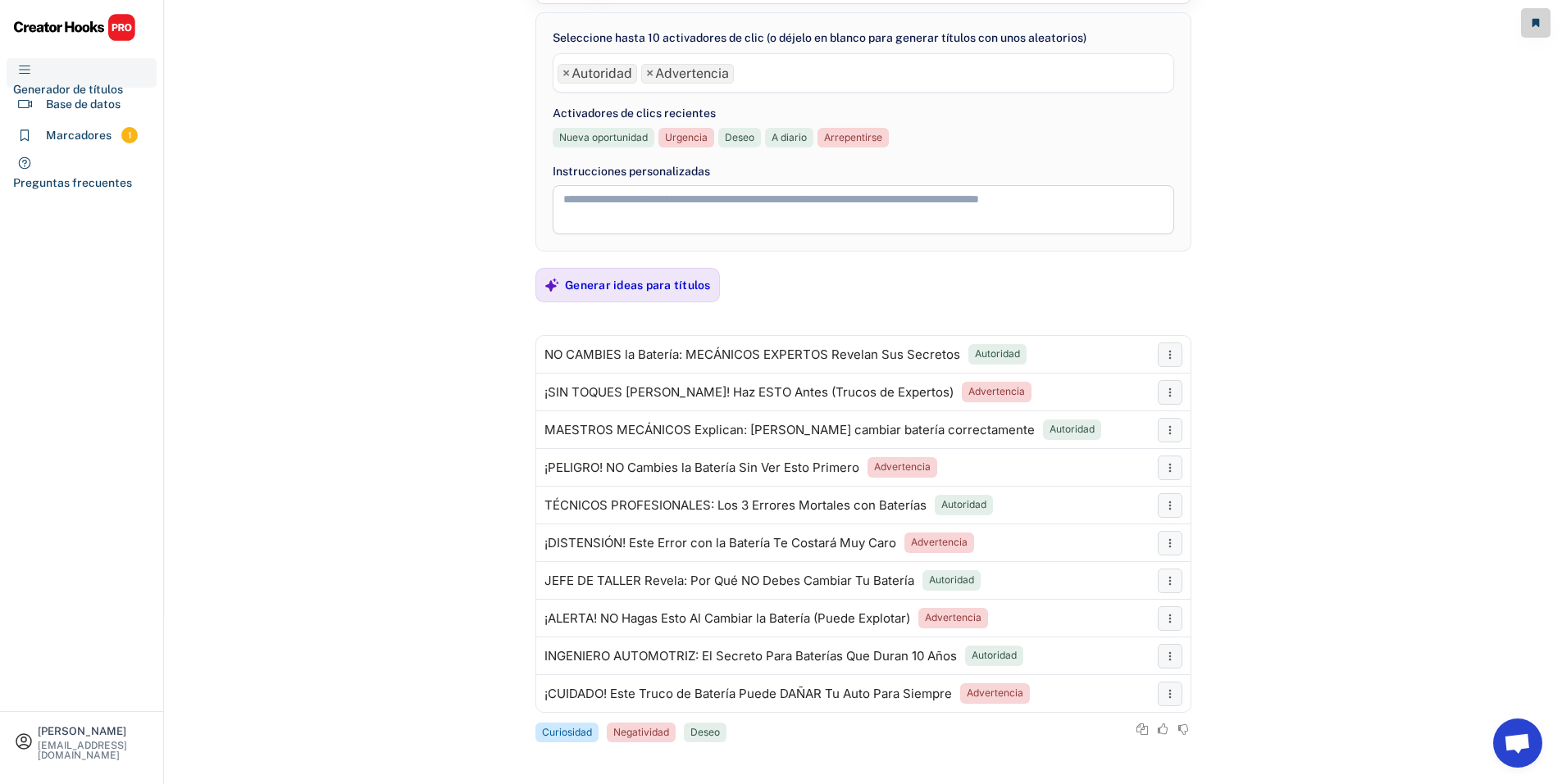
scroll to position [168, 0]
click at [568, 67] on font "×" at bounding box center [565, 72] width 8 height 16
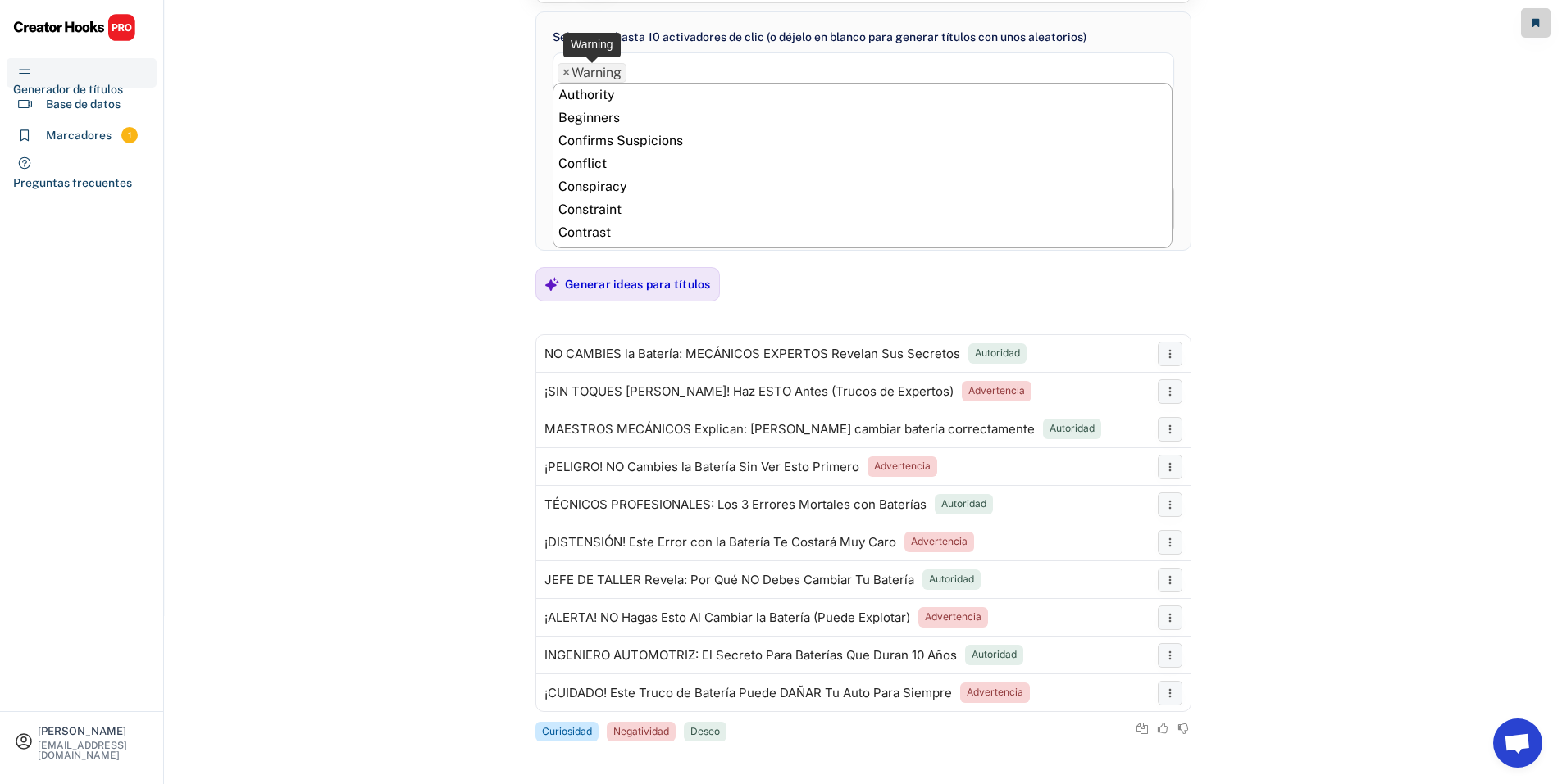
scroll to position [846, 0]
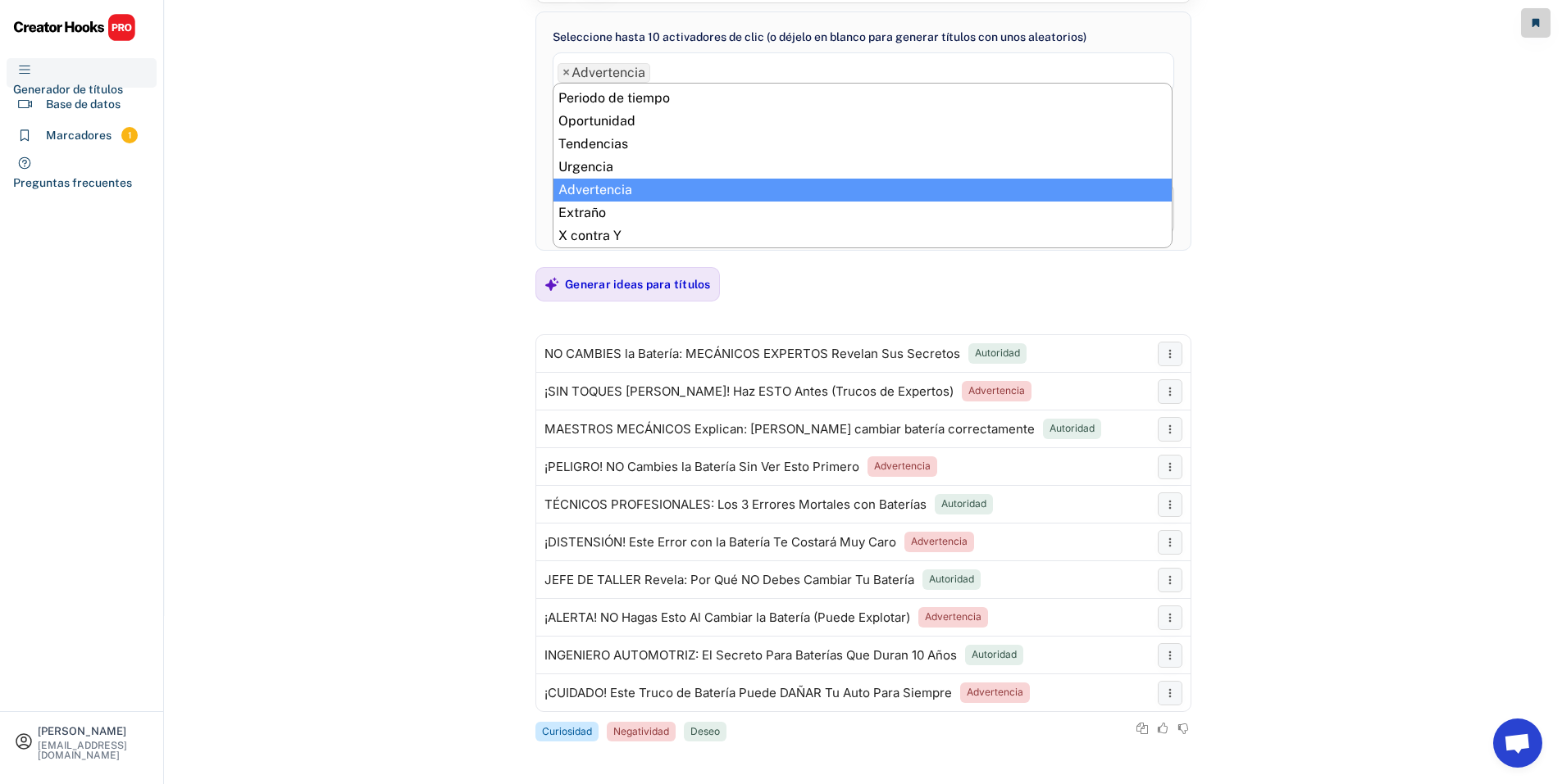
click at [563, 70] on font "×" at bounding box center [565, 72] width 8 height 16
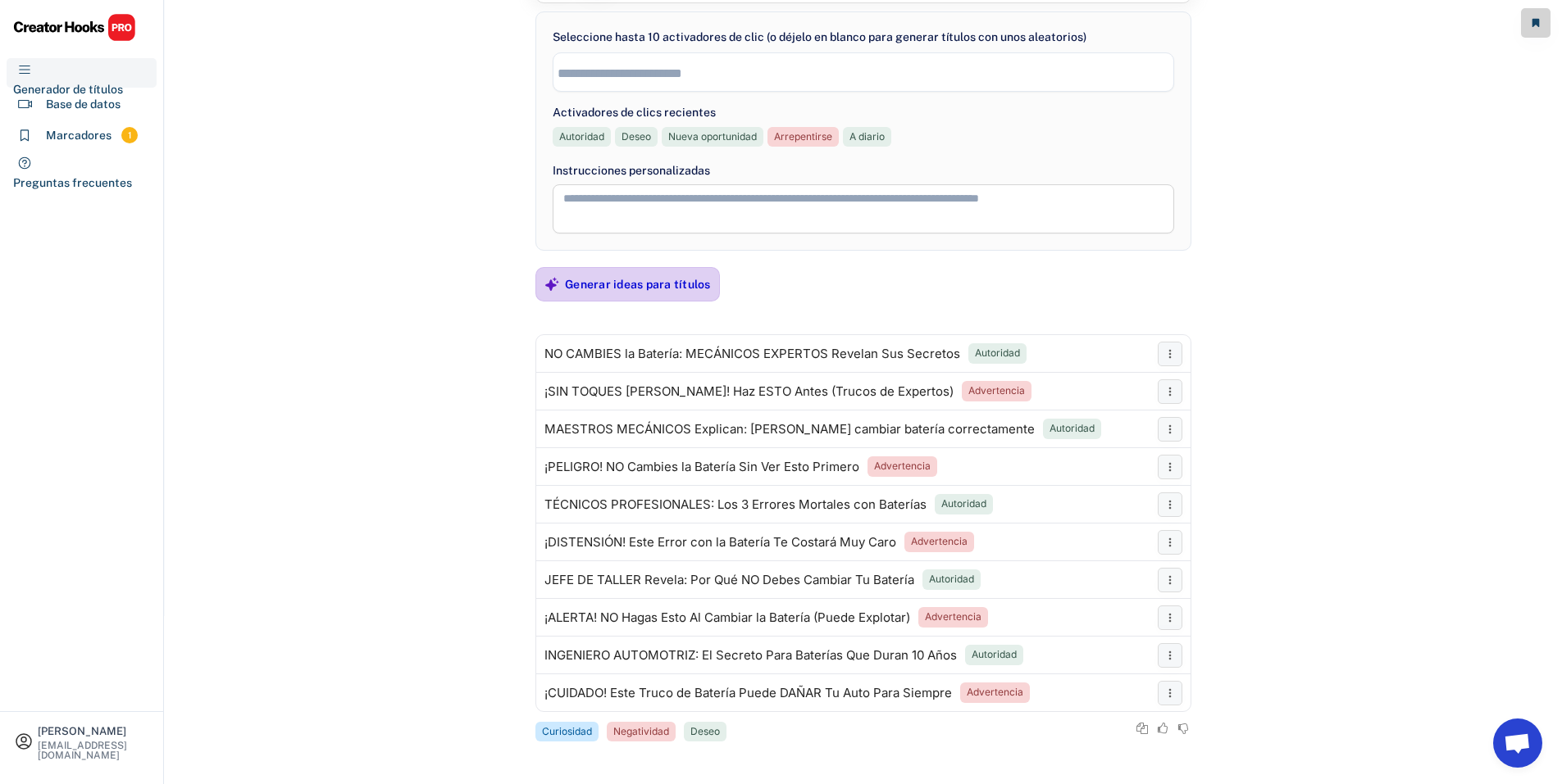
click at [639, 294] on div "Generar ideas para títulos" at bounding box center [637, 284] width 146 height 33
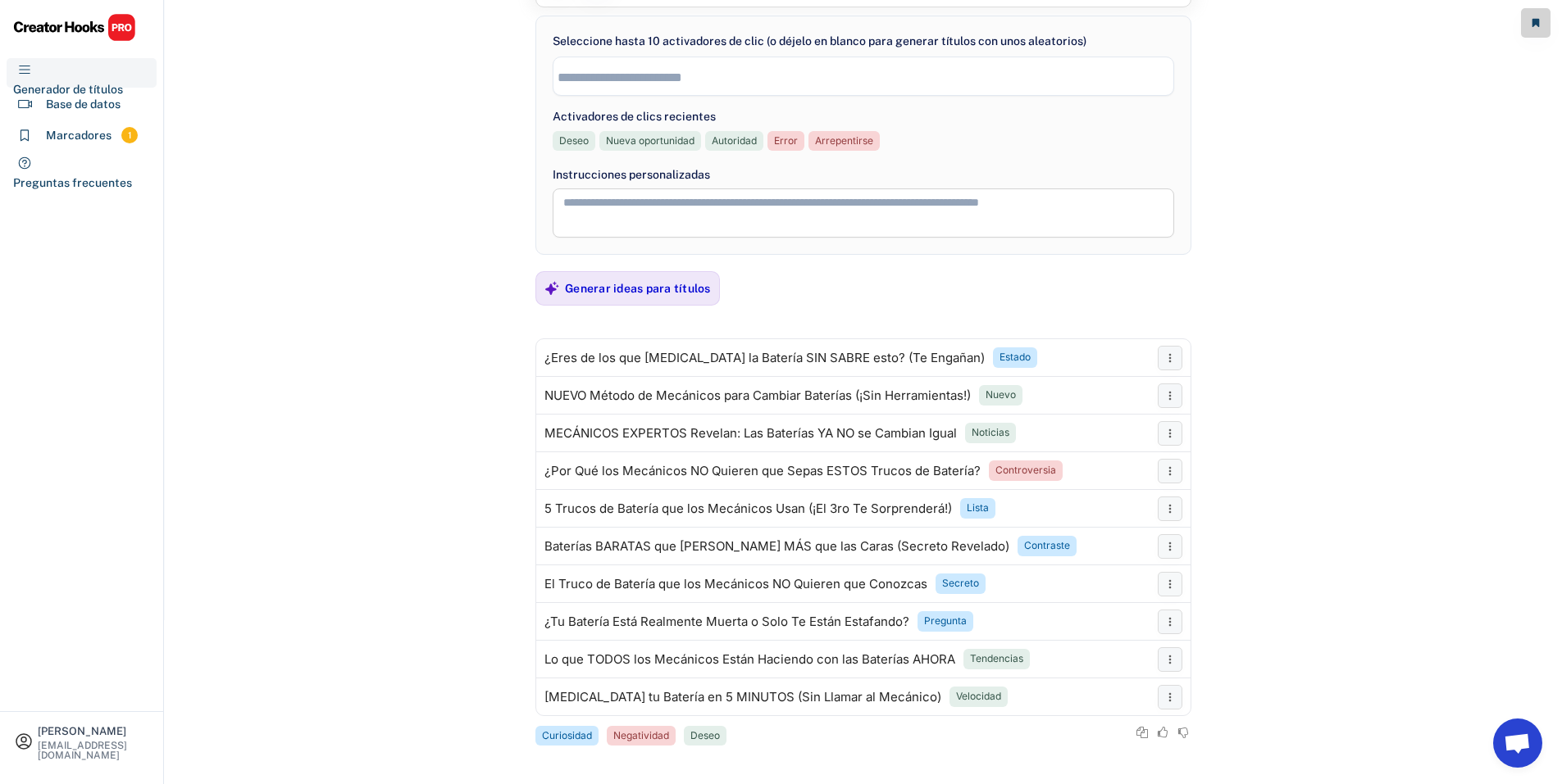
scroll to position [168, 0]
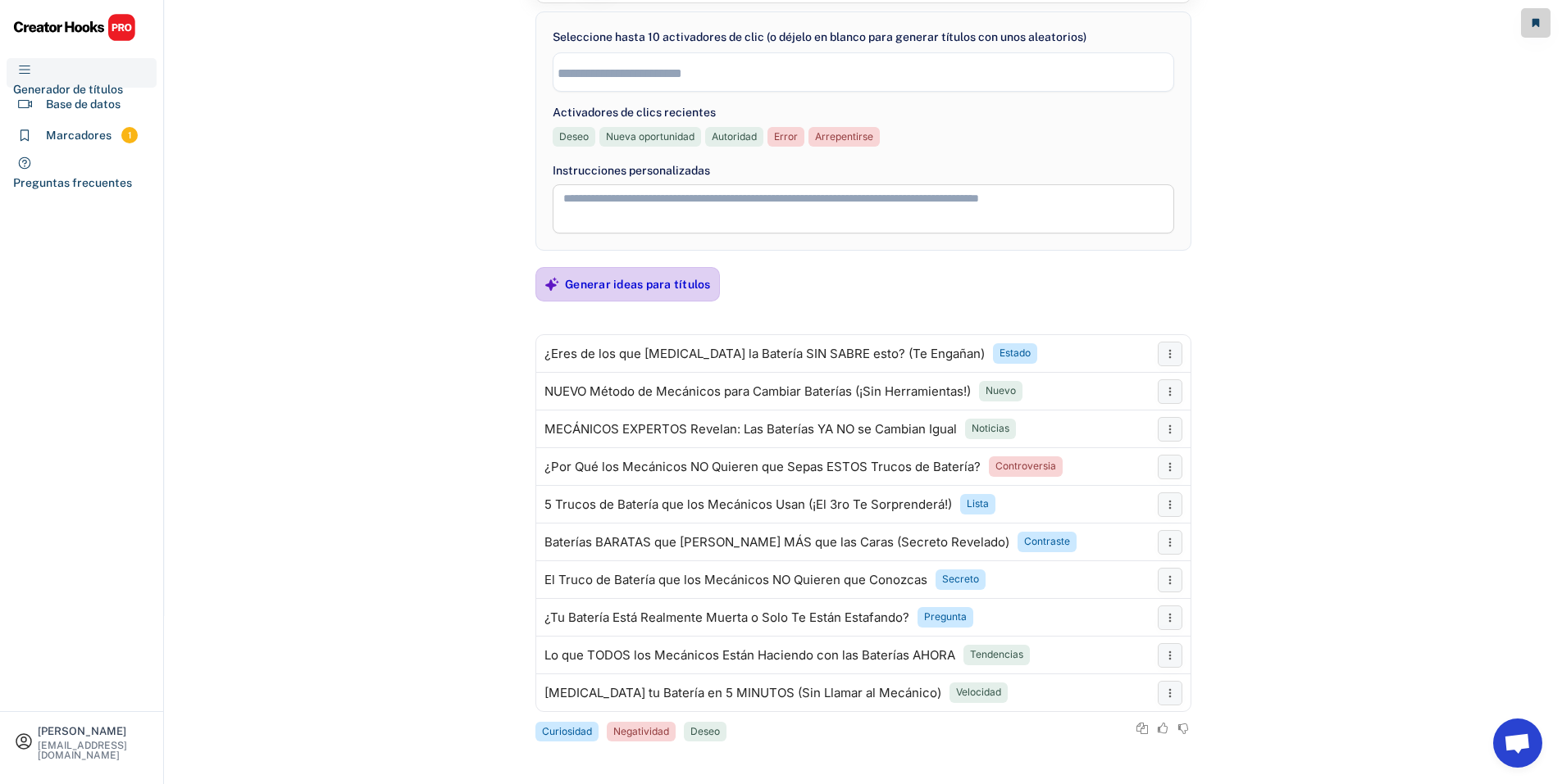
click at [606, 289] on font "Generar ideas para títulos" at bounding box center [637, 283] width 146 height 13
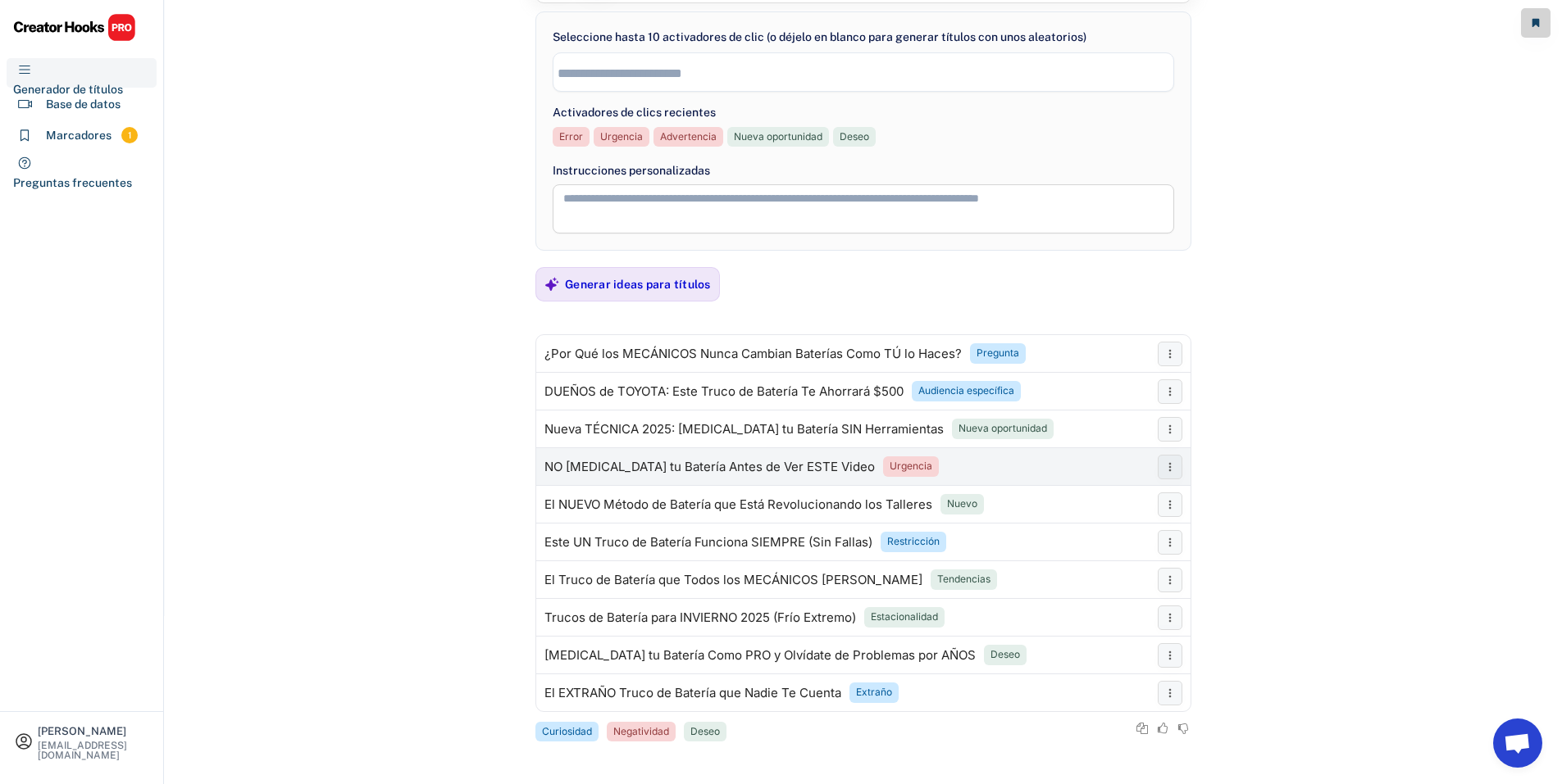
click at [788, 465] on font "NO Cambia tu Batería Antes de Ver ESTE Video" at bounding box center [709, 467] width 330 height 16
click at [582, 296] on div "Generar ideas para títulos" at bounding box center [637, 284] width 146 height 33
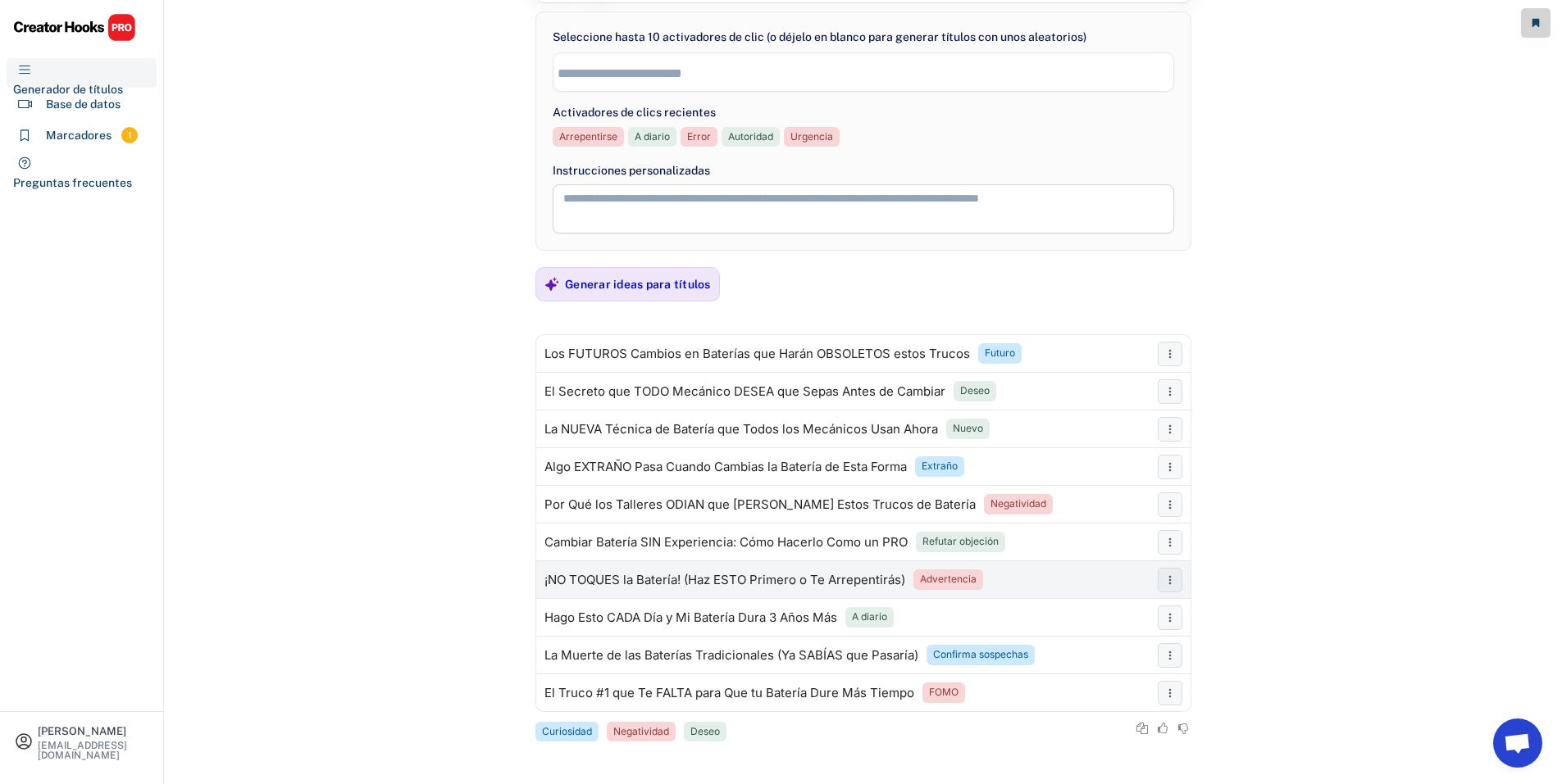
click at [885, 577] on font "¡NO TOQUES la Batería! (Haz ESTO Primero o Te Arrepentirás)" at bounding box center [725, 580] width 360 height 16
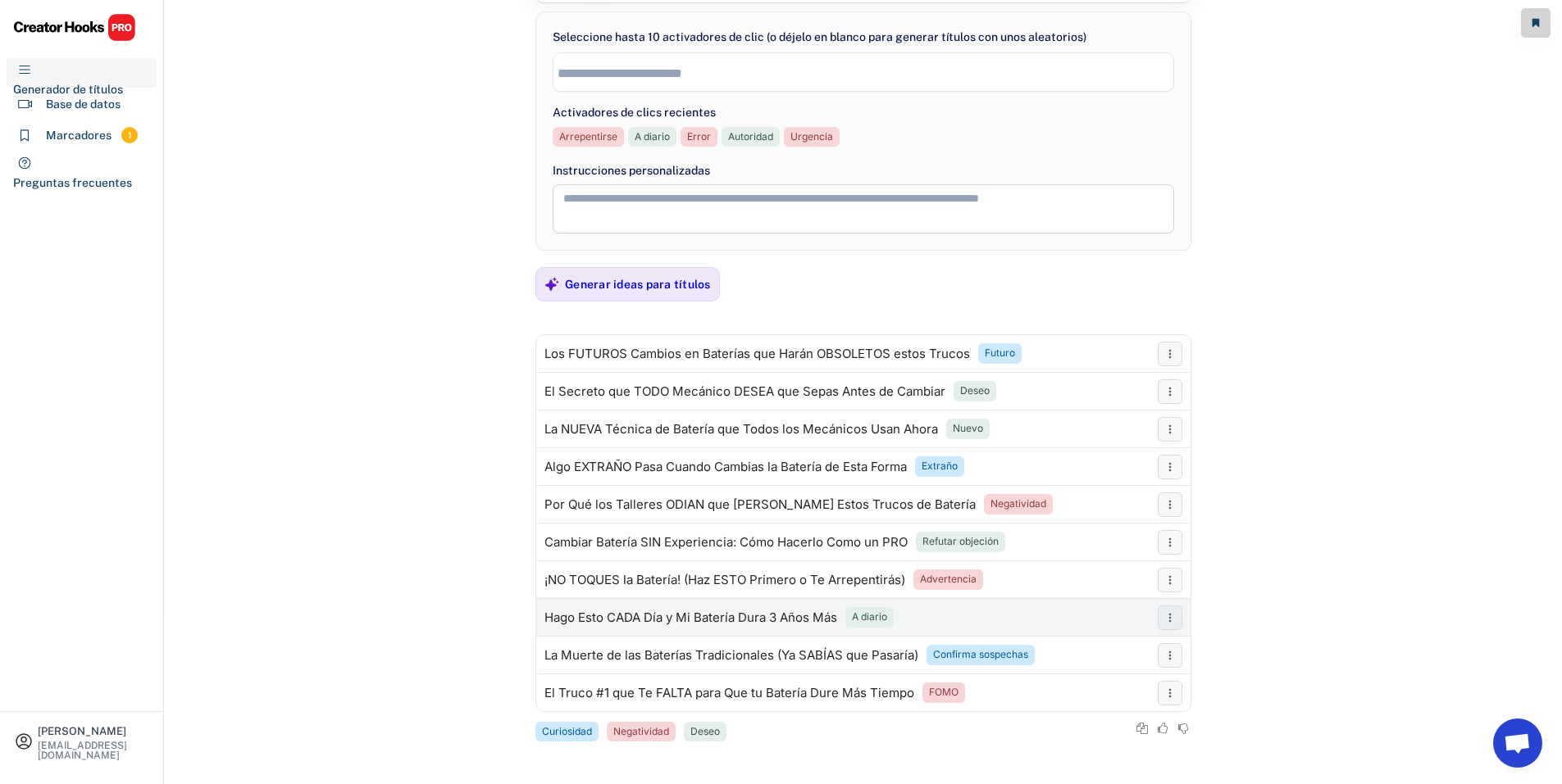
click at [726, 610] on font "Hago Esto CADA Día y Mi Batería Dura 3 Años Más" at bounding box center [691, 618] width 293 height 16
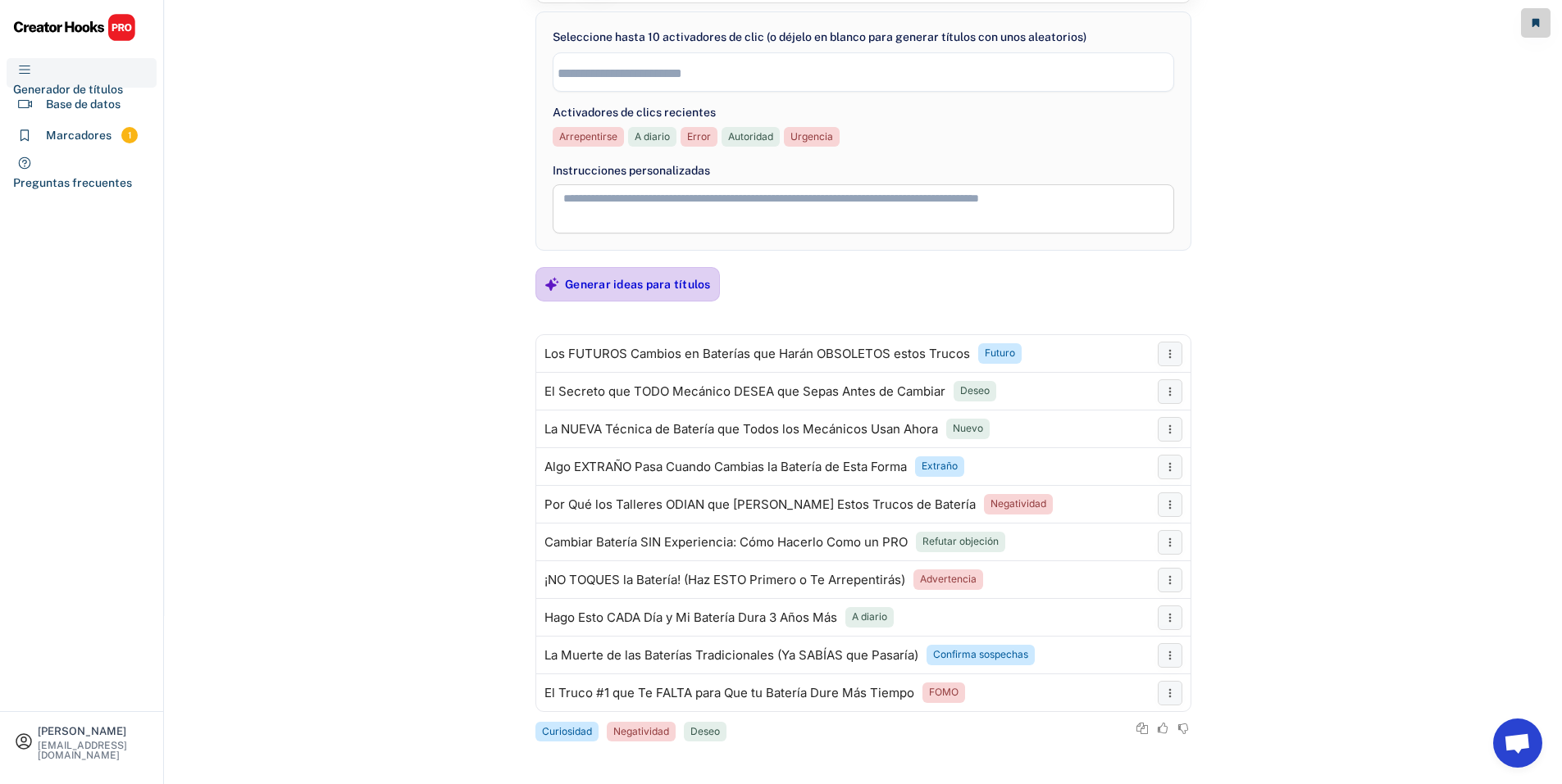
click at [694, 288] on font "Generar ideas para títulos" at bounding box center [637, 283] width 146 height 13
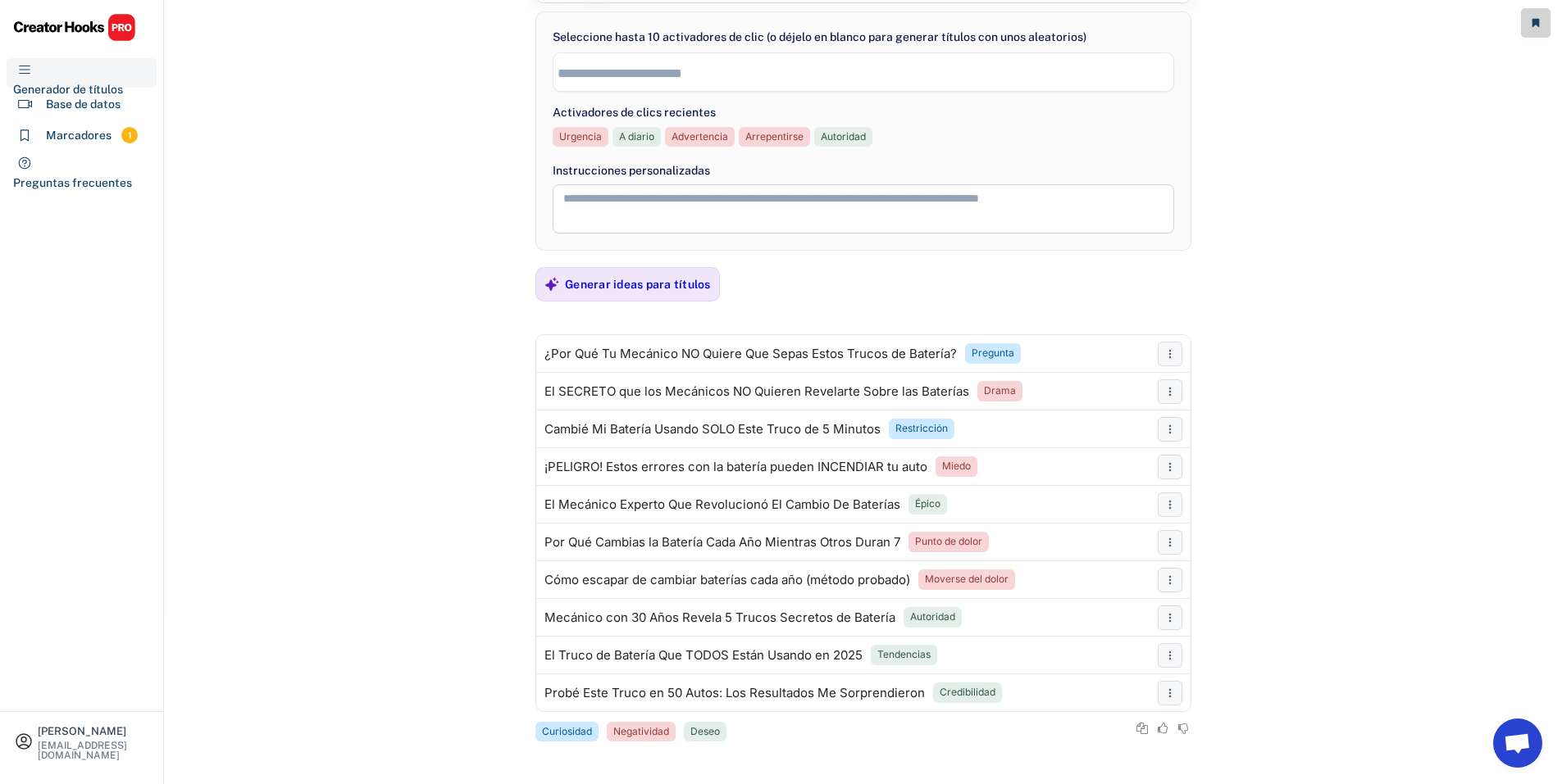
click at [685, 73] on input "search" at bounding box center [867, 73] width 620 height 14
paste input "**********"
click at [559, 71] on input "**********" at bounding box center [867, 73] width 620 height 14
type input "**********"
paste input "**********"
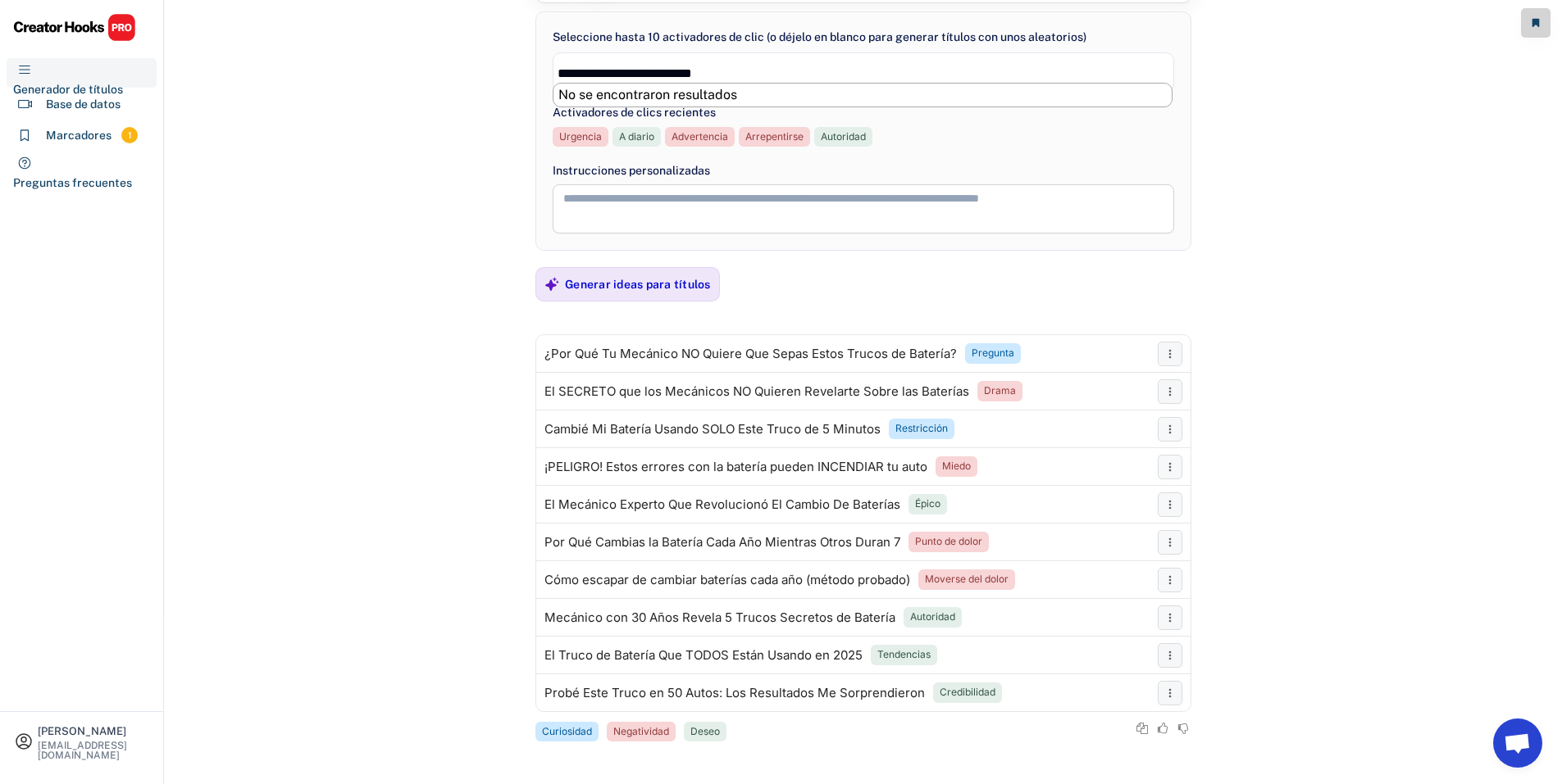
click at [558, 75] on input "**********" at bounding box center [867, 73] width 620 height 14
type input "**********"
paste input "**********"
type input "**********"
click at [678, 278] on div "Generar ideas para títulos" at bounding box center [637, 284] width 146 height 33
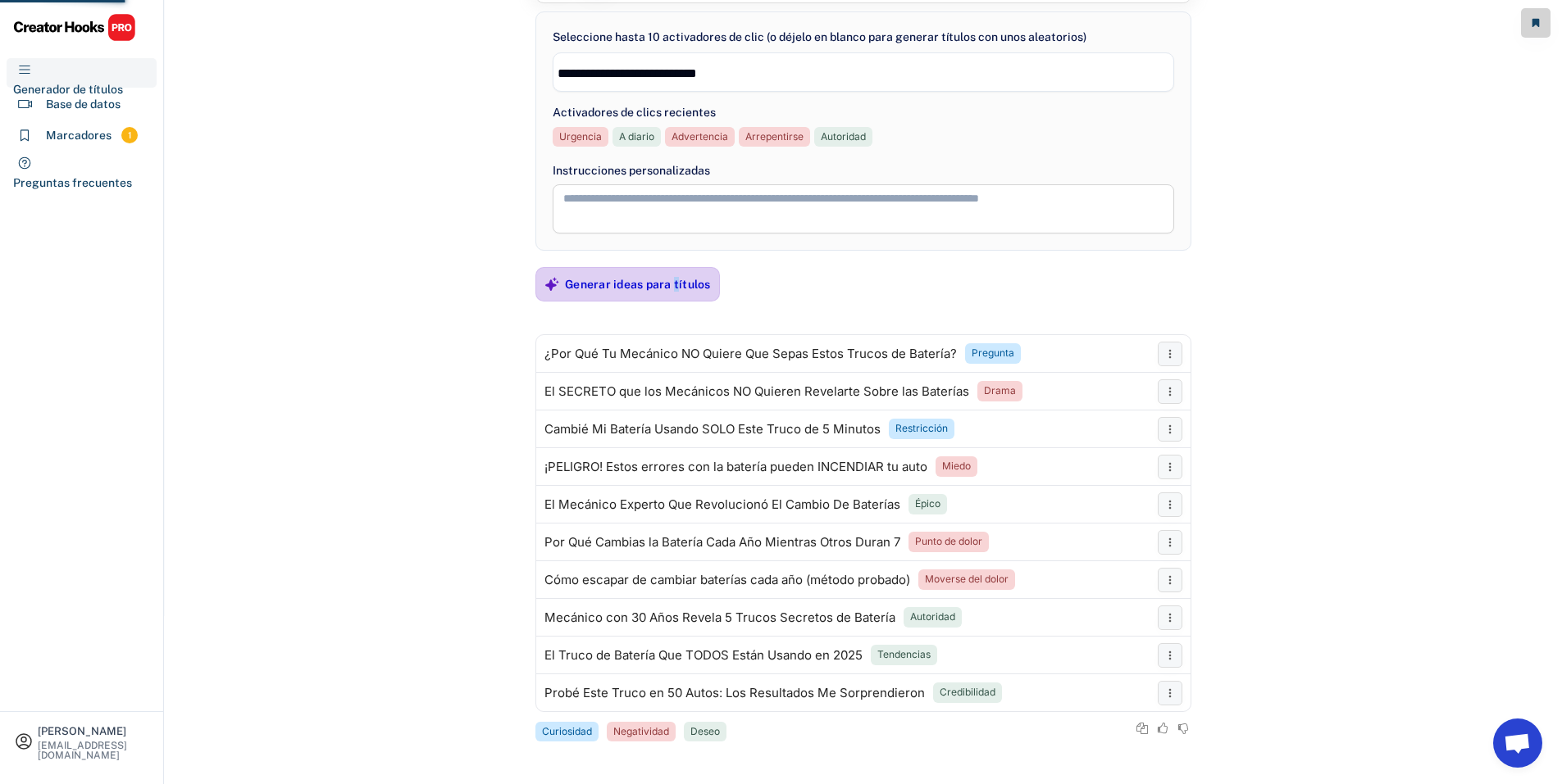
scroll to position [0, 0]
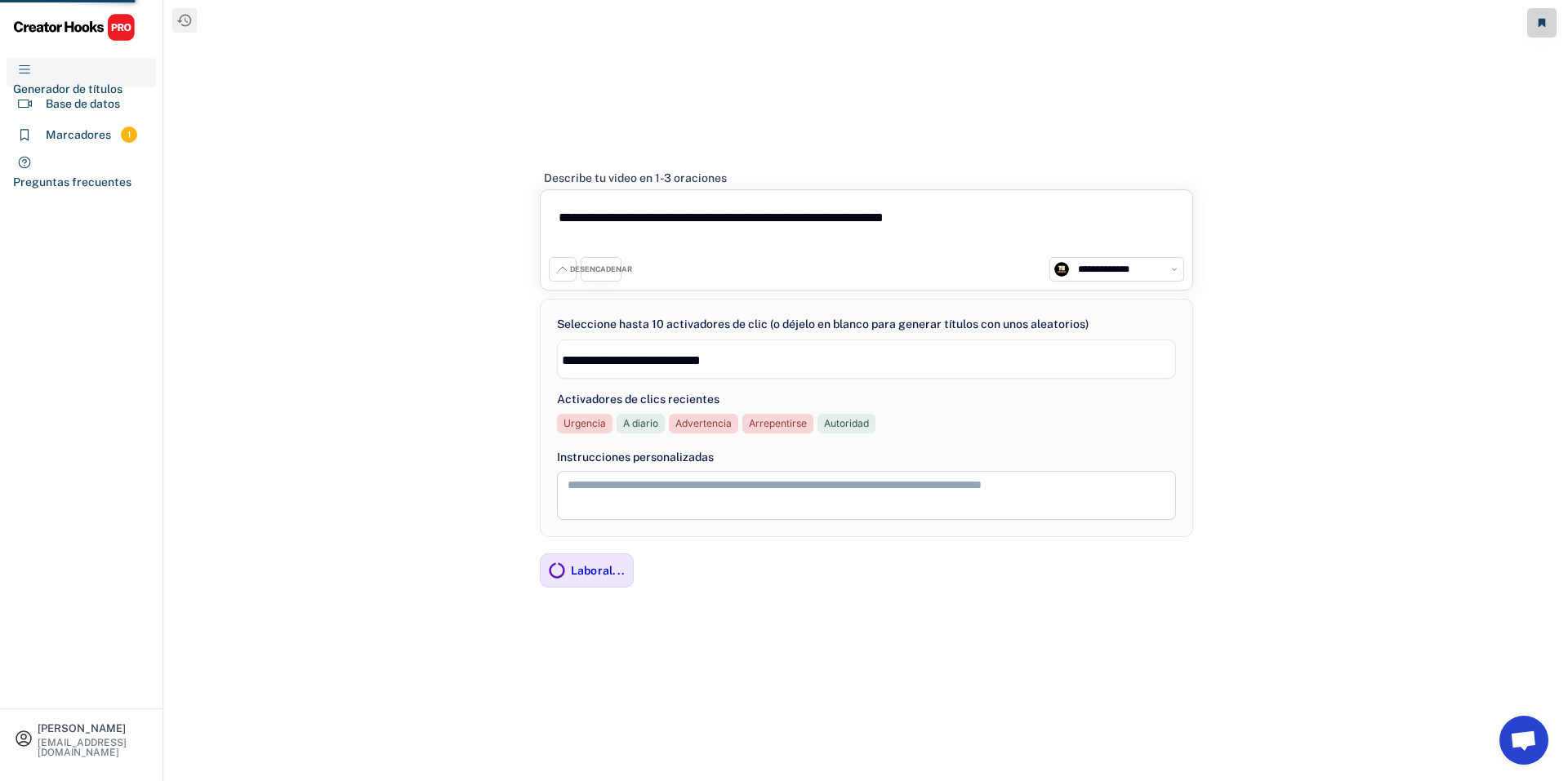
click at [698, 210] on textarea "**********" at bounding box center [866, 227] width 635 height 58
paste textarea
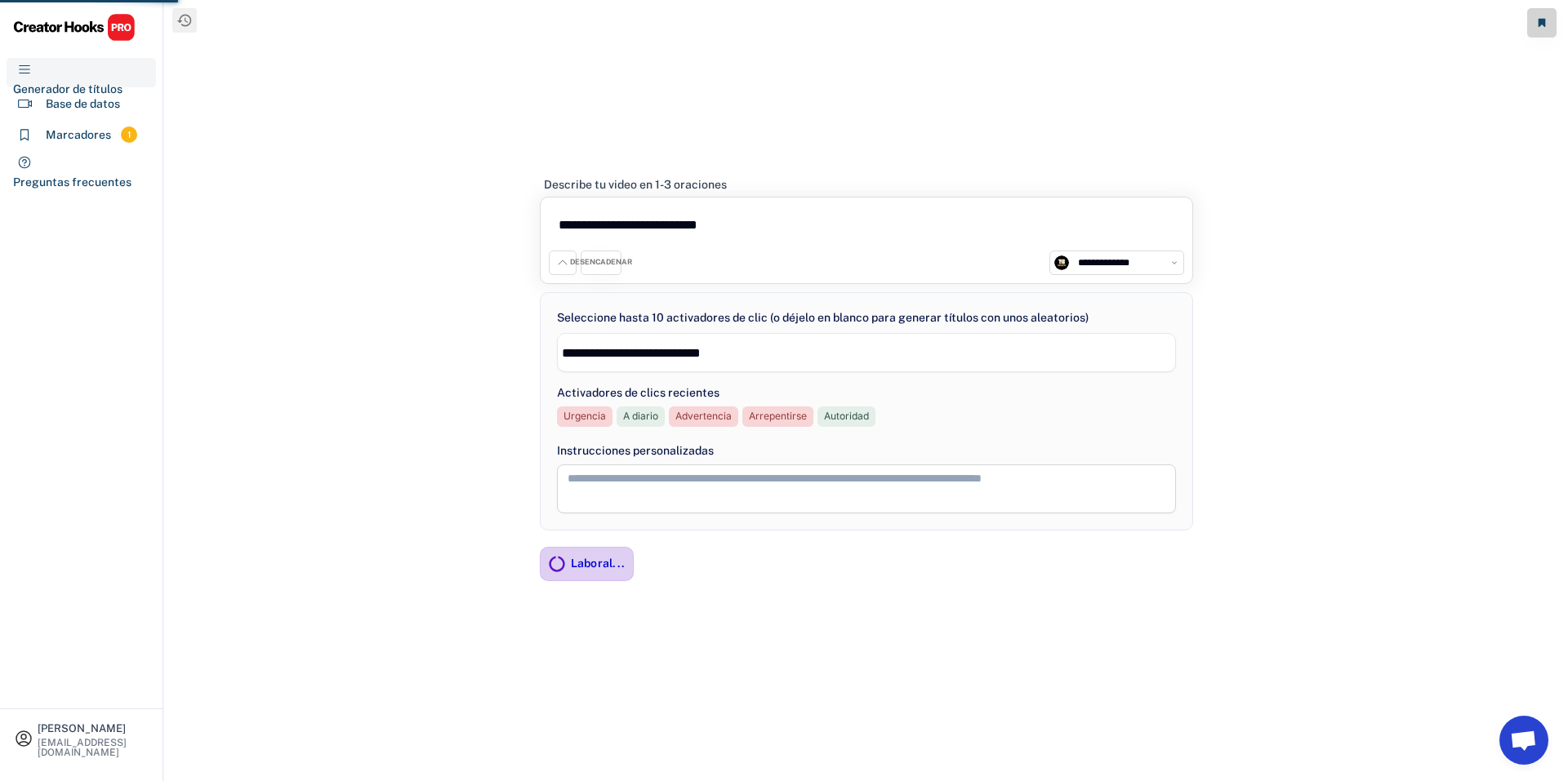
type textarea "**********"
click at [614, 556] on div "Laboral..." at bounding box center [599, 563] width 55 height 15
click at [607, 568] on font "Laboral..." at bounding box center [599, 563] width 55 height 13
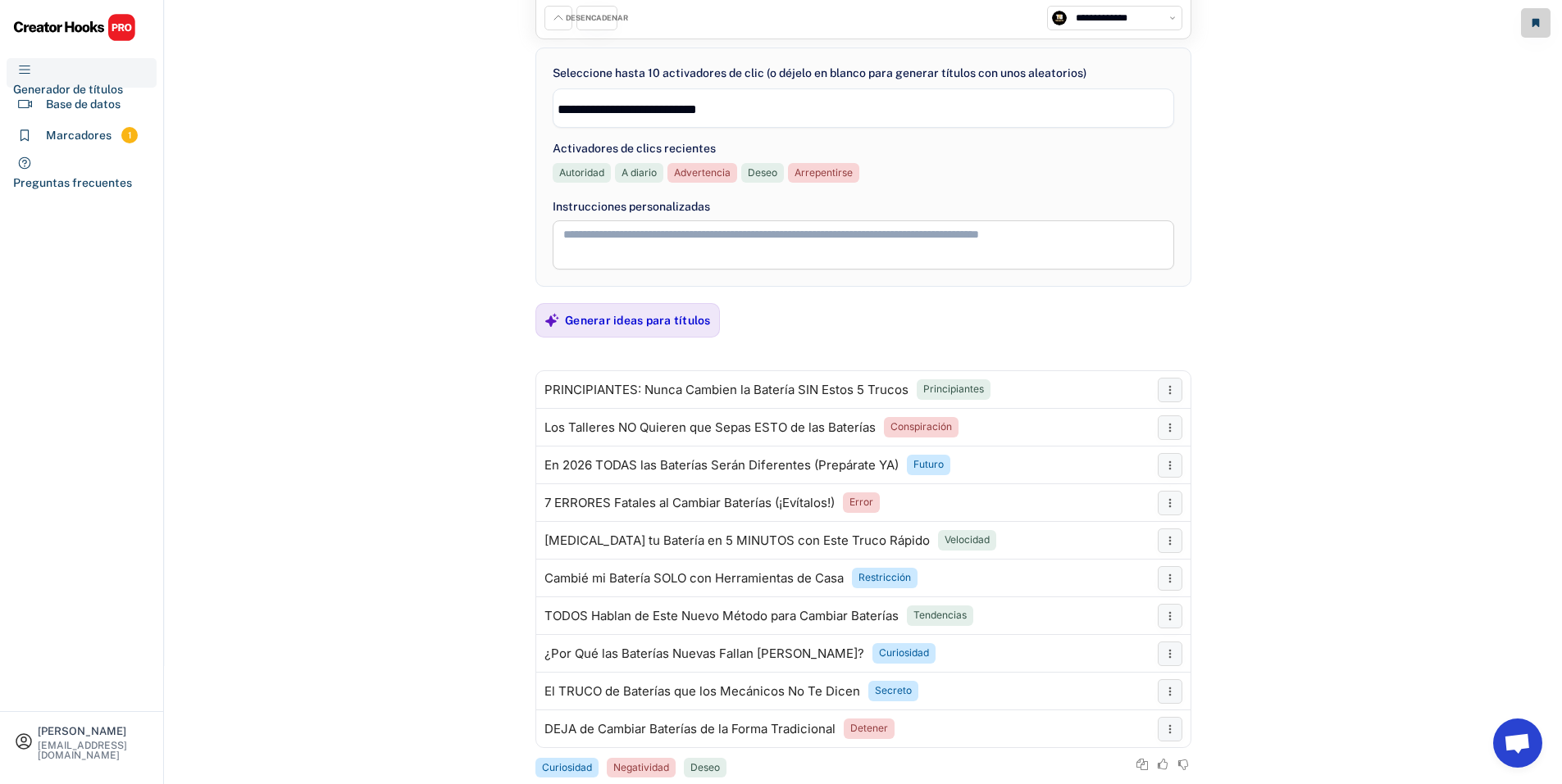
scroll to position [154, 0]
